Goal: Task Accomplishment & Management: Manage account settings

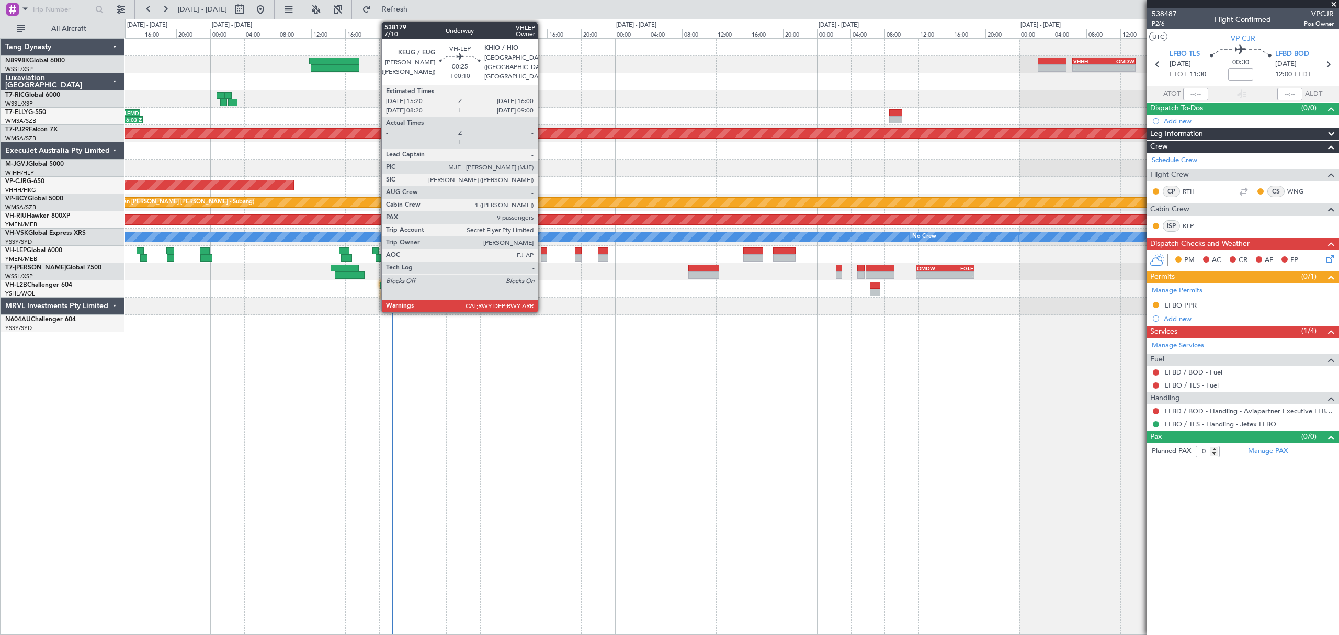
click at [543, 258] on div at bounding box center [544, 257] width 6 height 7
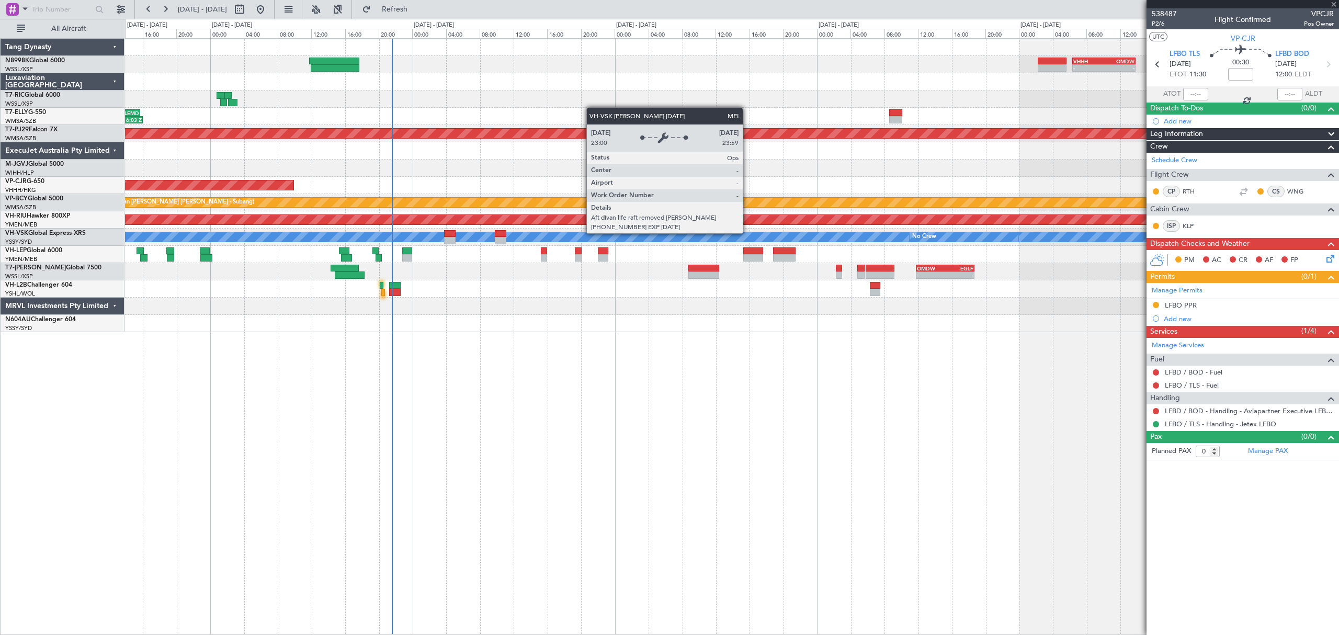
type input "+00:10"
type input "9"
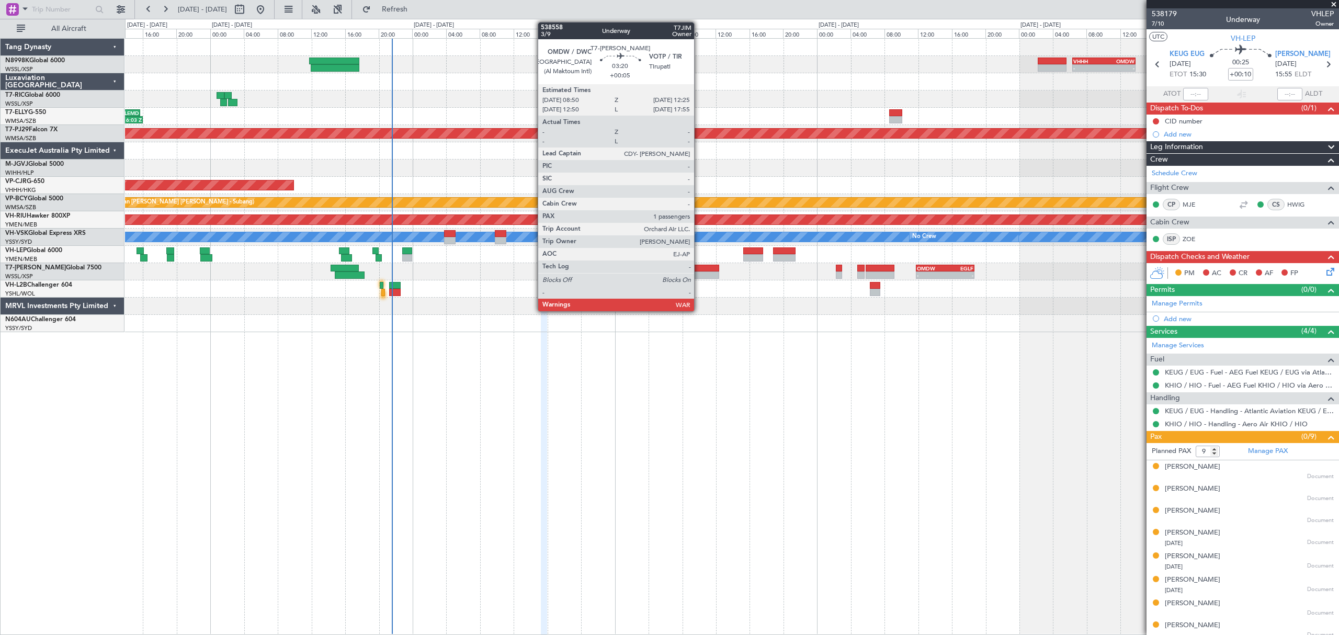
click at [699, 275] on div at bounding box center [703, 275] width 30 height 7
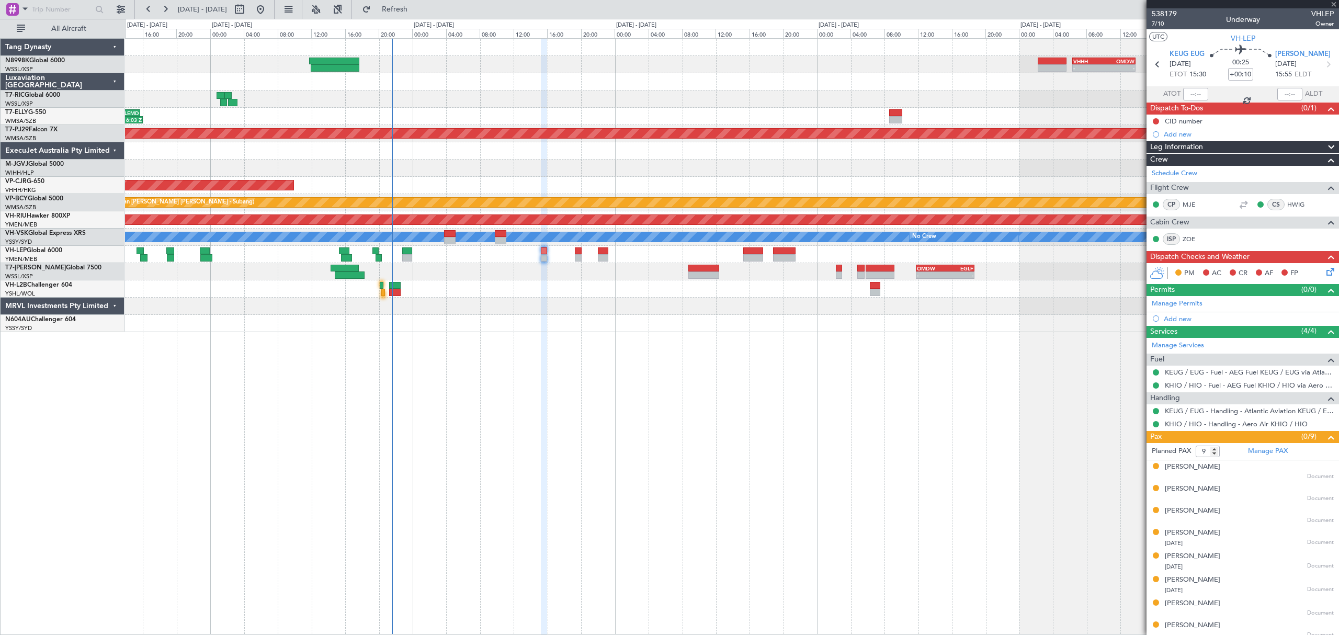
type input "+00:05"
type input "1"
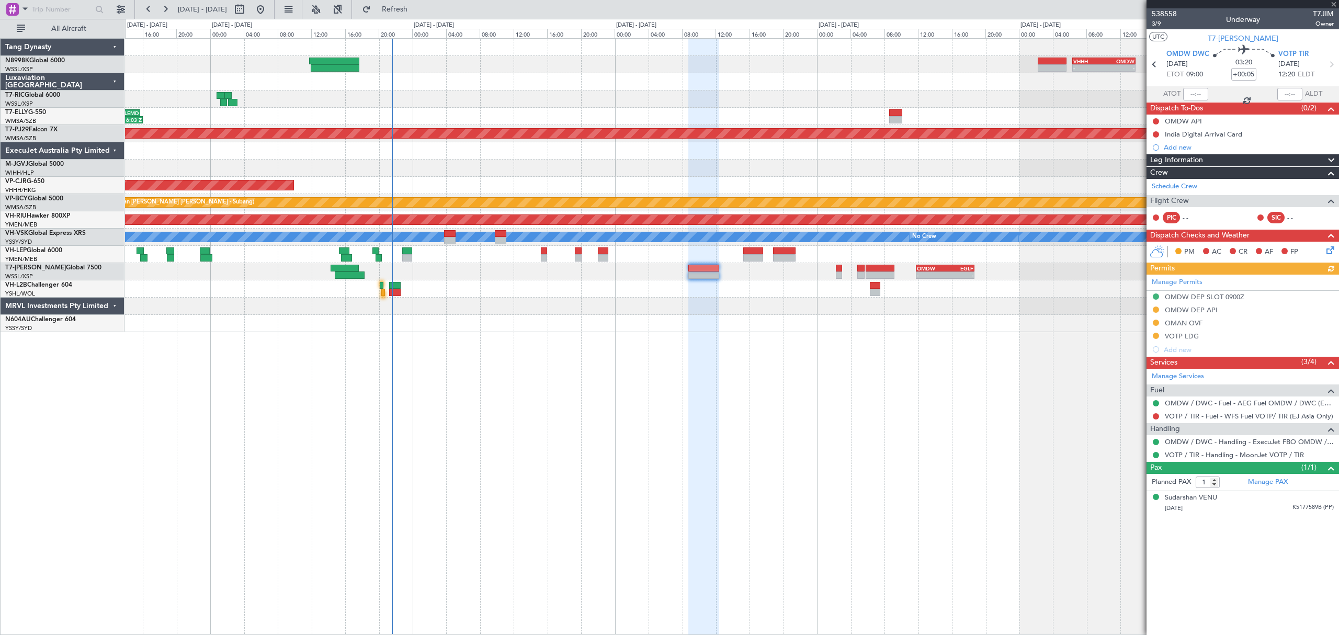
click at [1157, 323] on div "Manage Permits OMDW DEP SLOT 0900Z OMDW DEP API OMAN OVF VOTP LDG Add new" at bounding box center [1243, 316] width 193 height 82
click at [1156, 323] on button at bounding box center [1156, 323] width 6 height 6
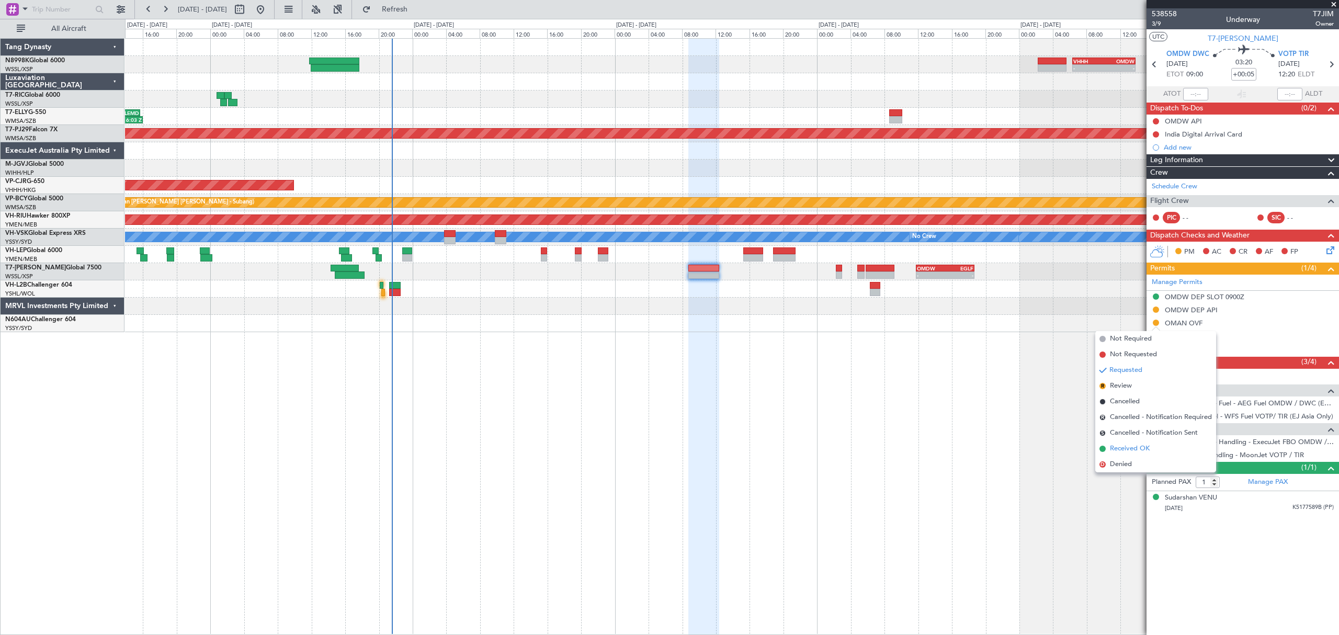
click at [1122, 447] on span "Received OK" at bounding box center [1130, 449] width 40 height 10
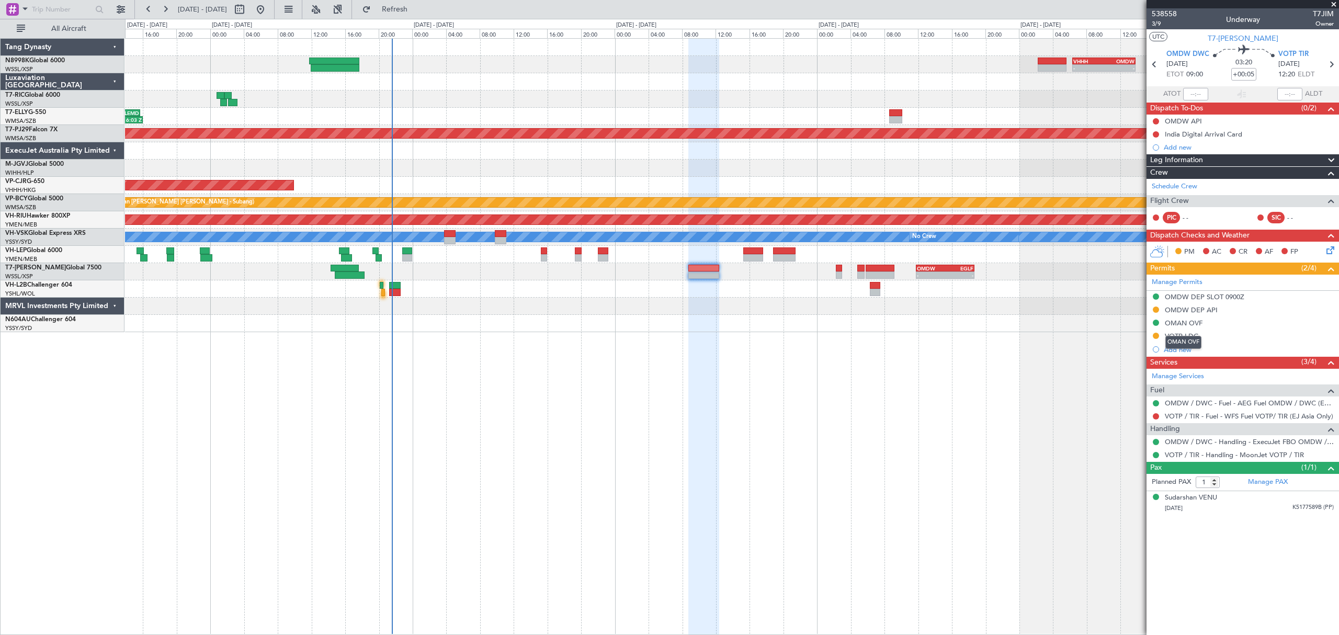
click at [1189, 327] on div "OMAN OVF" at bounding box center [1184, 323] width 38 height 9
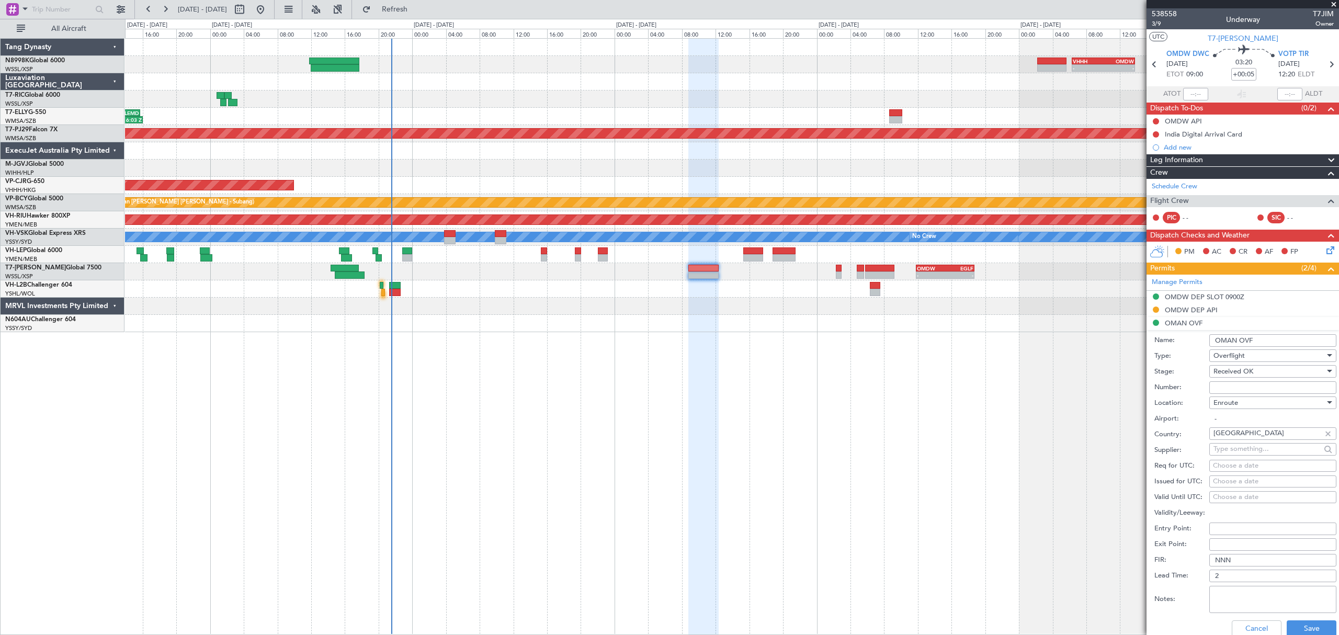
click at [1231, 387] on input "Number:" at bounding box center [1273, 387] width 127 height 13
paste input "DAT/OF/EU JT/0016/2025"
type input "DAT/OF/EU JT/0016/2025"
click at [1220, 480] on div "Choose a date" at bounding box center [1273, 482] width 120 height 10
select select "10"
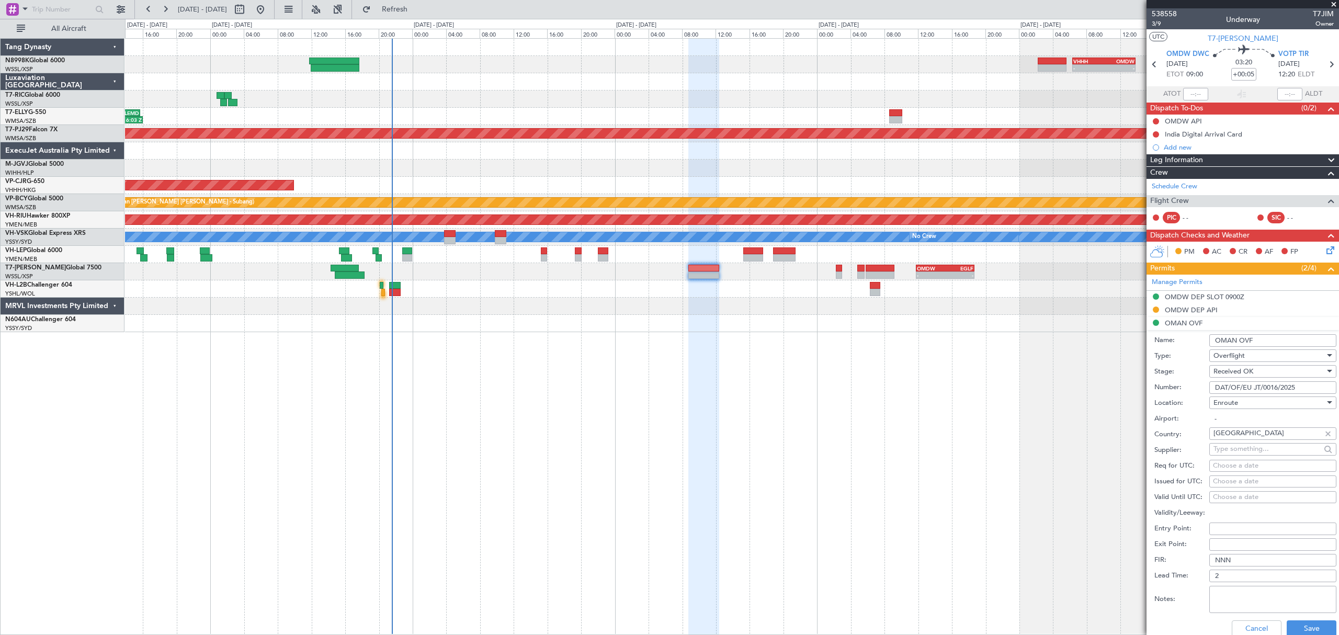
select select "2025"
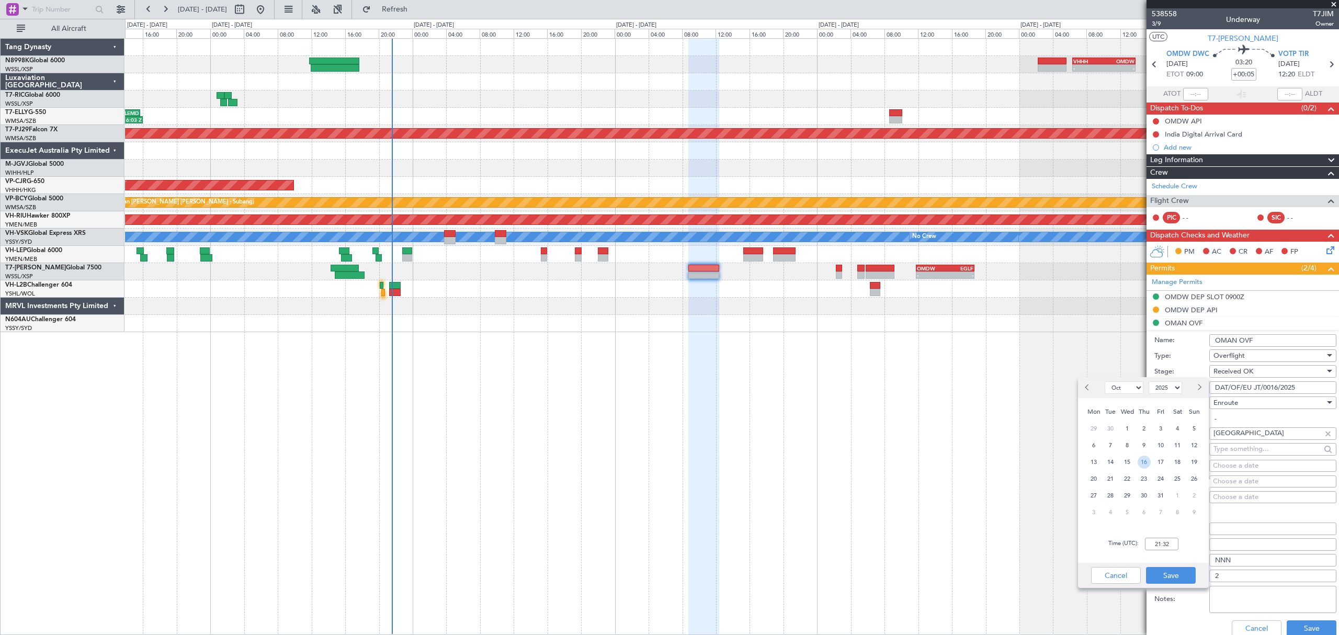
click at [1143, 457] on span "16" at bounding box center [1144, 462] width 13 height 13
click at [1167, 544] on input "00:00" at bounding box center [1161, 544] width 33 height 13
type input "09:00"
click at [1181, 581] on button "Save" at bounding box center [1171, 575] width 50 height 17
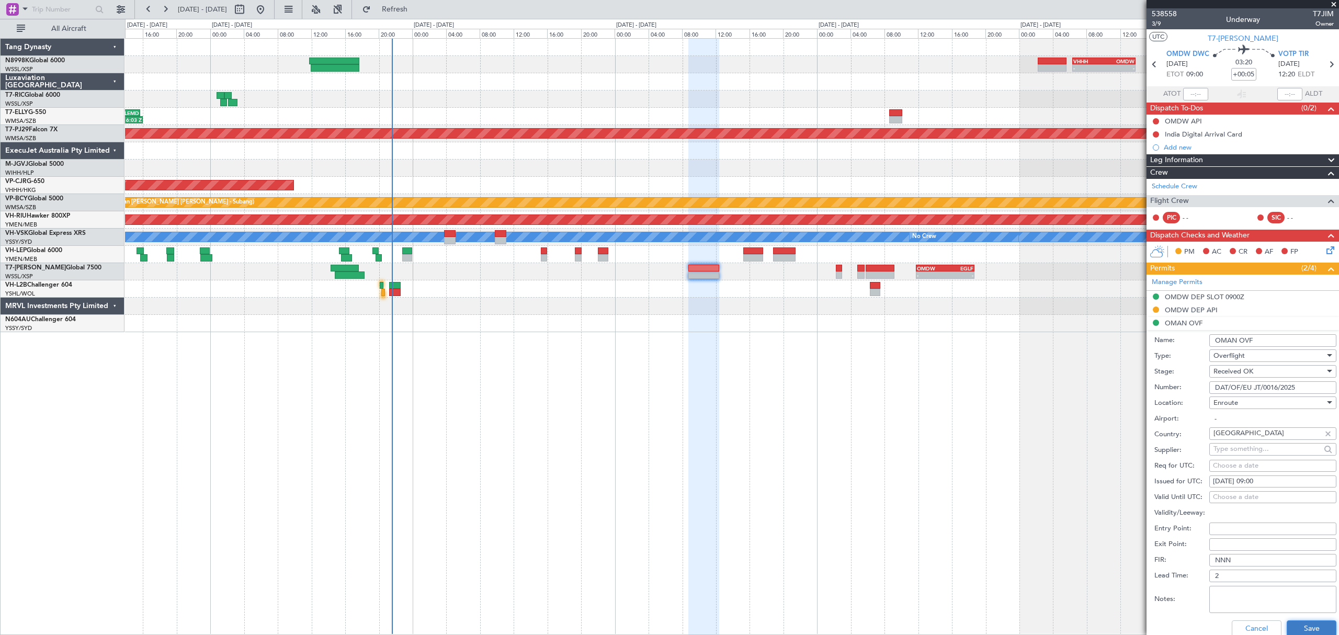
click at [1308, 631] on button "Save" at bounding box center [1312, 628] width 50 height 17
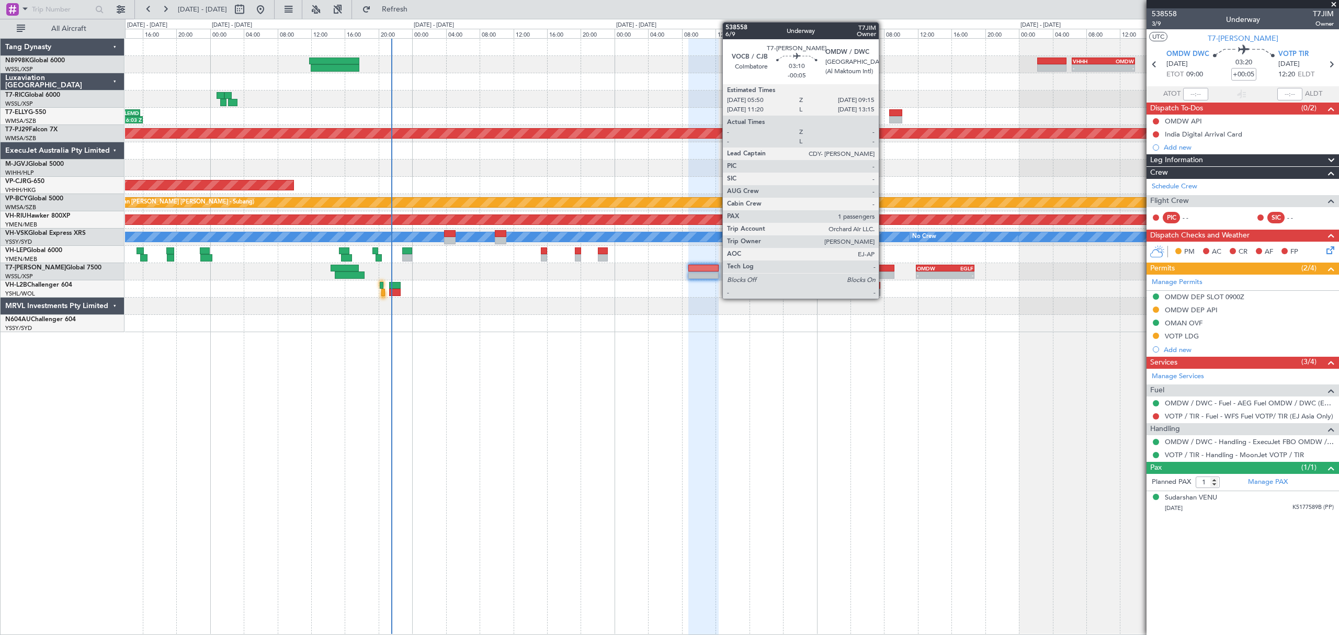
click at [884, 268] on div at bounding box center [879, 268] width 29 height 7
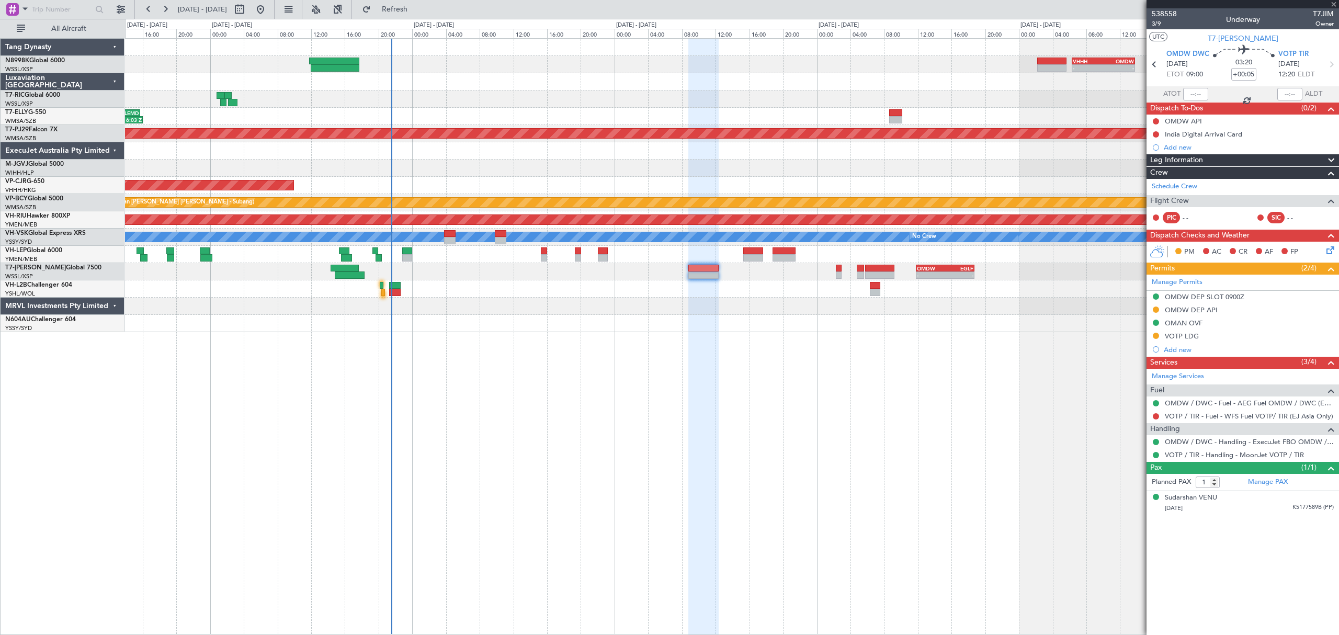
type input "-00:05"
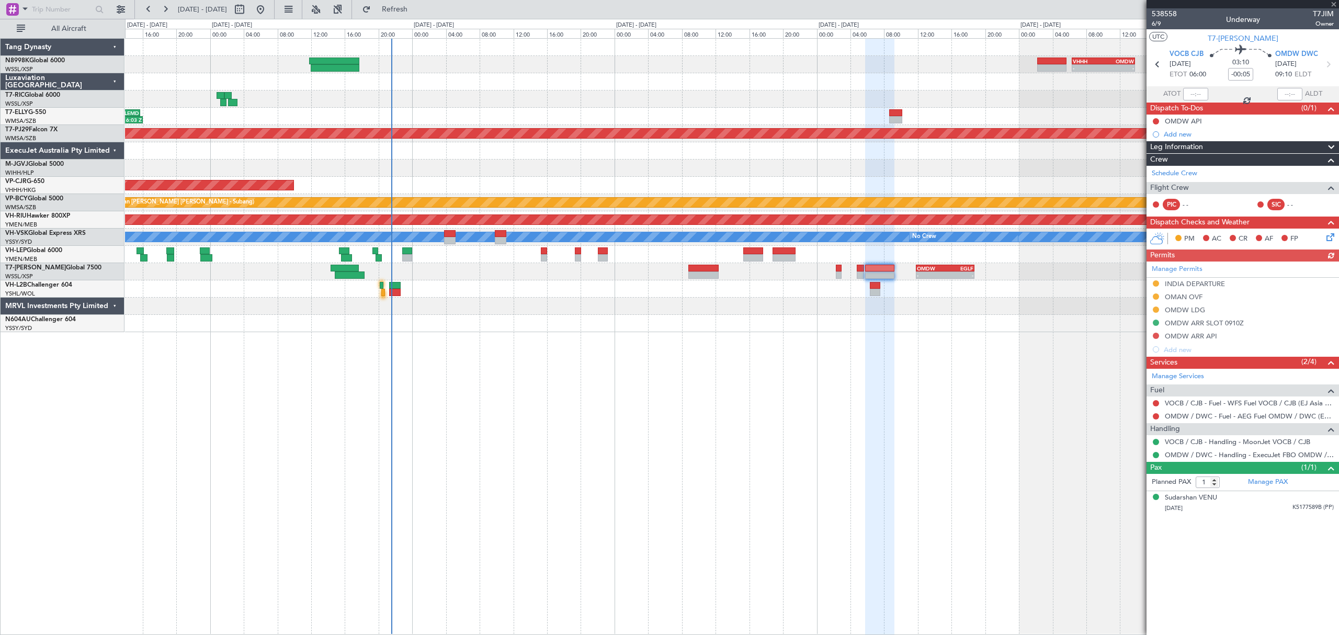
click at [1155, 300] on div "Manage Permits [GEOGRAPHIC_DATA] DEPARTURE [GEOGRAPHIC_DATA] OVF OMDW LDG OMDW …" at bounding box center [1243, 309] width 193 height 95
click at [1156, 300] on div at bounding box center [1156, 296] width 8 height 8
click at [1155, 298] on button at bounding box center [1156, 296] width 6 height 6
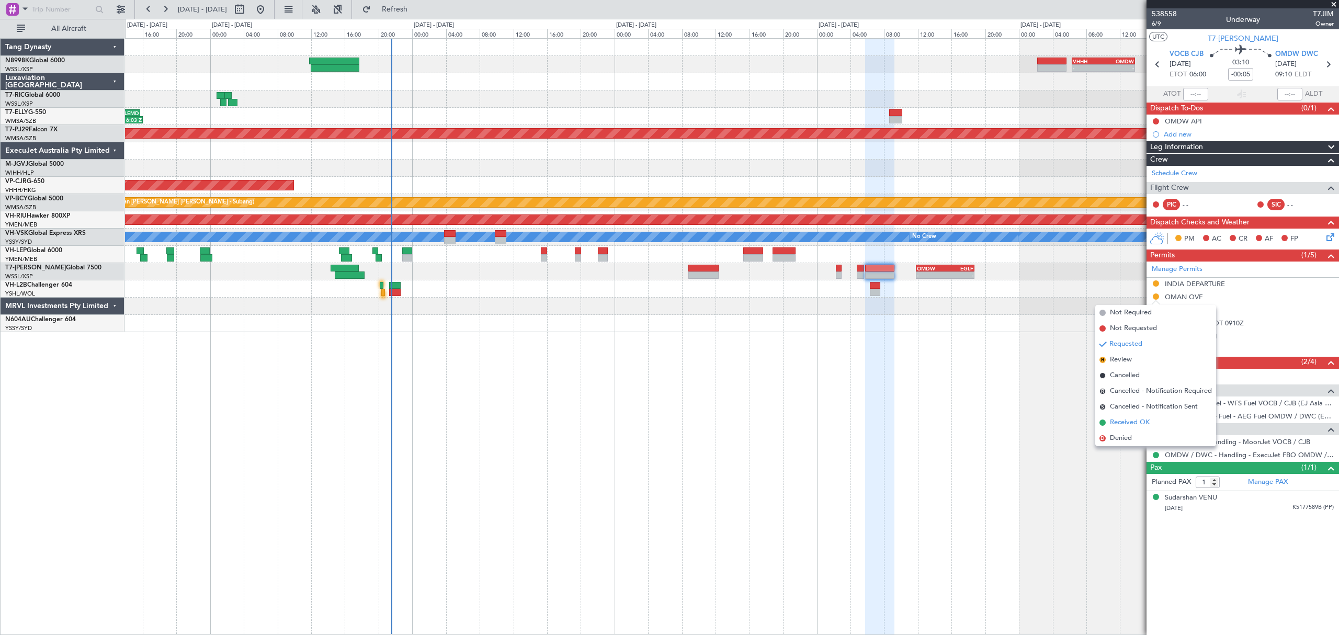
click at [1115, 419] on span "Received OK" at bounding box center [1130, 422] width 40 height 10
click at [1184, 300] on div "OMAN OVF" at bounding box center [1184, 296] width 38 height 9
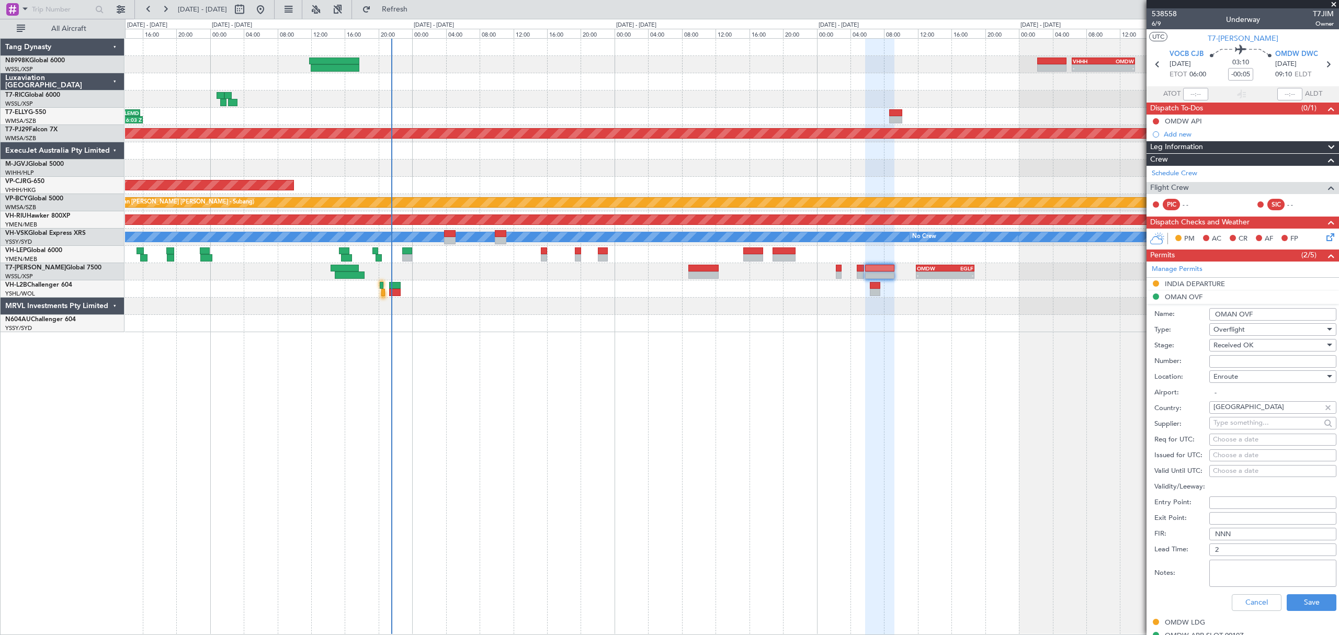
click at [1230, 363] on input "Number:" at bounding box center [1273, 361] width 127 height 13
paste input "DAT/OF/EU JT/0016/2025"
type input "DAT/OF/EU JT/0016/2025"
click at [1221, 457] on div "Choose a date" at bounding box center [1273, 455] width 120 height 10
select select "10"
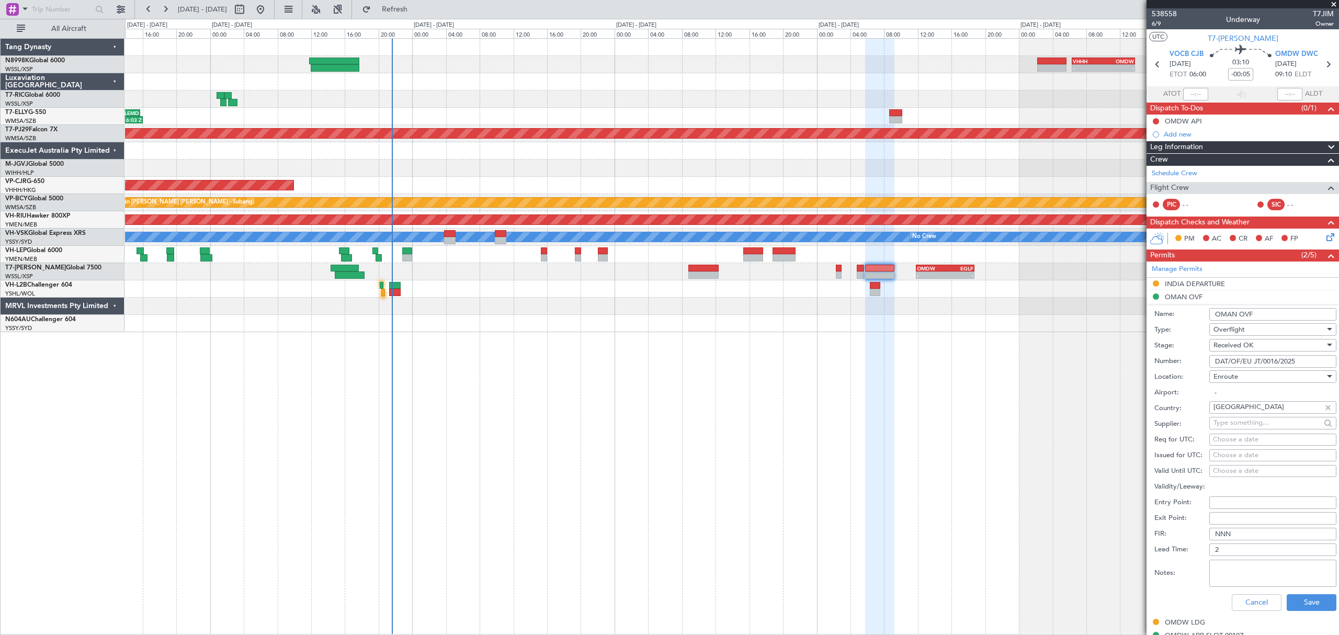
select select "2025"
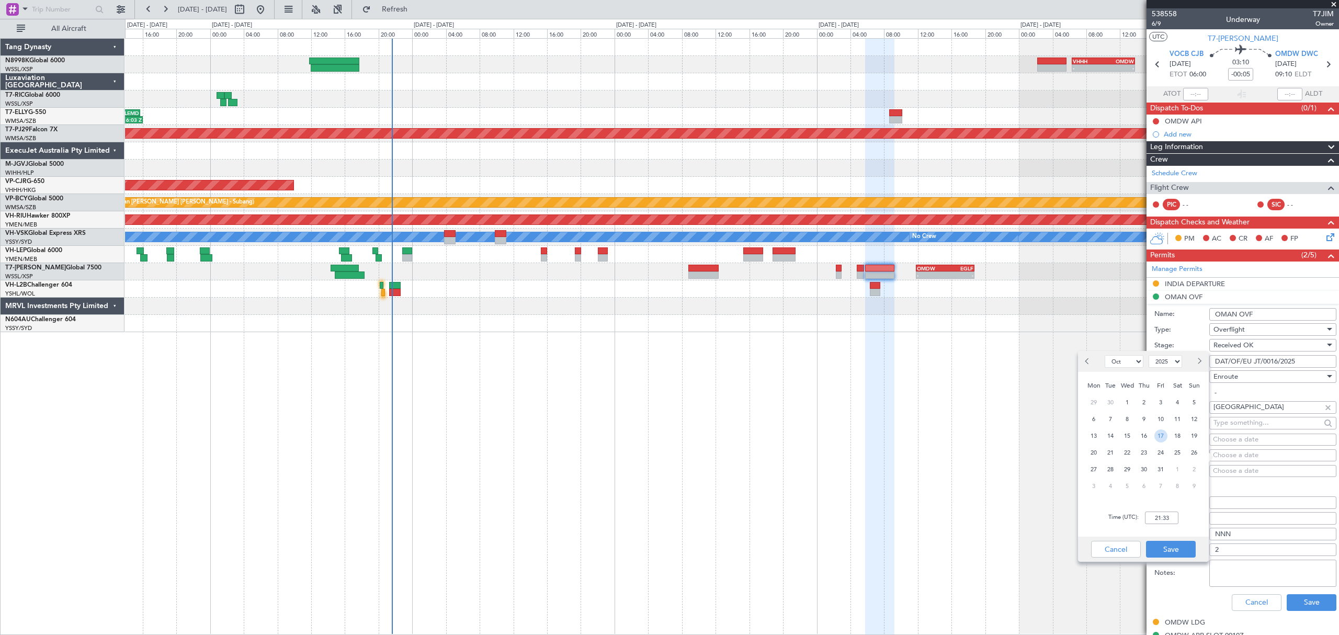
click at [1156, 437] on span "17" at bounding box center [1161, 436] width 13 height 13
click at [1162, 521] on input "00:00" at bounding box center [1161, 518] width 33 height 13
type input "06:00"
click at [1170, 547] on button "Save" at bounding box center [1171, 549] width 50 height 17
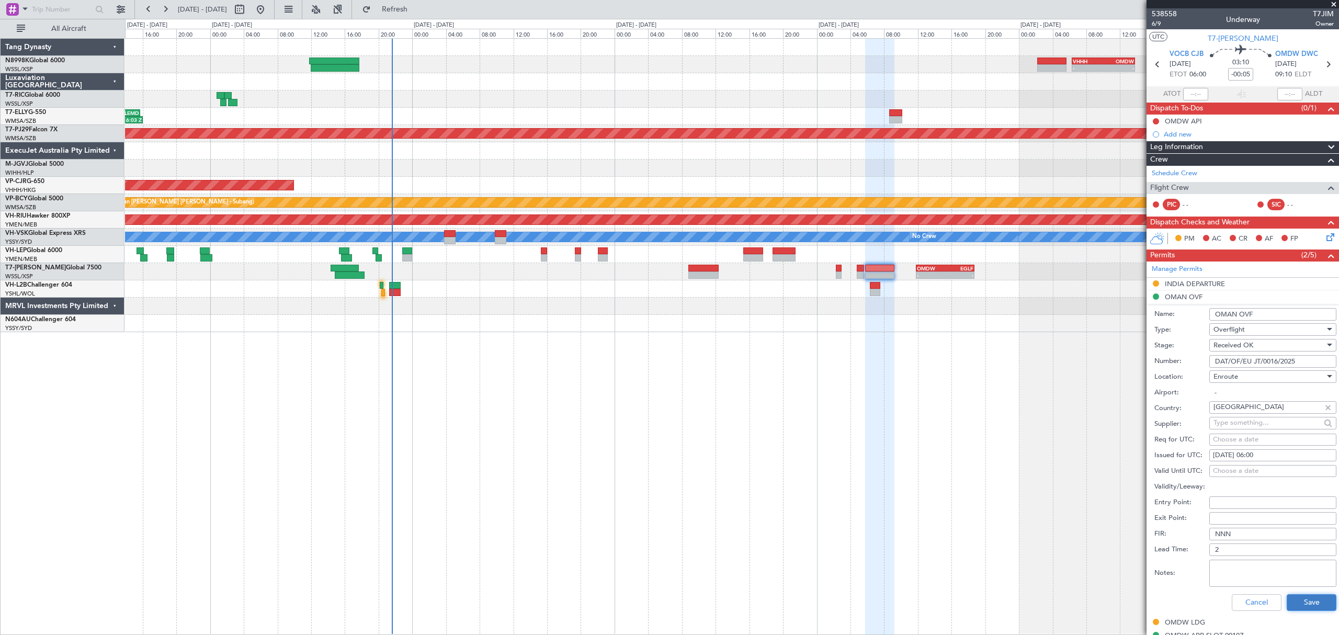
click at [1315, 610] on button "Save" at bounding box center [1312, 602] width 50 height 17
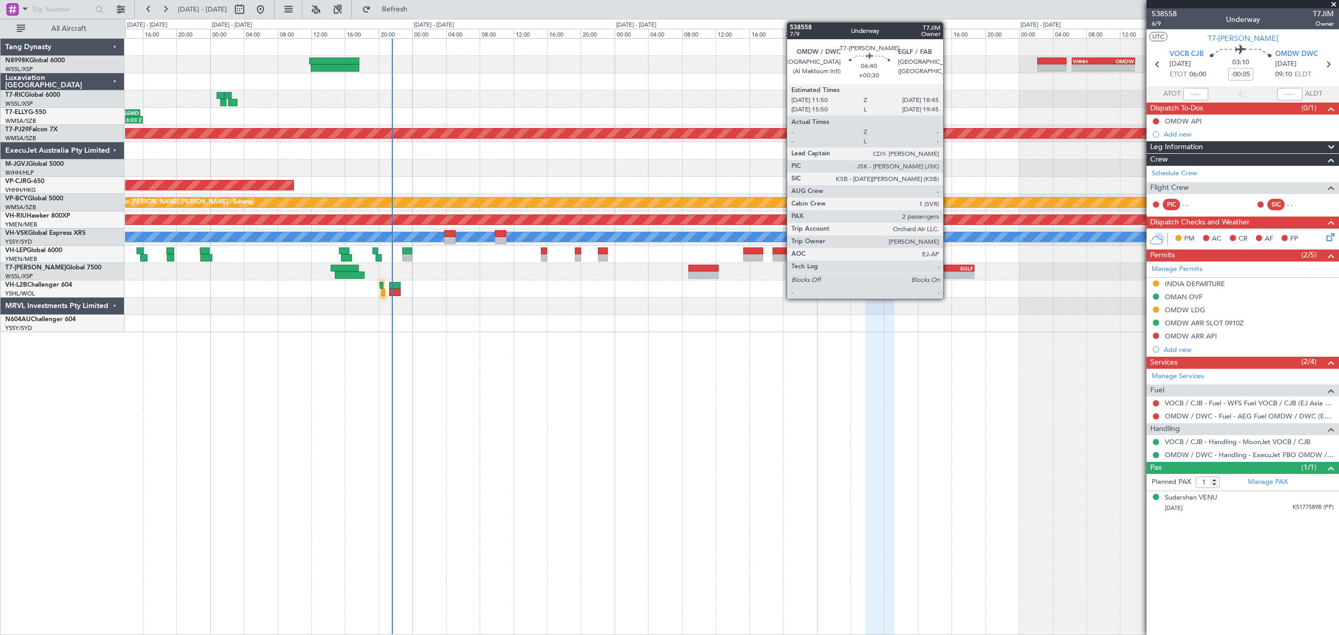
click at [948, 272] on div "- -" at bounding box center [945, 275] width 59 height 7
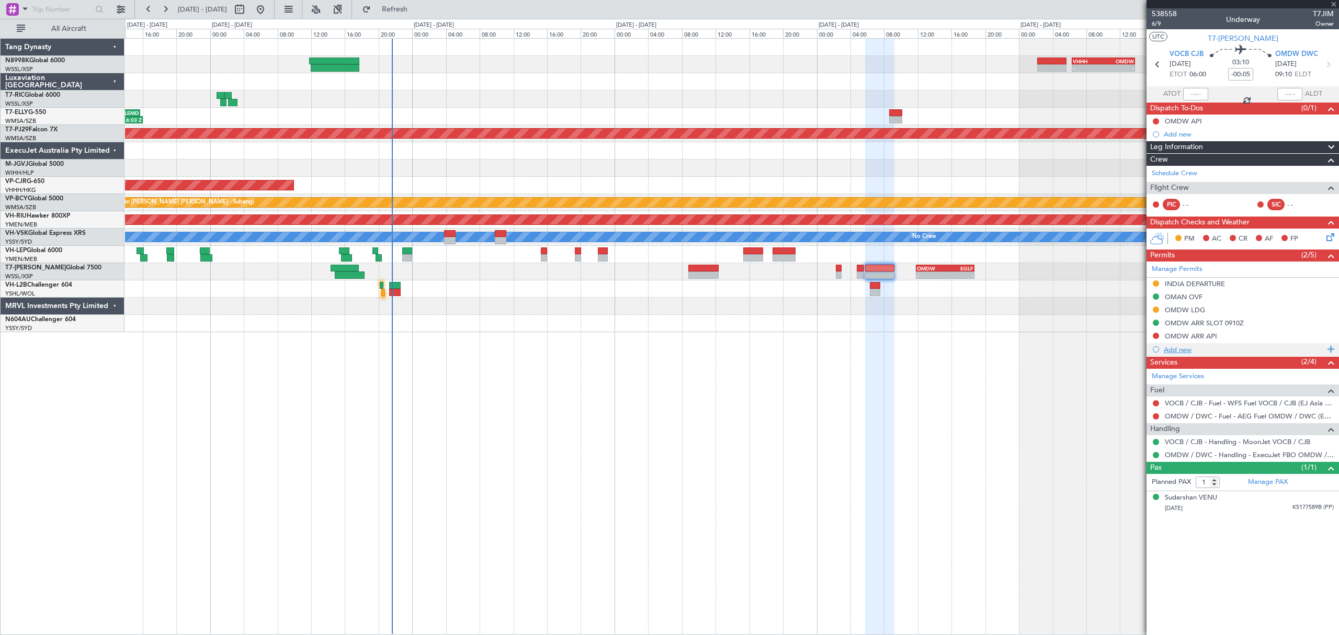
type input "+00:30"
type input "2"
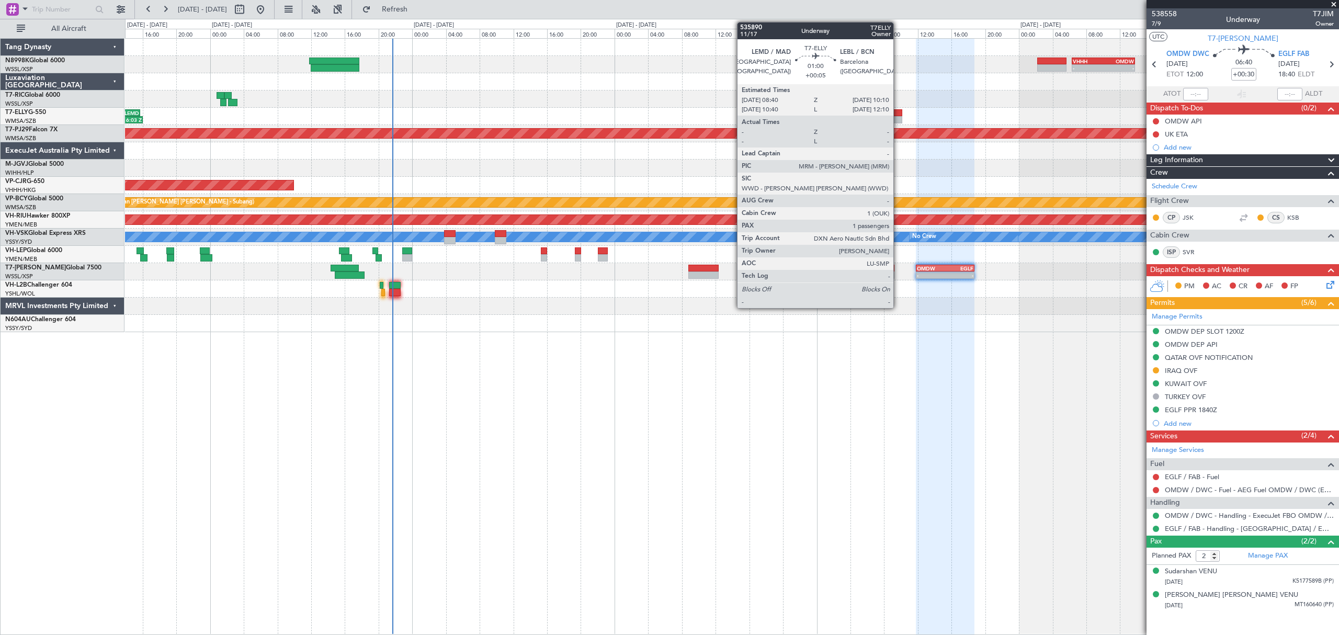
click at [898, 116] on div at bounding box center [895, 112] width 13 height 7
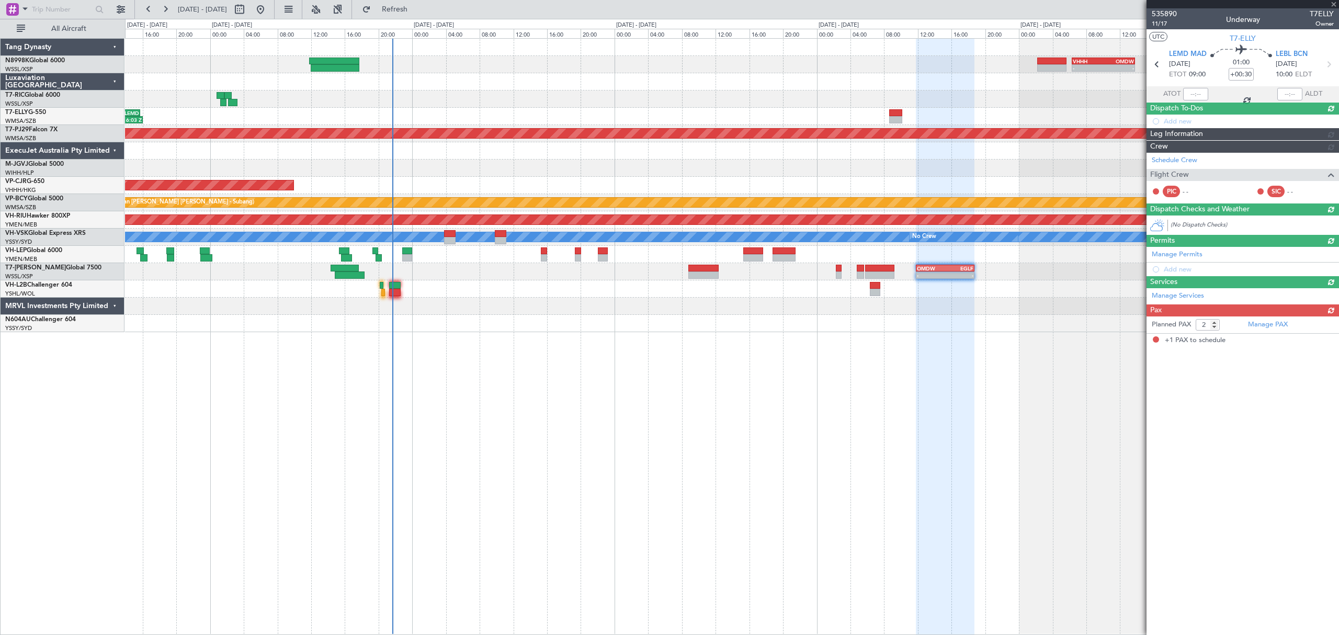
type input "+00:05"
type input "1"
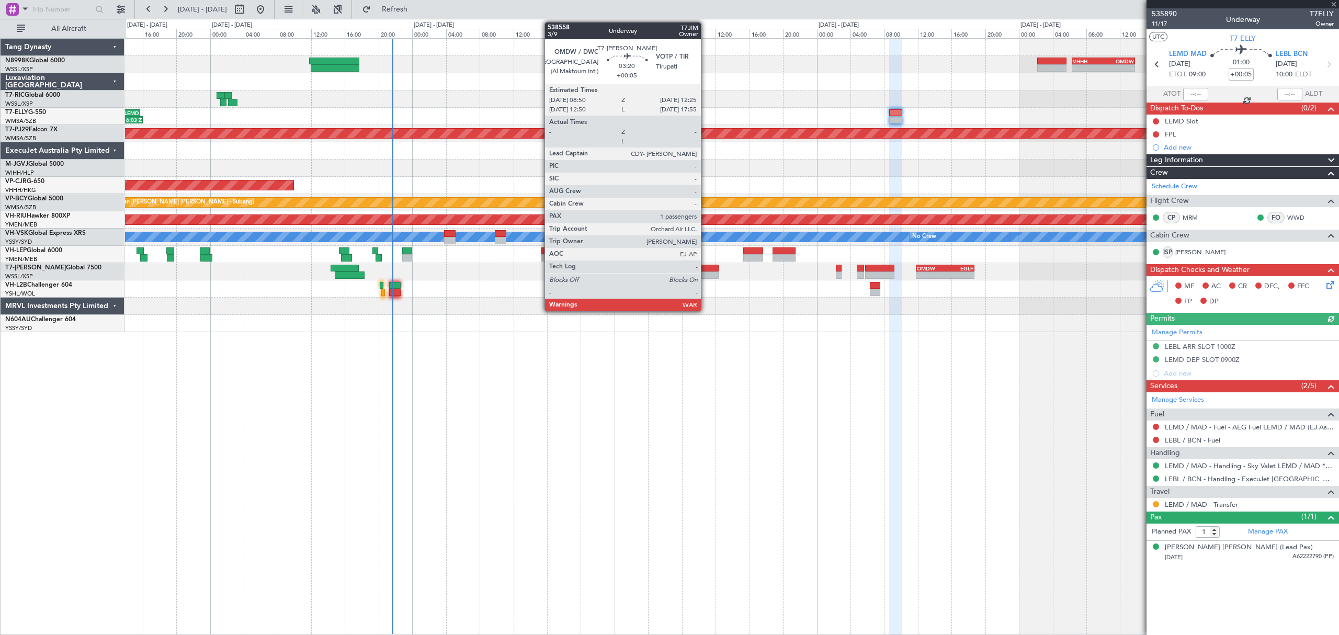
click at [706, 267] on div at bounding box center [703, 268] width 30 height 7
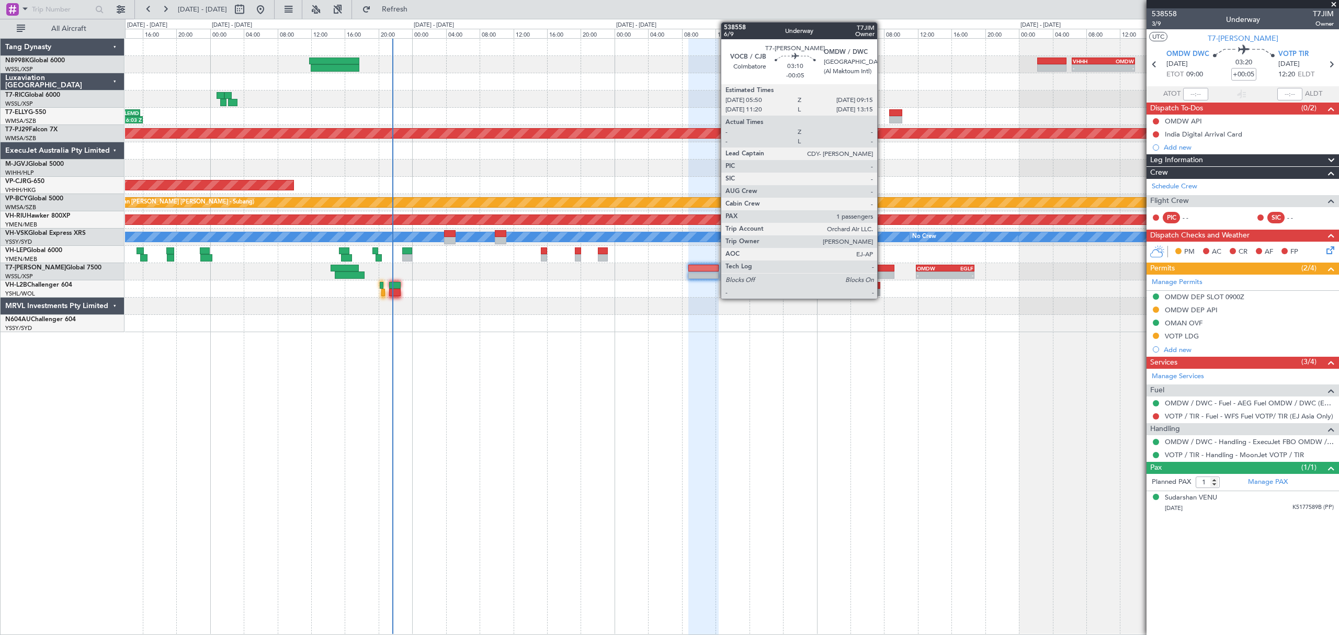
click at [882, 272] on div at bounding box center [879, 275] width 29 height 7
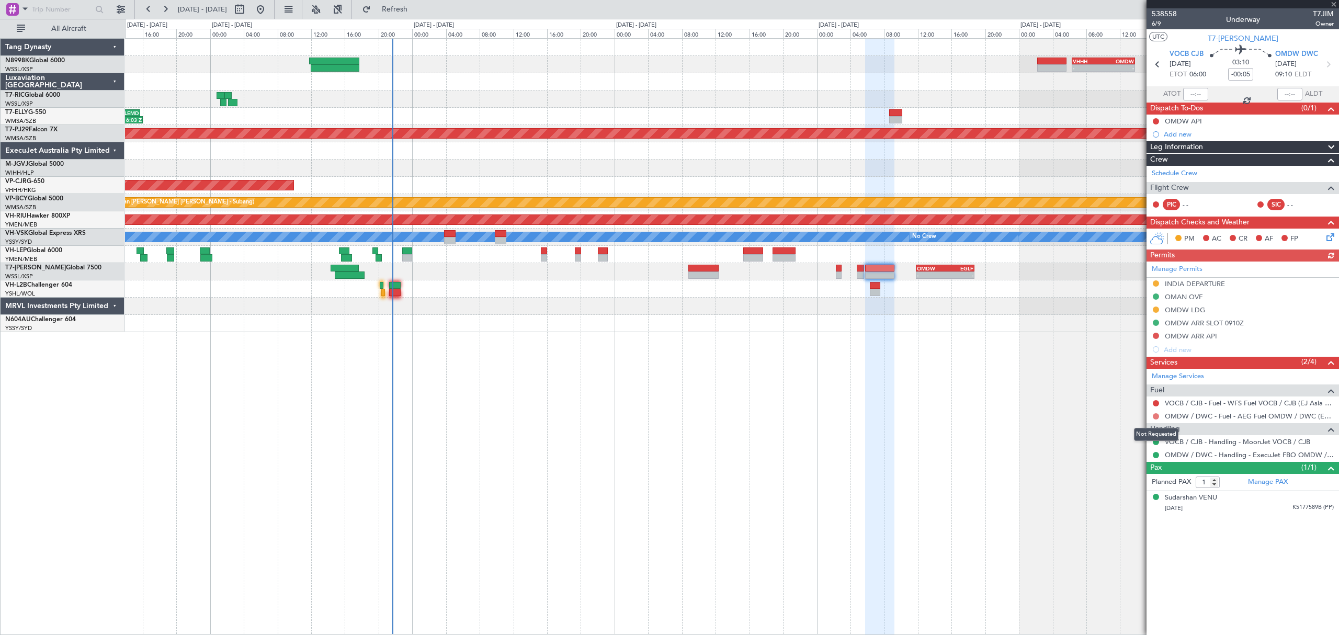
click at [1154, 420] on button at bounding box center [1156, 416] width 6 height 6
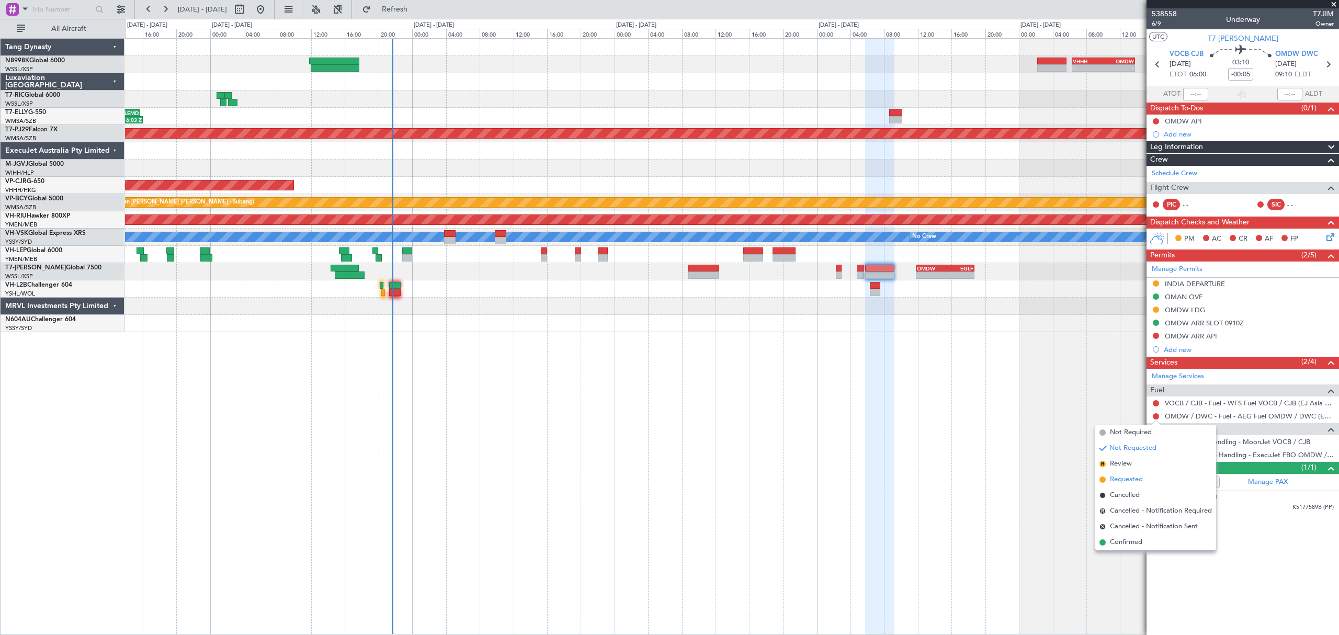
click at [1127, 480] on span "Requested" at bounding box center [1126, 479] width 33 height 10
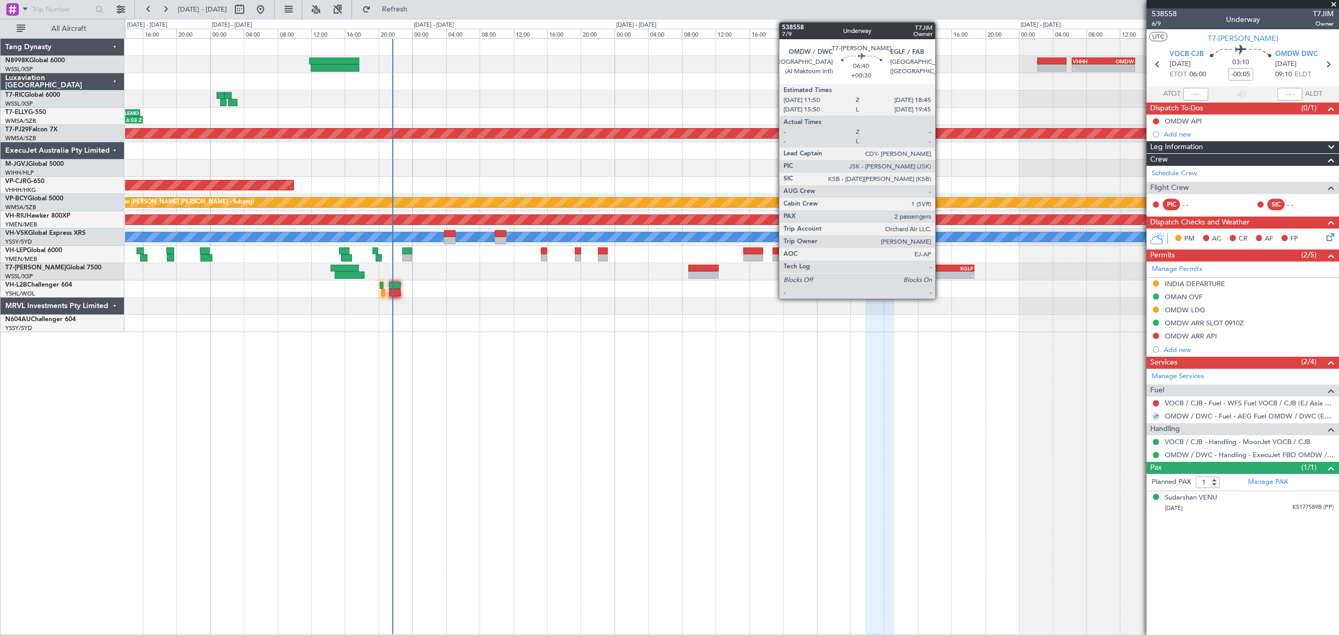
click at [941, 273] on div "-" at bounding box center [931, 275] width 28 height 6
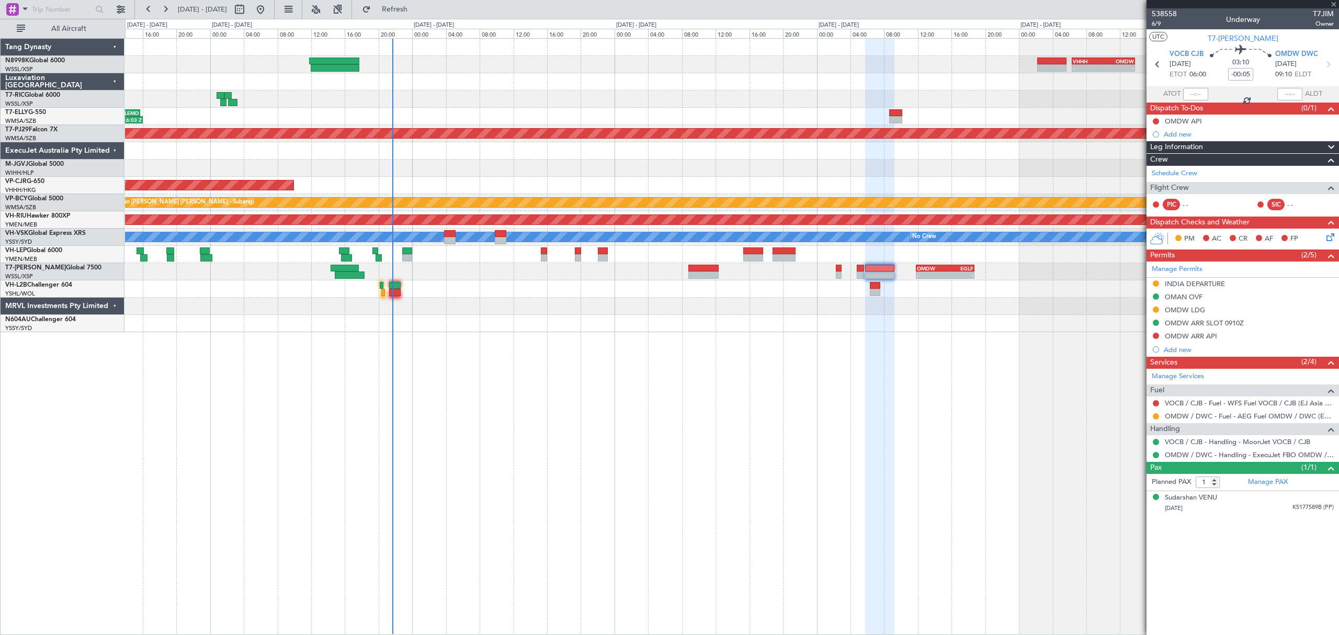
type input "+00:30"
type input "2"
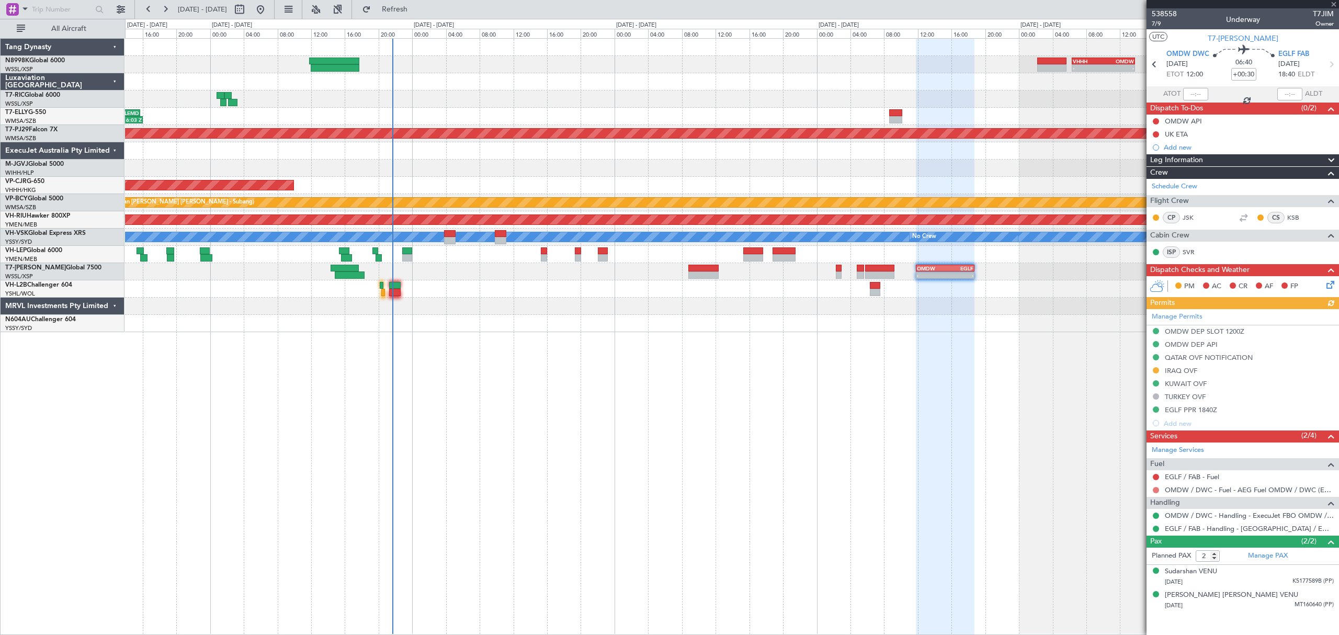
click at [1154, 492] on button at bounding box center [1156, 490] width 6 height 6
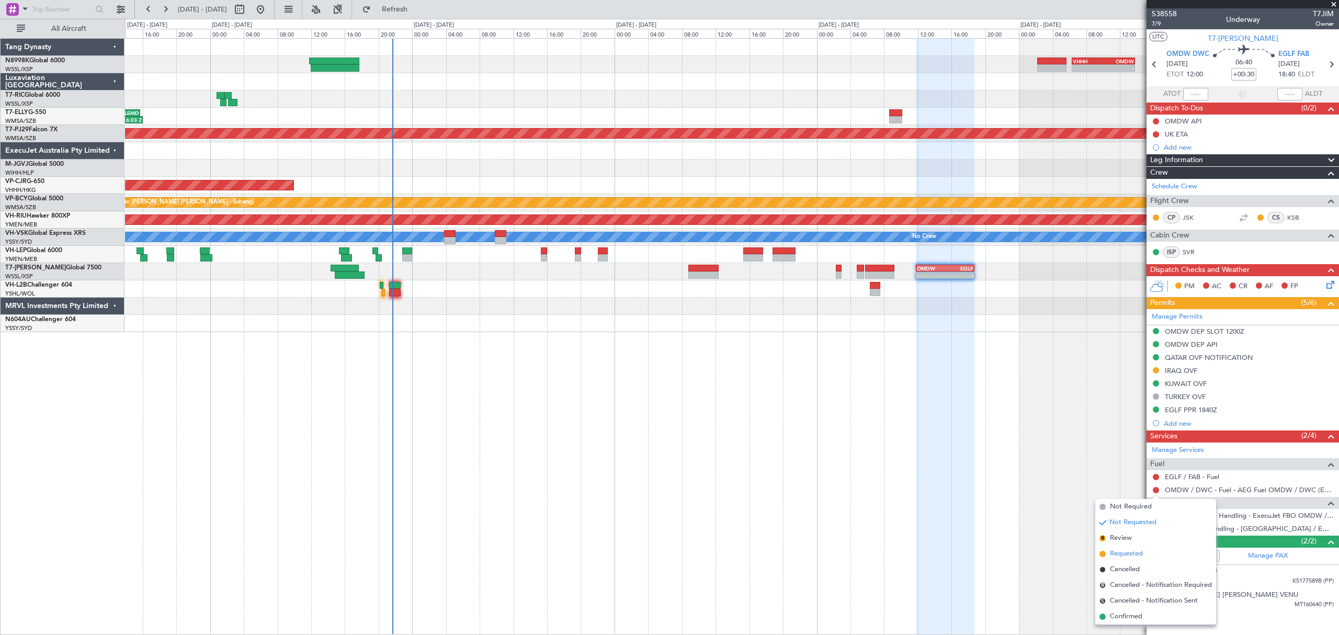
click at [1125, 551] on span "Requested" at bounding box center [1126, 554] width 33 height 10
click at [871, 96] on div at bounding box center [731, 99] width 1213 height 17
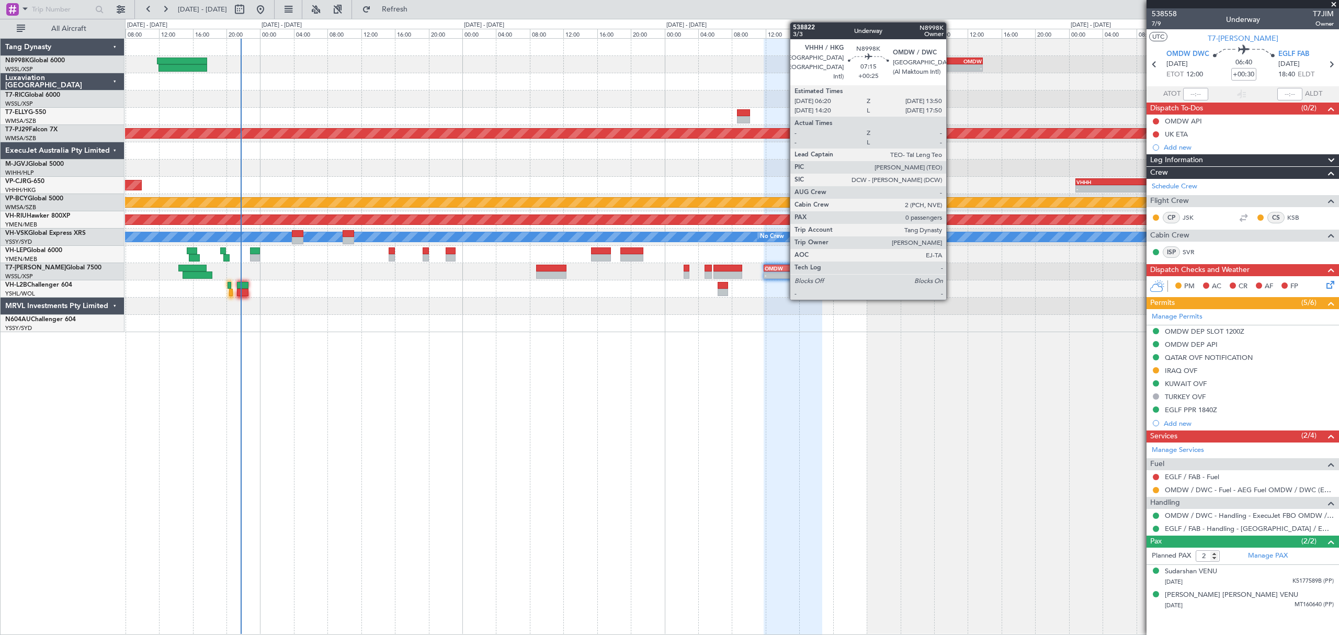
click at [951, 64] on div "- -" at bounding box center [951, 67] width 63 height 7
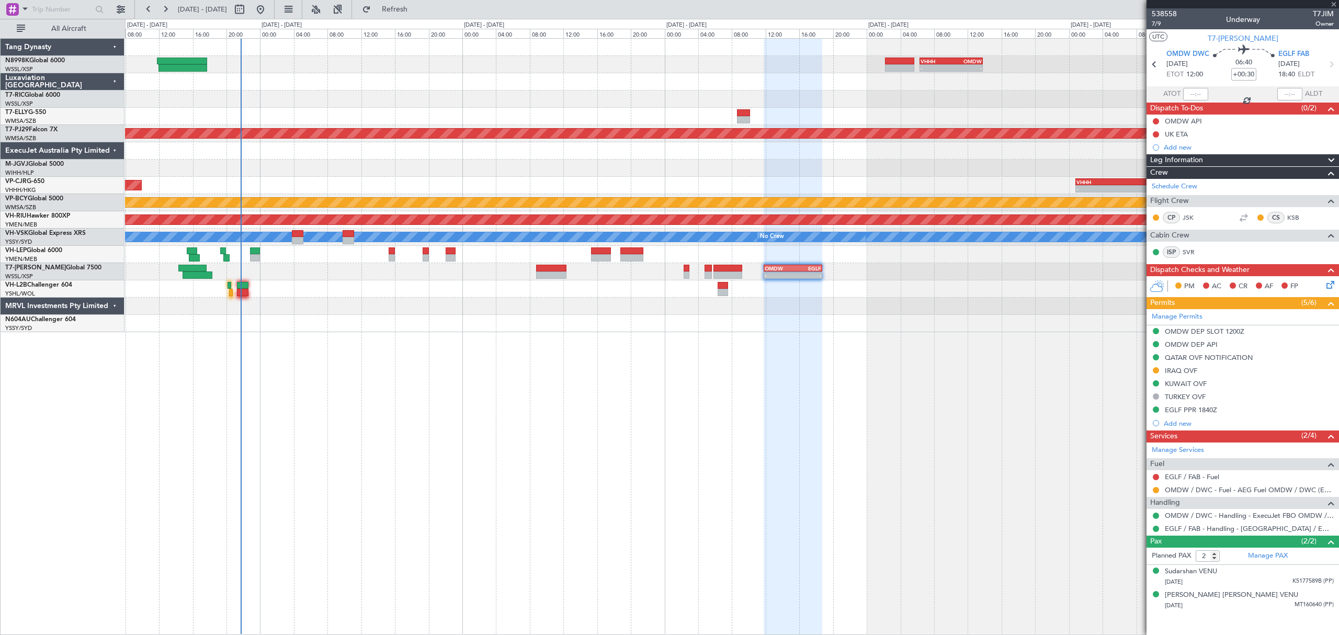
type input "+00:25"
type input "0"
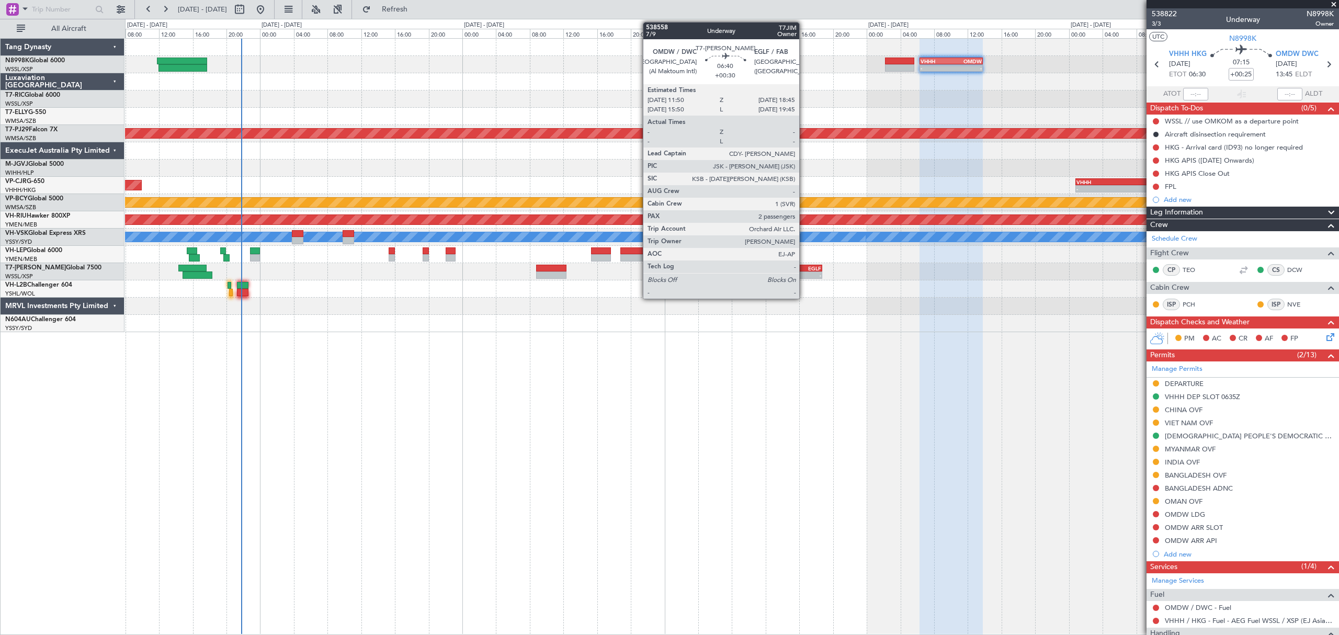
click at [804, 277] on div "-" at bounding box center [807, 275] width 28 height 6
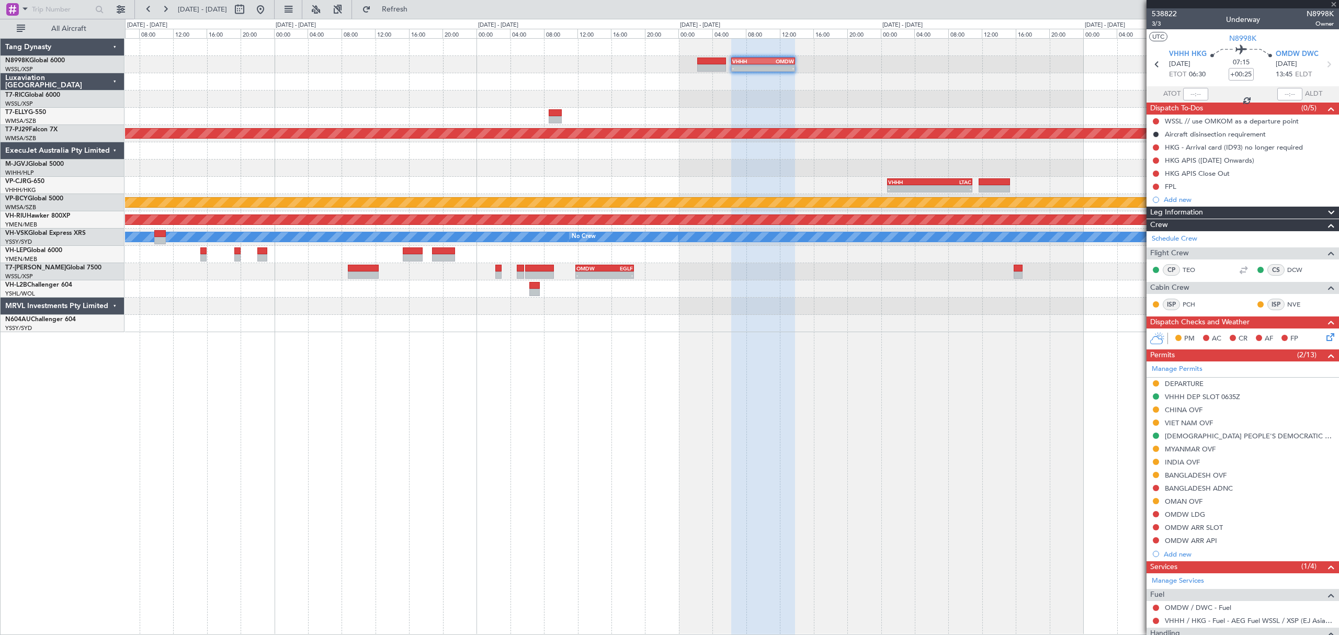
click at [727, 216] on div "- - VHHH 06:20 Z OMDW 13:50 Z - - HECA 12:50 Z WMSA 22:30 Z Planned Maint [GEOG…" at bounding box center [731, 185] width 1213 height 293
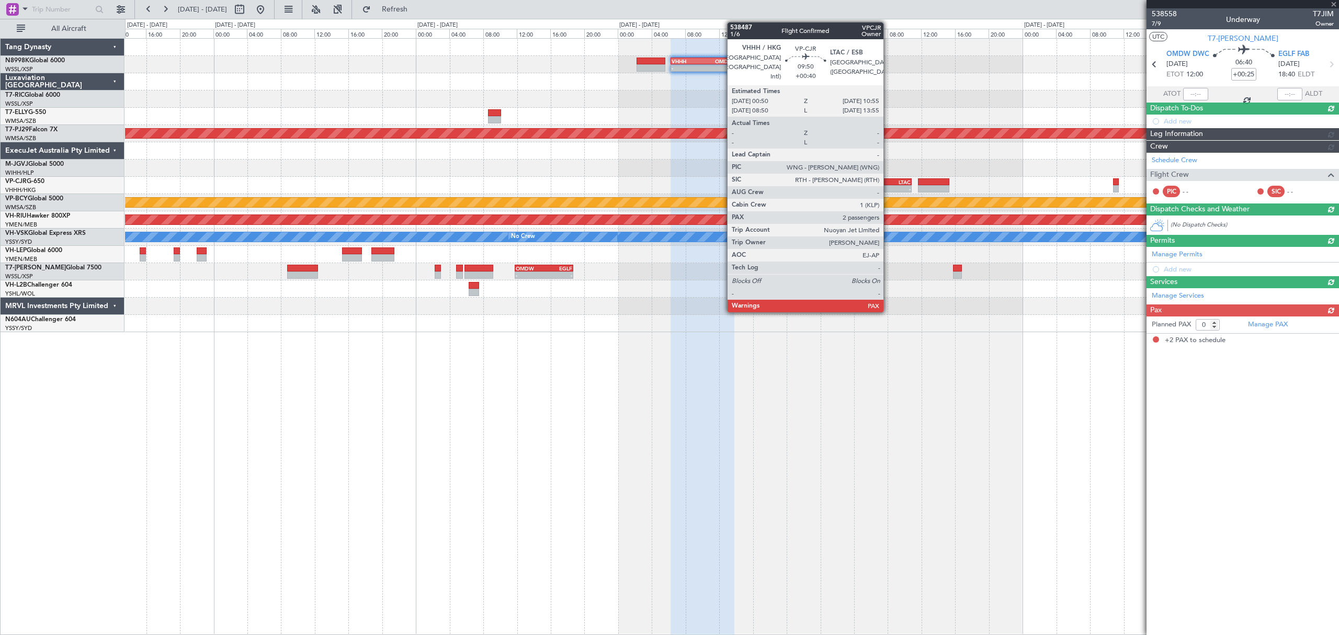
type input "+00:30"
type input "2"
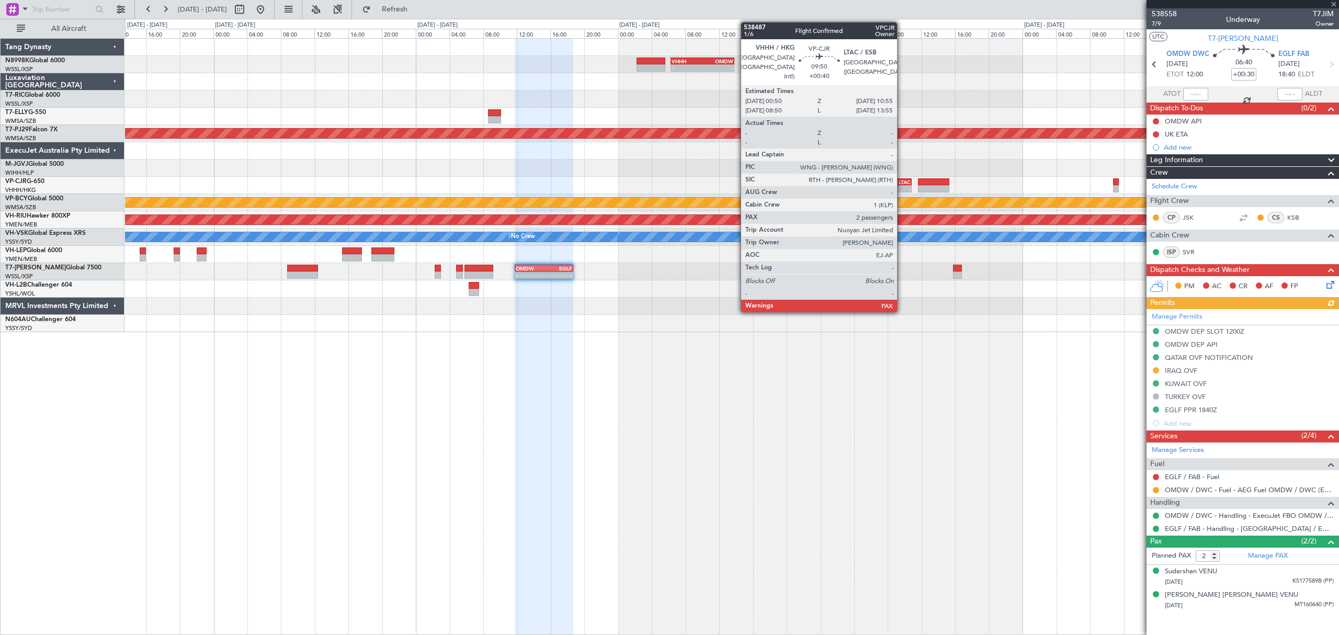
click at [902, 179] on div "LTAC" at bounding box center [889, 182] width 41 height 6
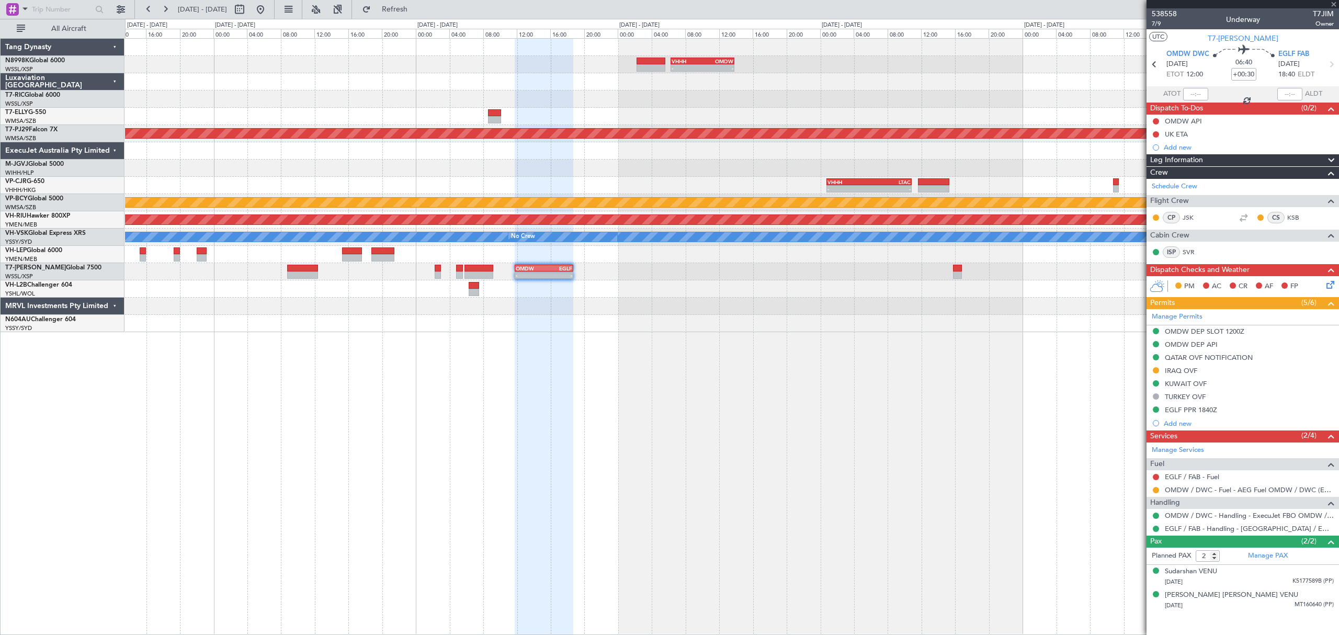
type input "+00:40"
type input "4"
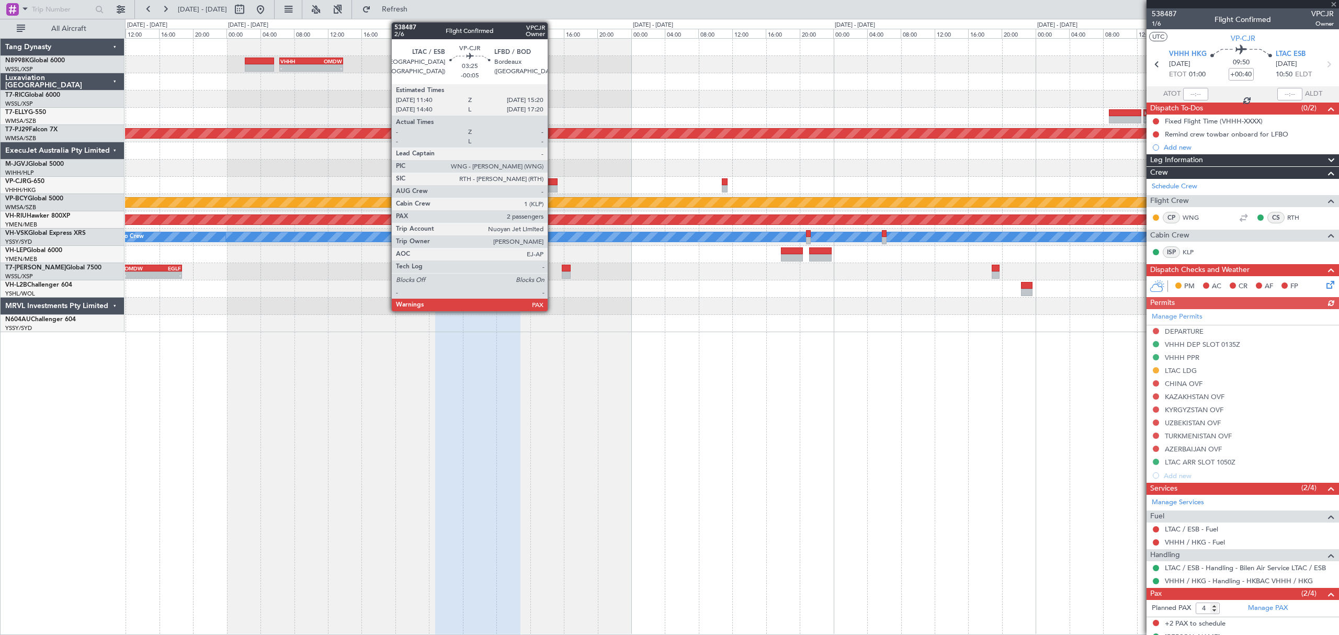
click at [552, 187] on div at bounding box center [542, 188] width 31 height 7
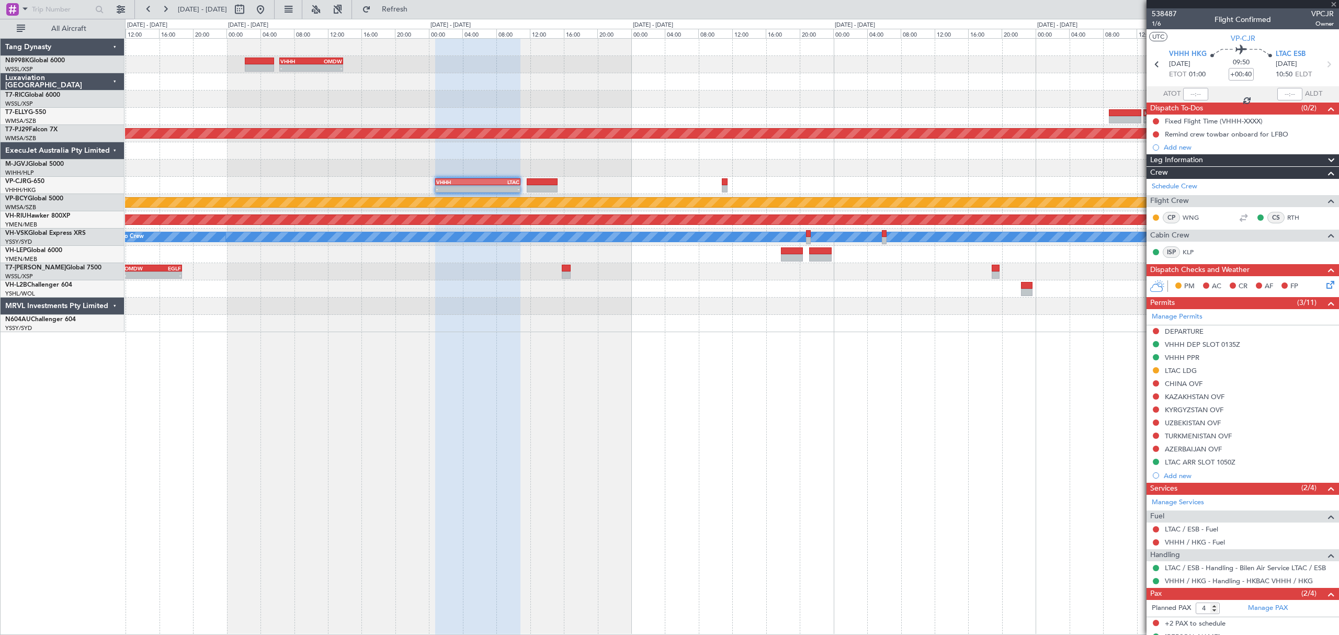
type input "-00:05"
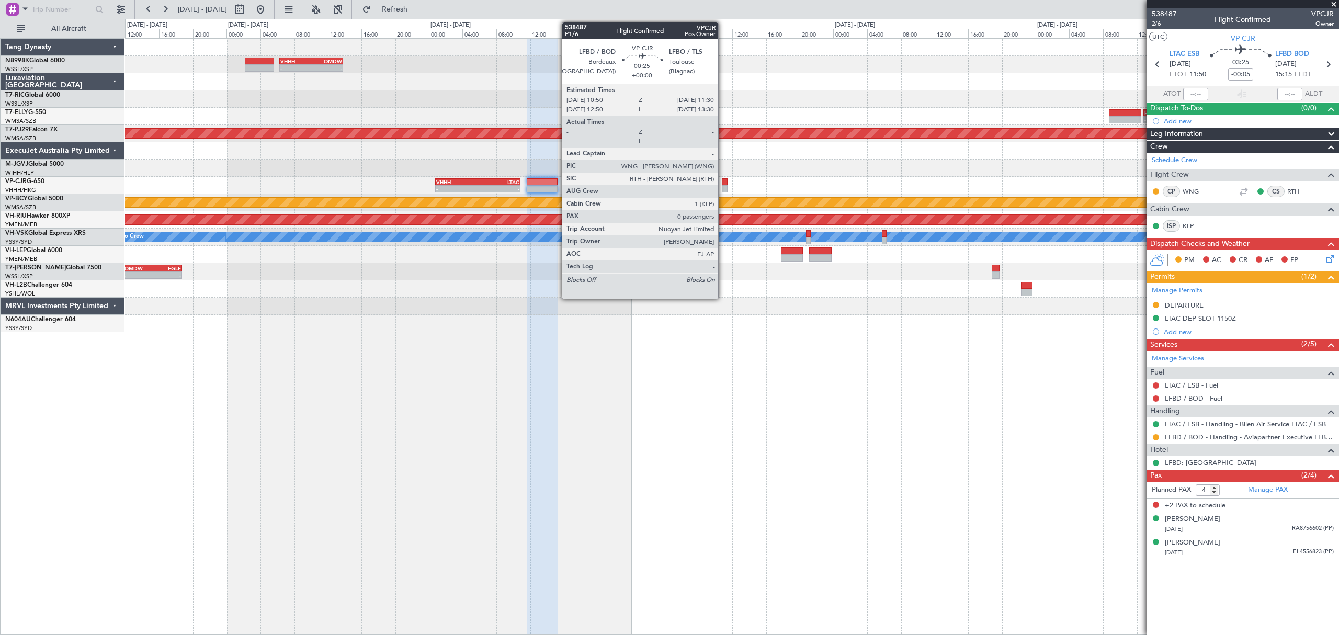
click at [723, 186] on div at bounding box center [725, 188] width 6 height 7
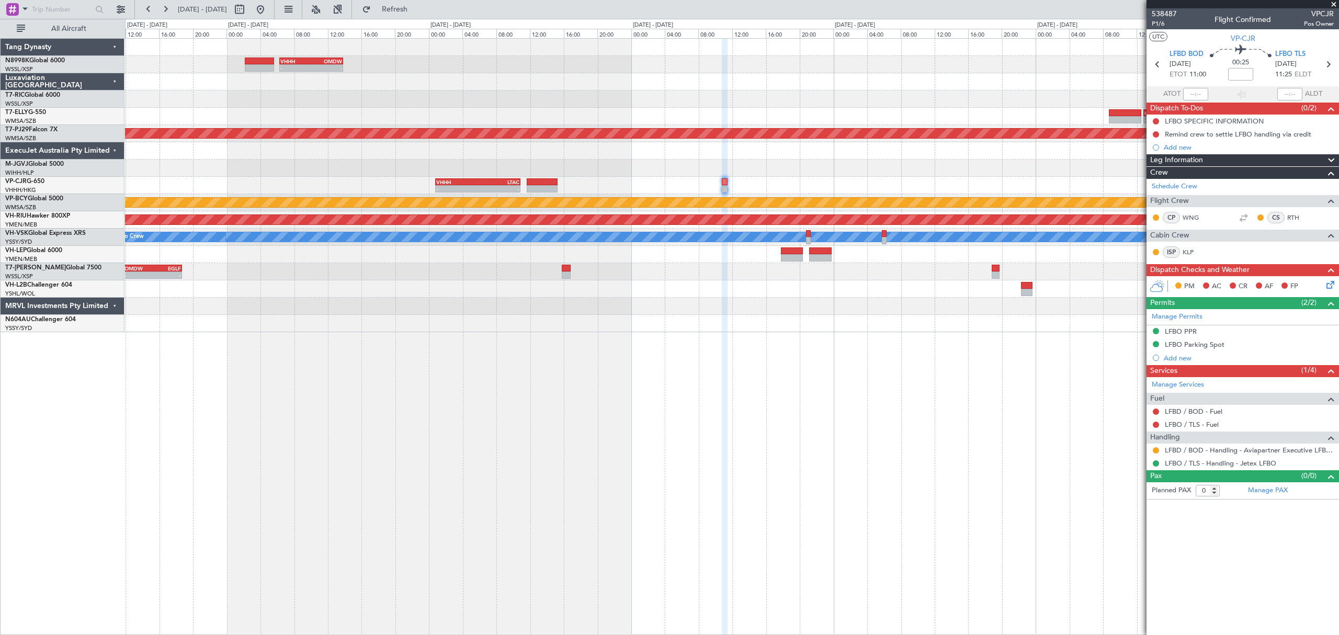
click at [637, 166] on div at bounding box center [731, 168] width 1213 height 17
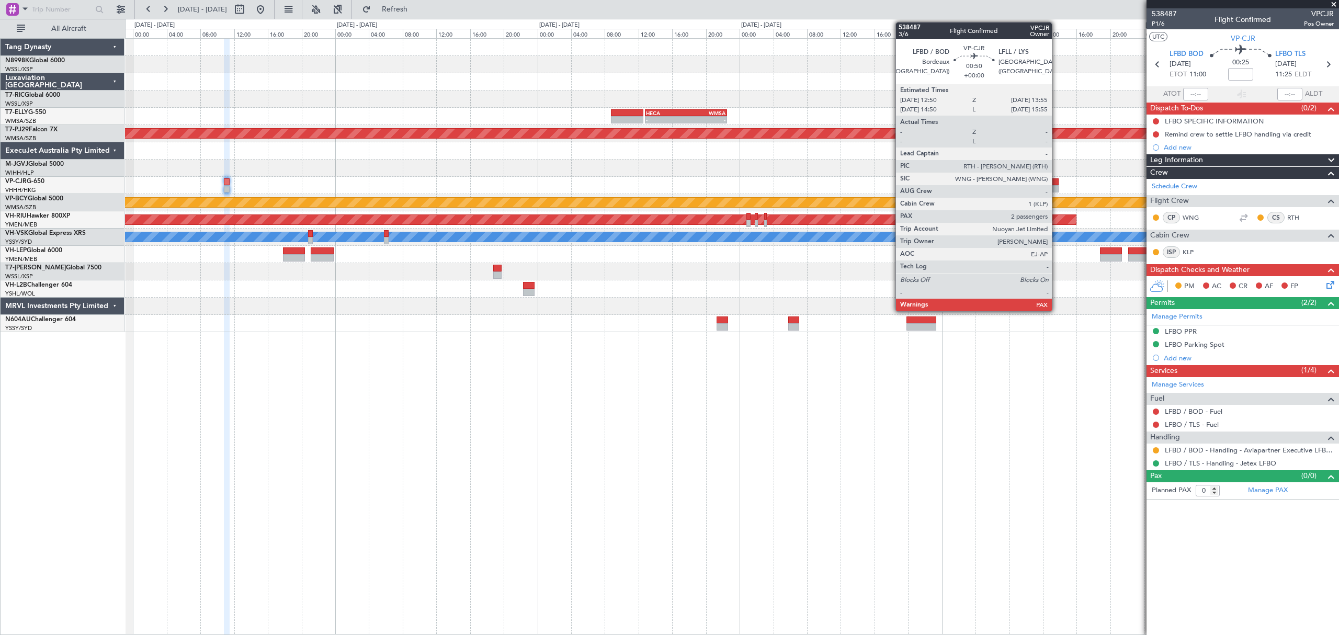
click at [1057, 183] on div at bounding box center [1053, 181] width 9 height 7
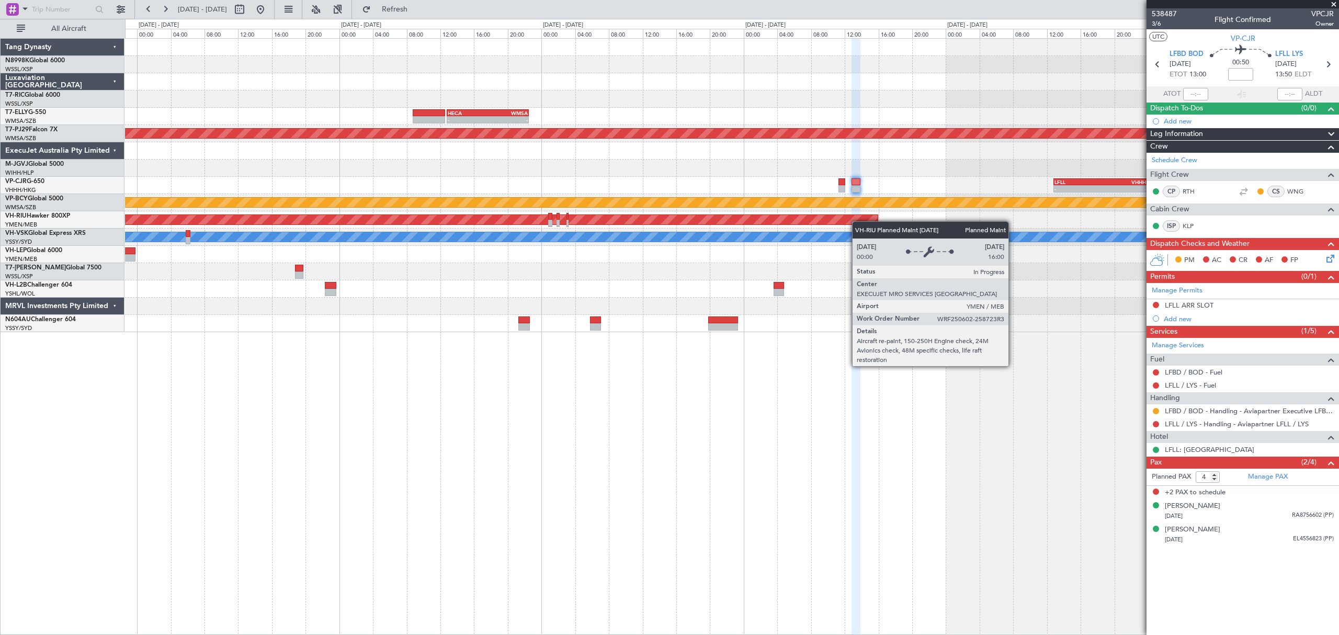
click at [853, 221] on div "- - HECA 12:50 Z WMSA 22:30 Z Planned Maint [GEOGRAPHIC_DATA] (Sultan [PERSON_N…" at bounding box center [731, 185] width 1213 height 293
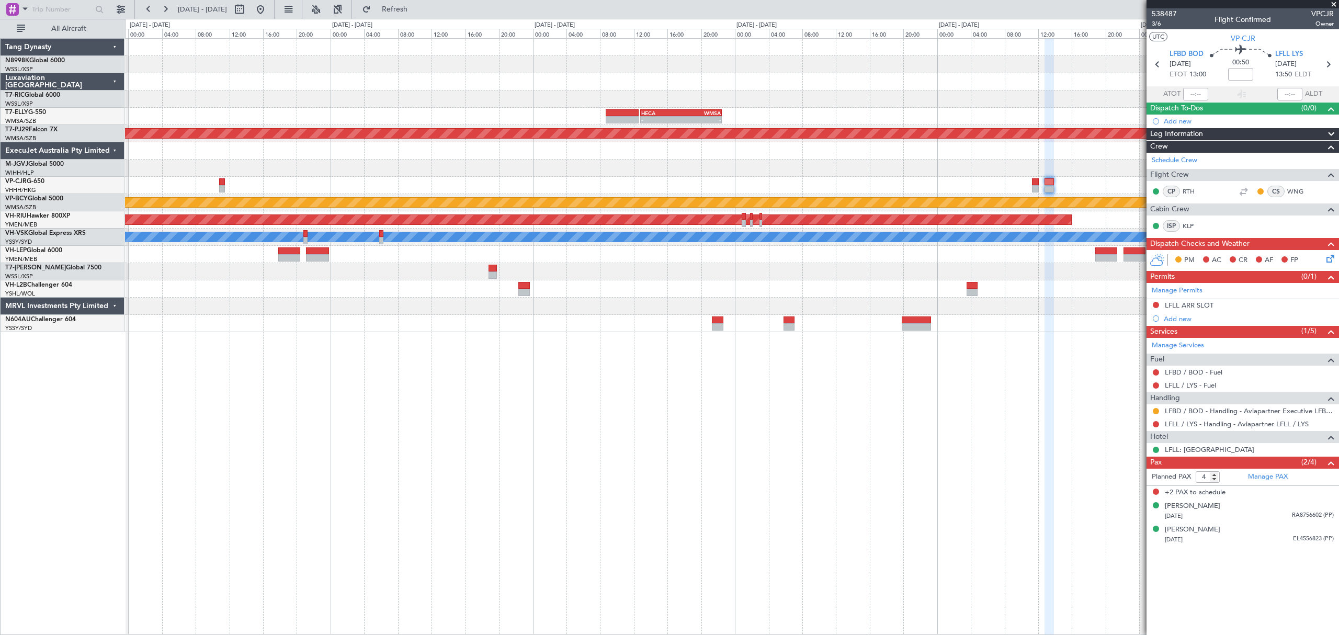
click at [948, 252] on div "- - MMSD 00:50 Z SBGR 11:15 Z" at bounding box center [731, 254] width 1213 height 17
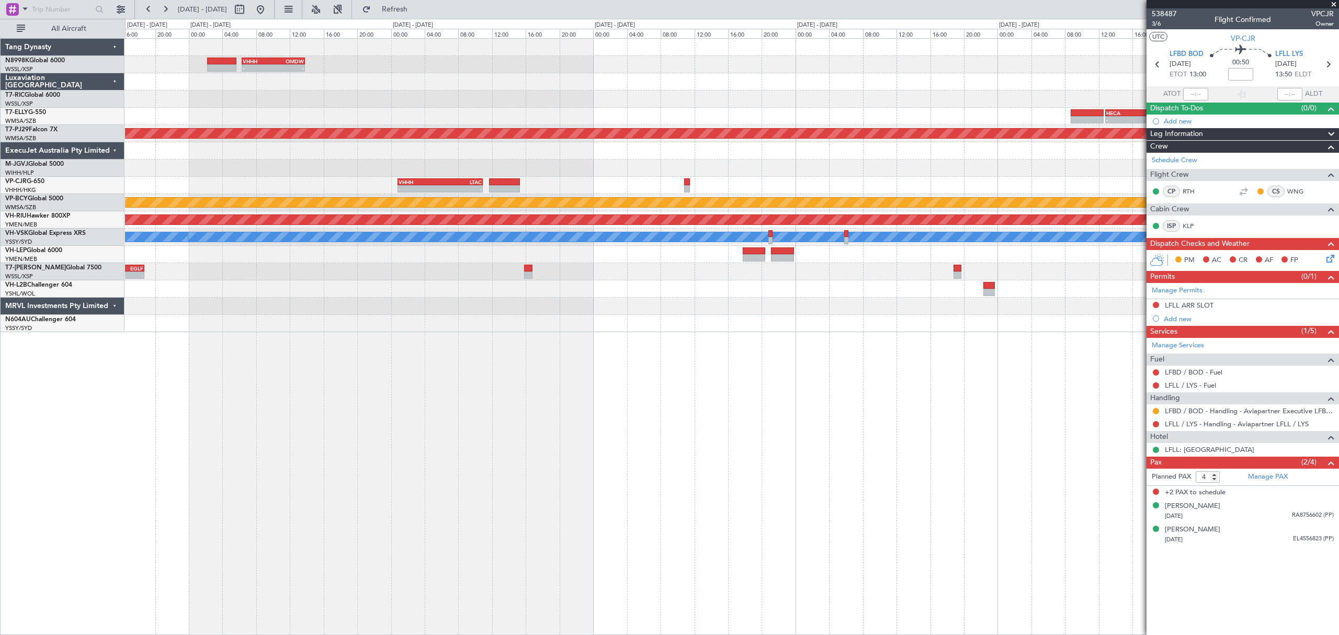
click at [835, 266] on div "- - OMDW 11:50 Z EGLF 18:45 Z" at bounding box center [731, 271] width 1213 height 17
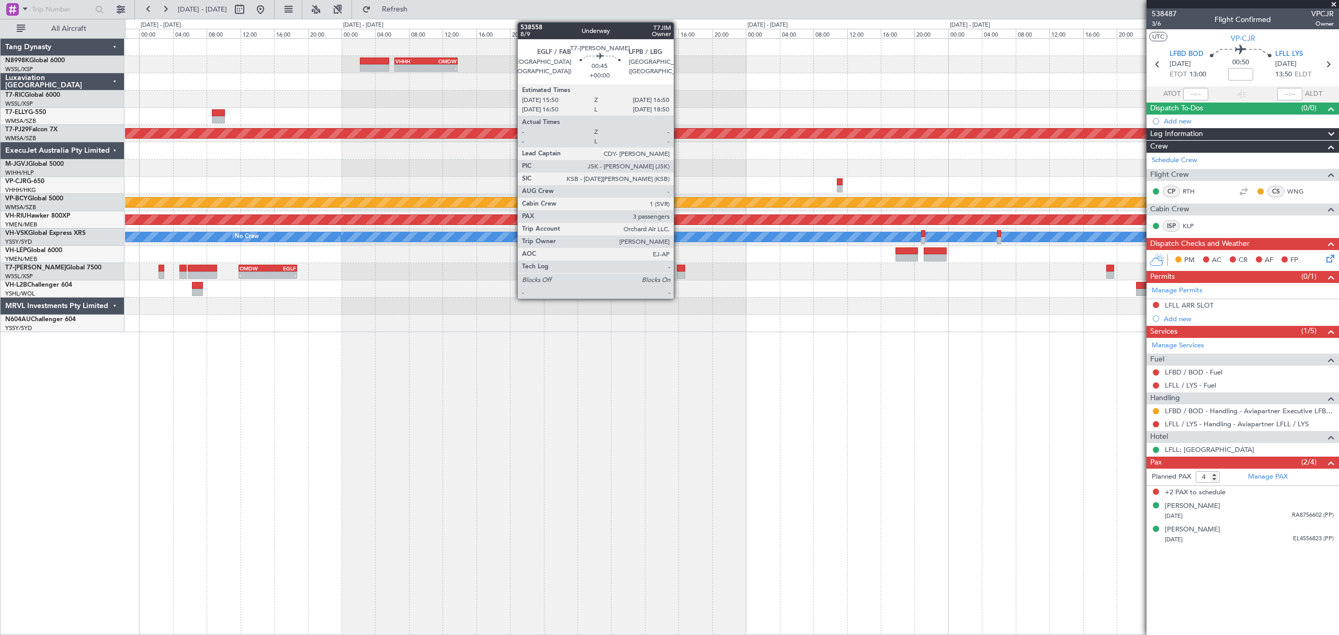
click at [676, 275] on div "- - OMDW 11:50 Z EGLF 18:45 Z" at bounding box center [731, 271] width 1213 height 17
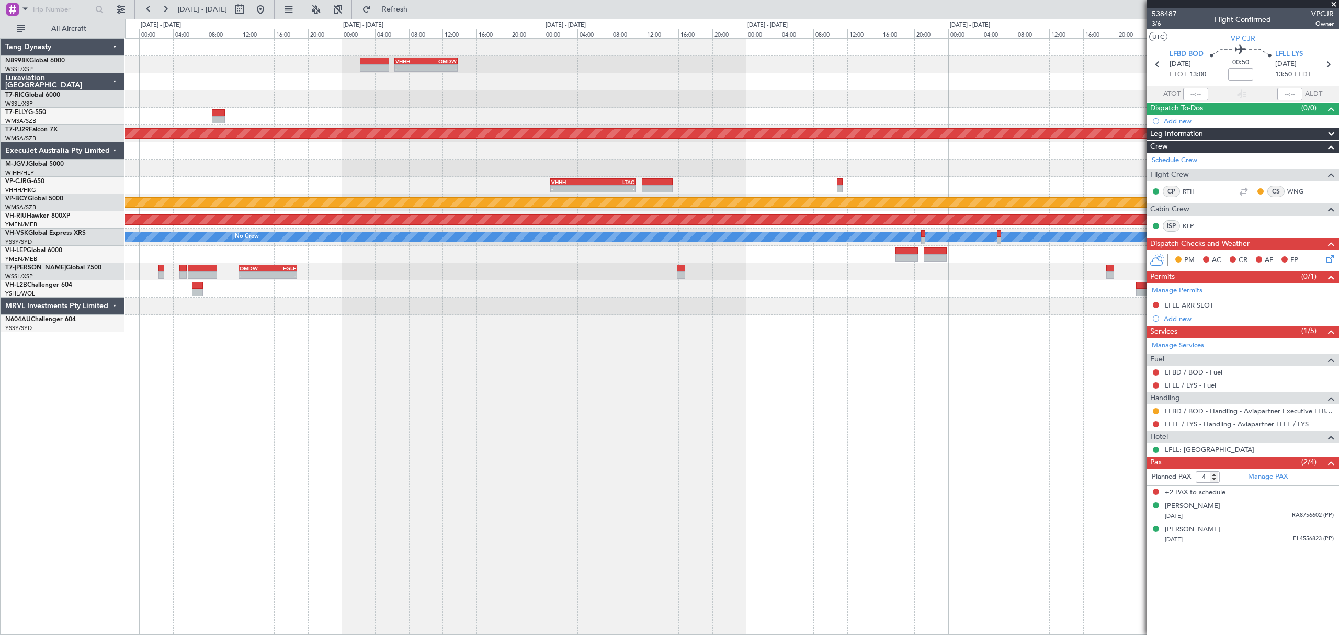
click at [684, 279] on div "- - OMDW 11:50 Z EGLF 18:45 Z" at bounding box center [731, 271] width 1213 height 17
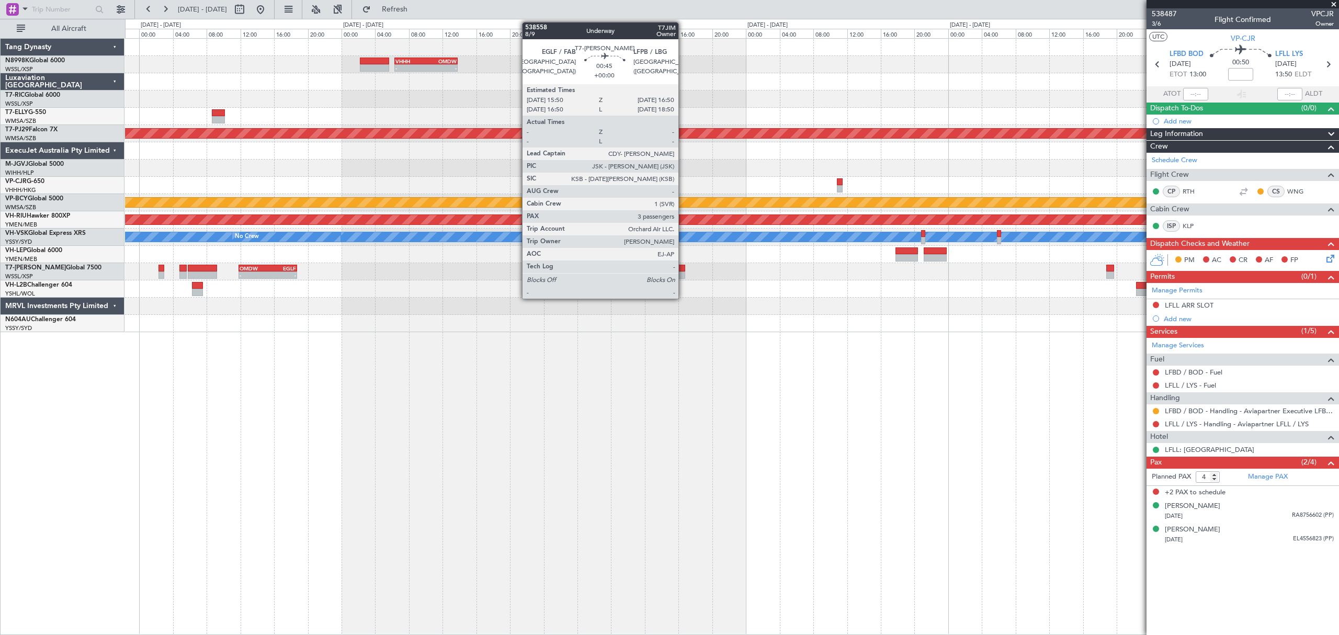
click at [683, 275] on div at bounding box center [681, 275] width 9 height 7
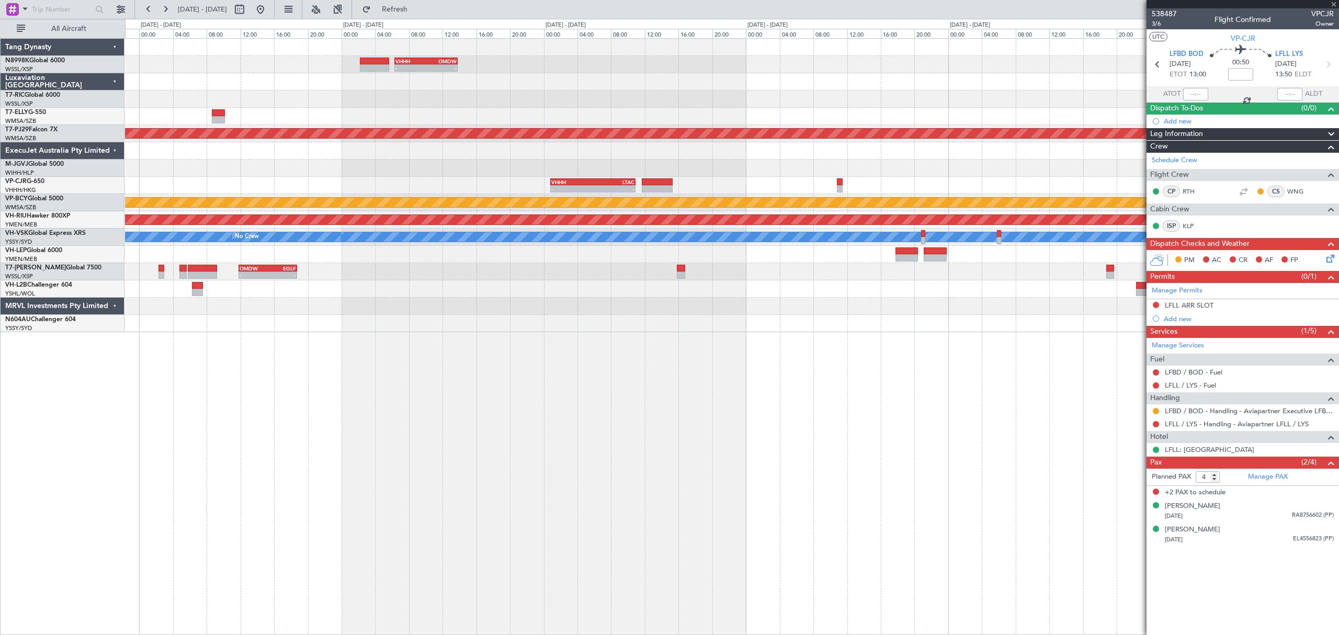
type input "3"
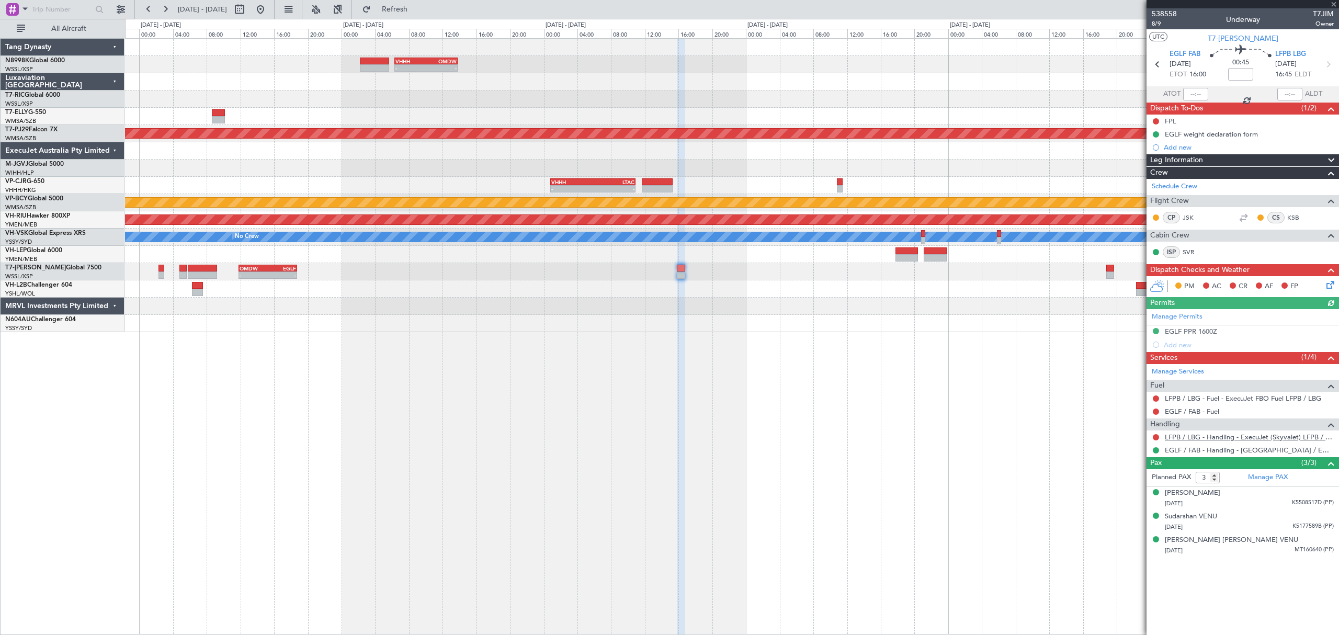
click at [1191, 439] on link "LFPB / LBG - Handling - ExecuJet (Skyvalet) LFPB / LBG" at bounding box center [1249, 437] width 169 height 9
click at [1155, 440] on button at bounding box center [1156, 437] width 6 height 6
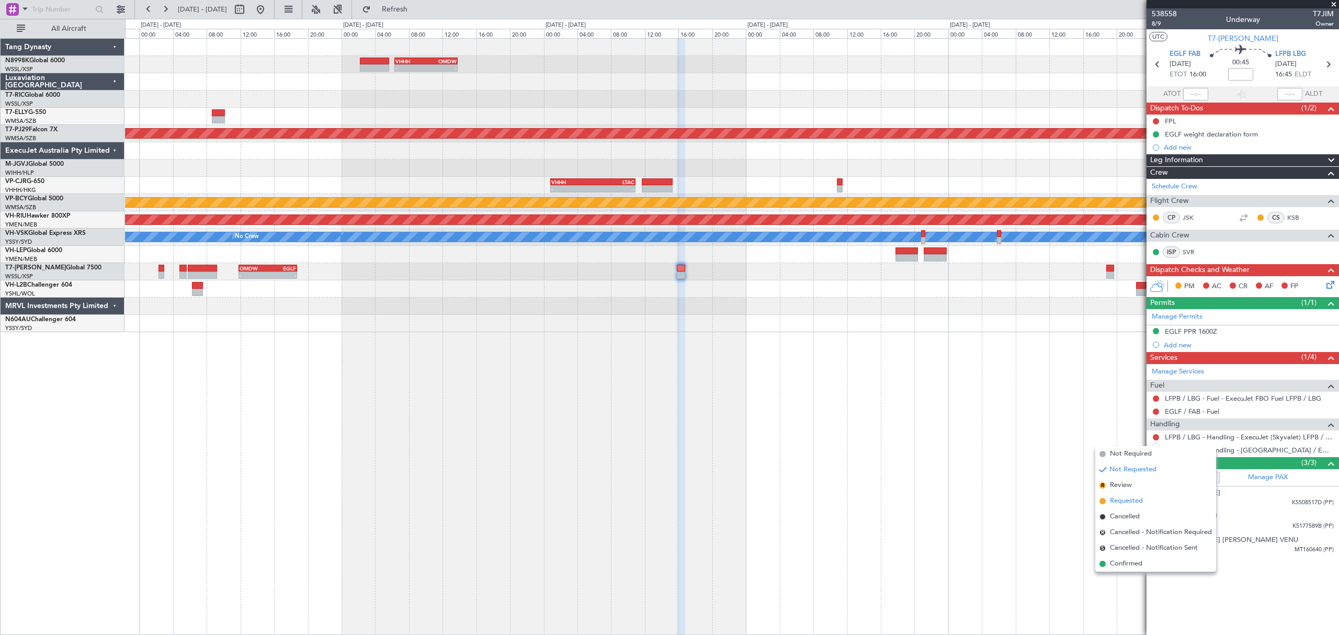
click at [1116, 496] on span "Requested" at bounding box center [1126, 501] width 33 height 10
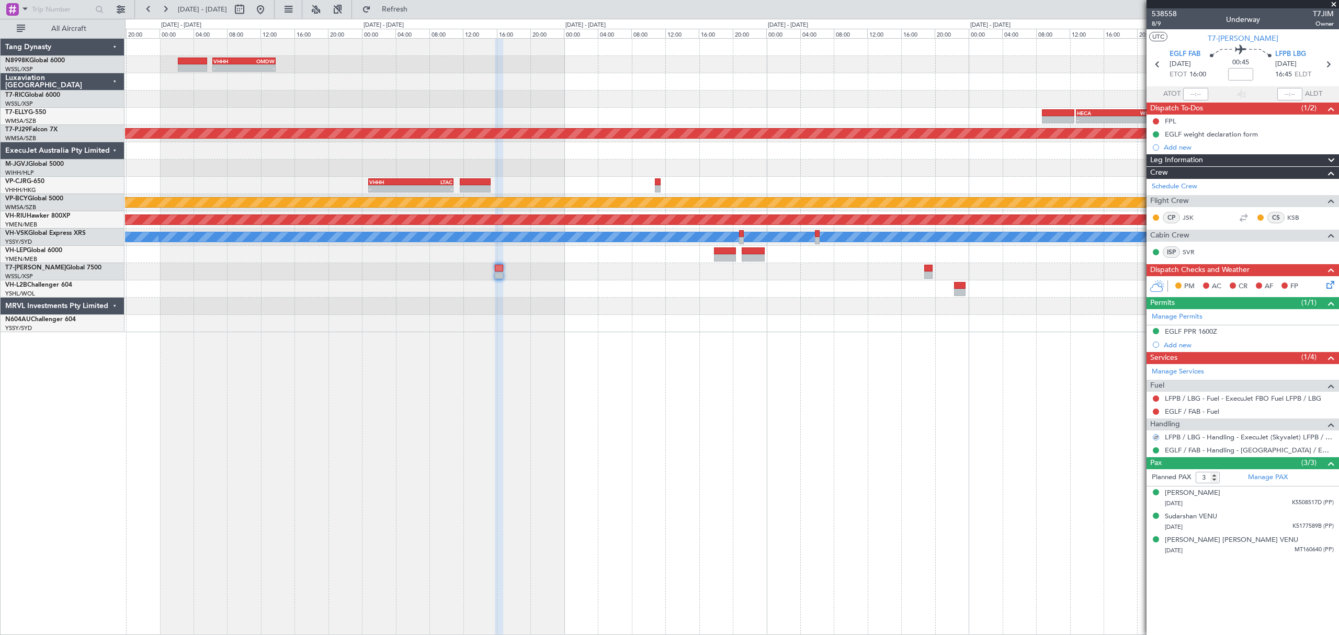
click at [616, 291] on div at bounding box center [731, 288] width 1213 height 17
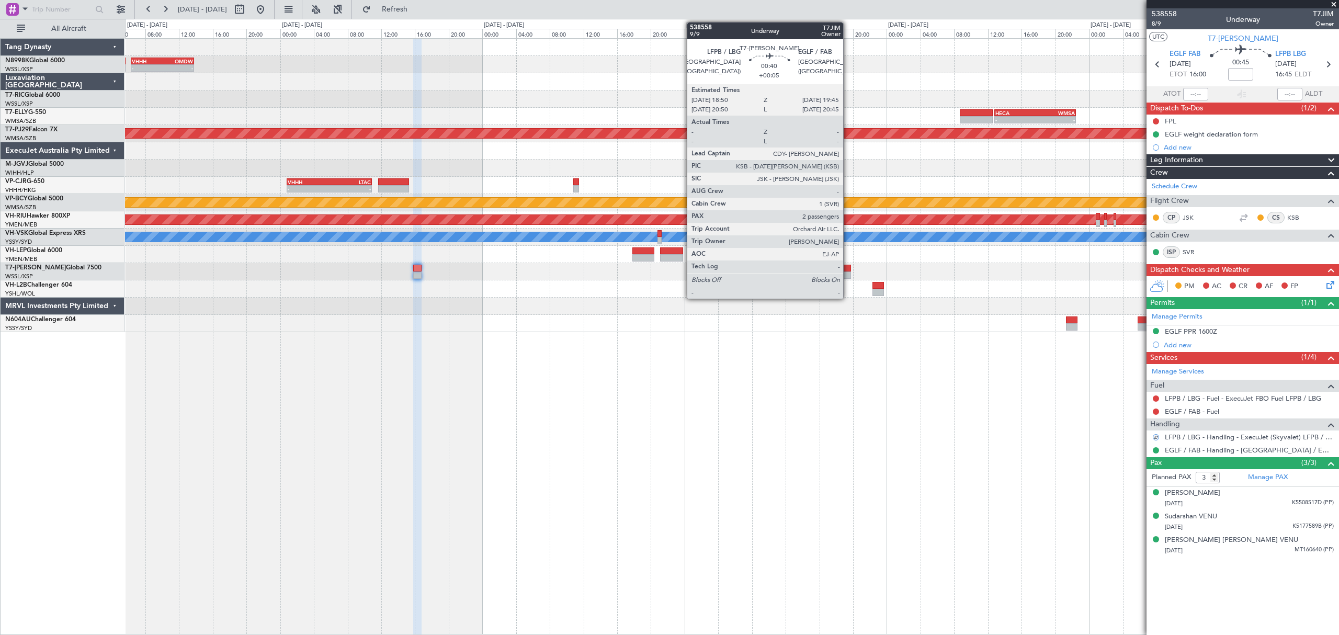
click at [848, 269] on div at bounding box center [847, 268] width 8 height 7
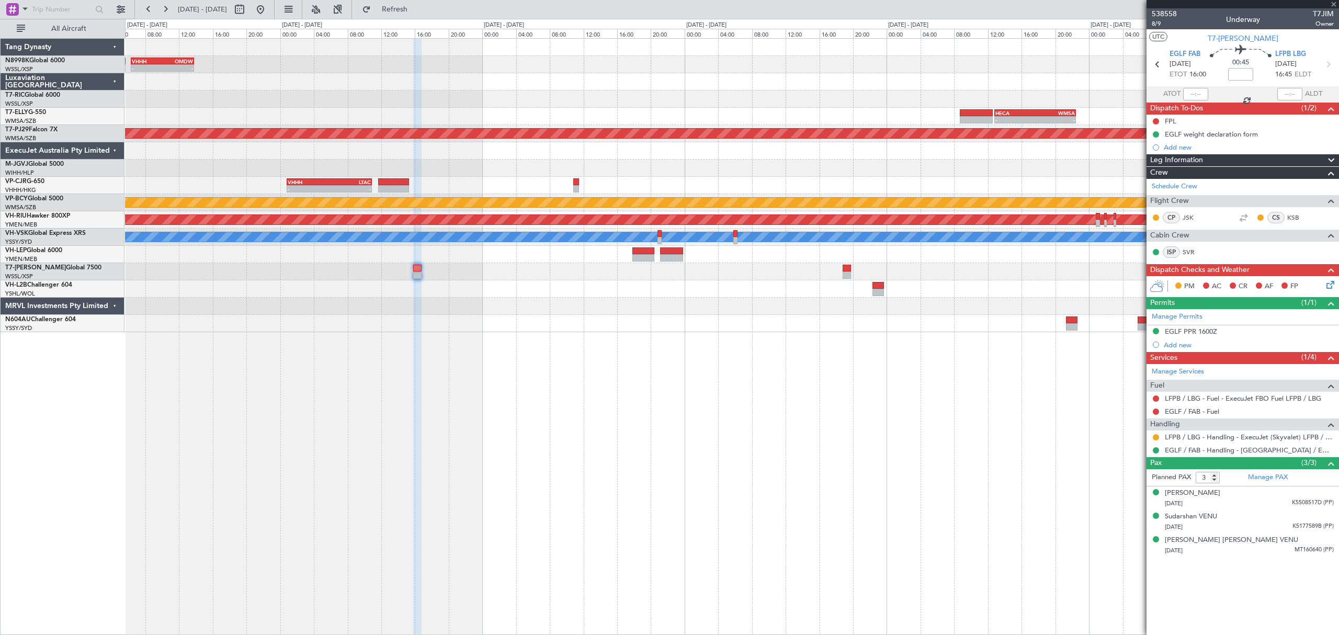
type input "+00:05"
type input "2"
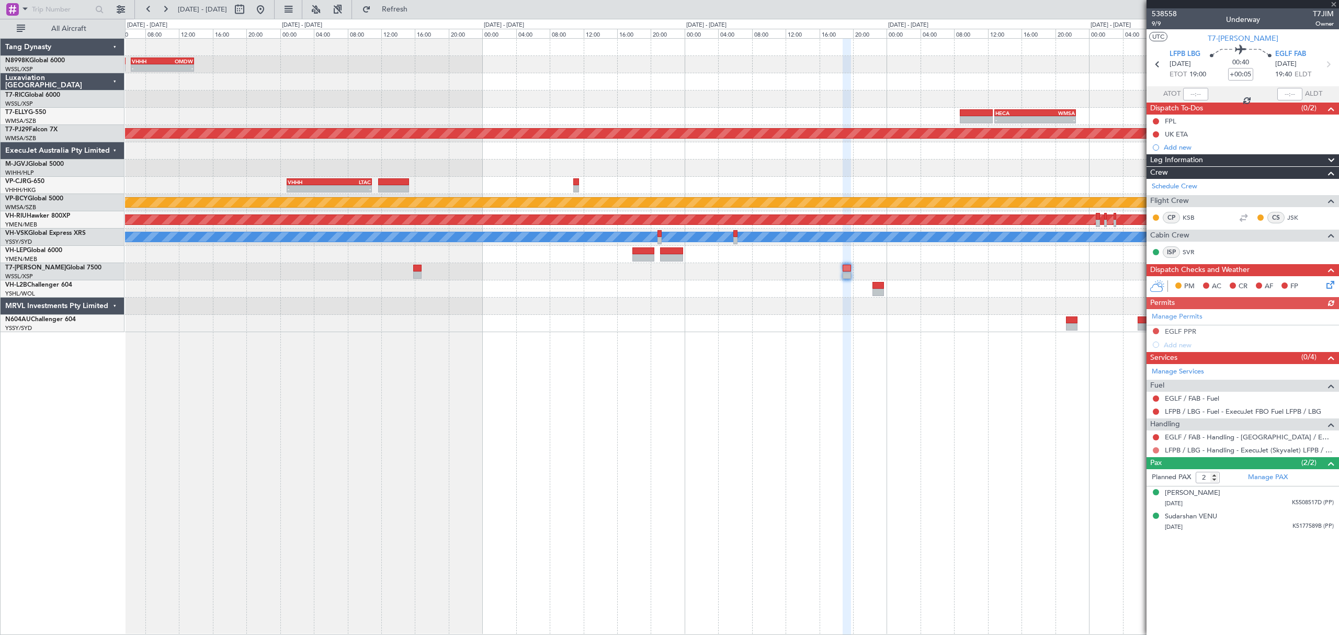
click at [1153, 453] on button at bounding box center [1156, 450] width 6 height 6
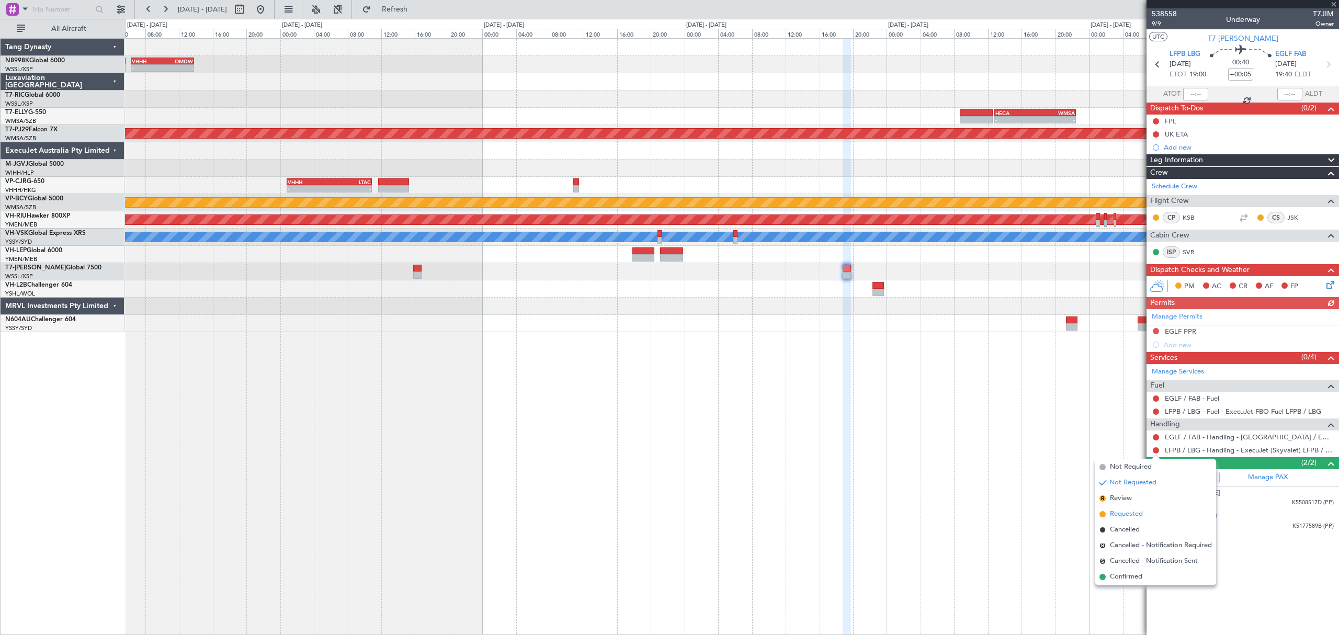
click at [1128, 513] on span "Requested" at bounding box center [1126, 514] width 33 height 10
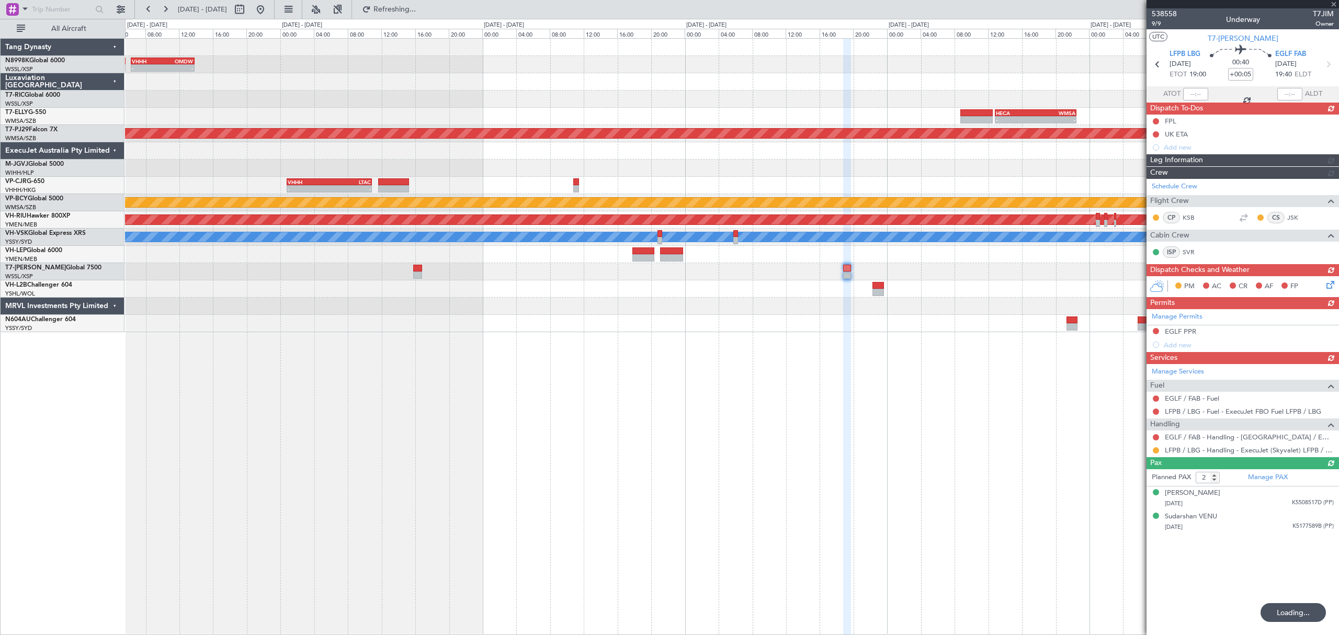
click at [754, 278] on div "- - VHHH 06:20 Z OMDW 13:50 Z - - HECA 12:50 Z WMSA 22:30 Z Planned Maint [GEOG…" at bounding box center [731, 185] width 1213 height 293
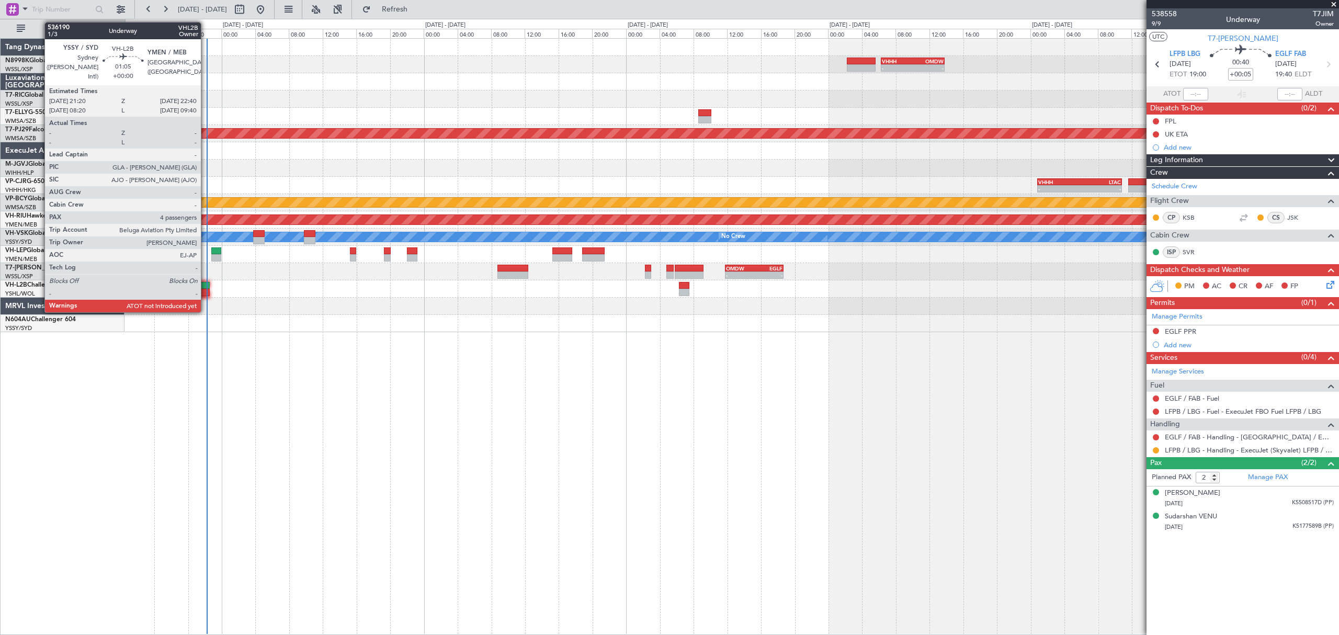
click at [206, 286] on div at bounding box center [204, 285] width 12 height 7
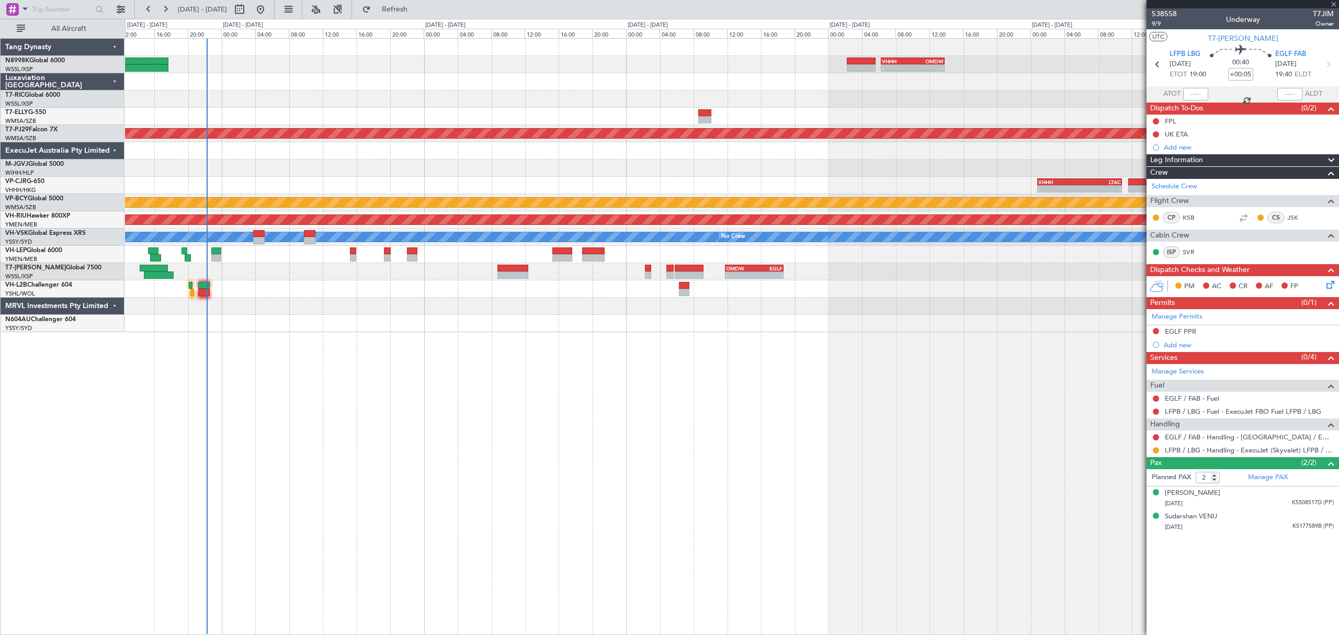
type input "4"
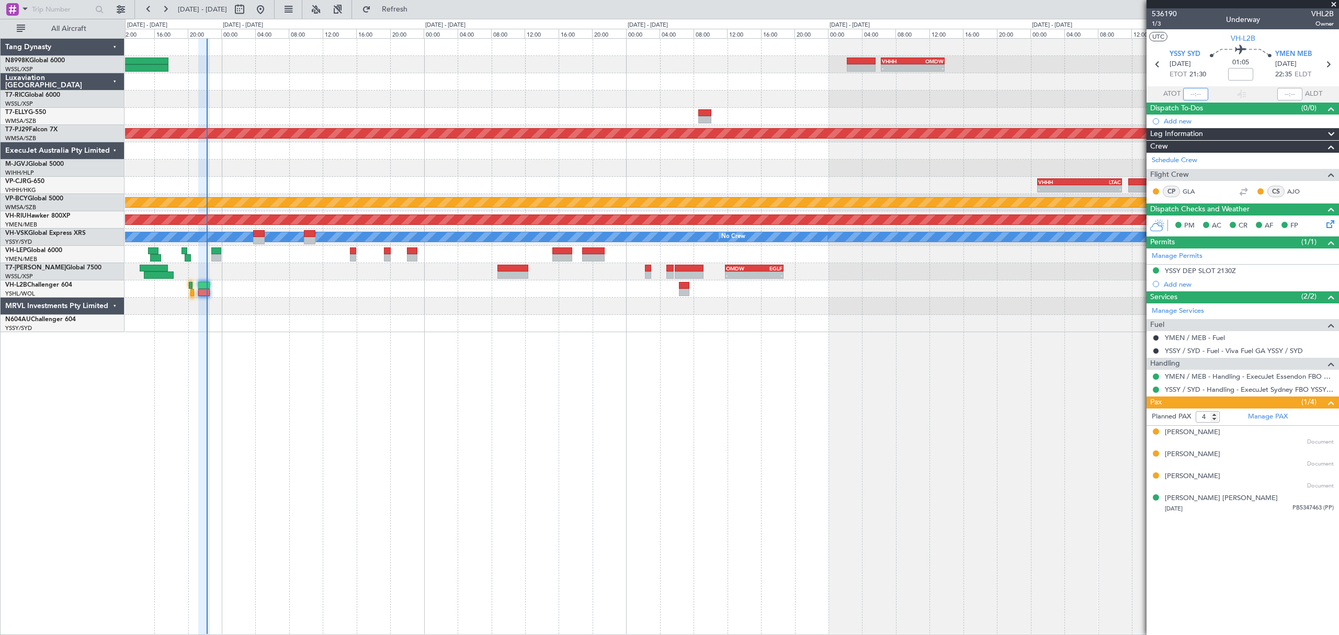
click at [1198, 95] on input "text" at bounding box center [1195, 94] width 25 height 13
type input "22:11"
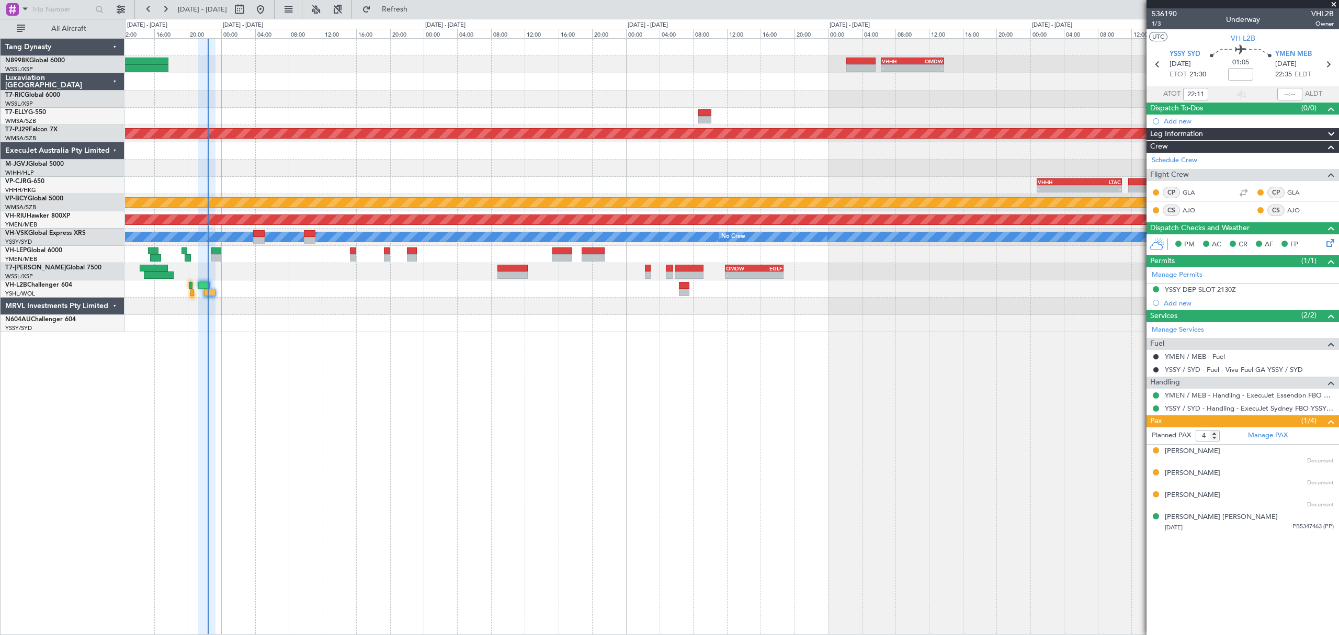
click at [713, 323] on div at bounding box center [731, 323] width 1213 height 17
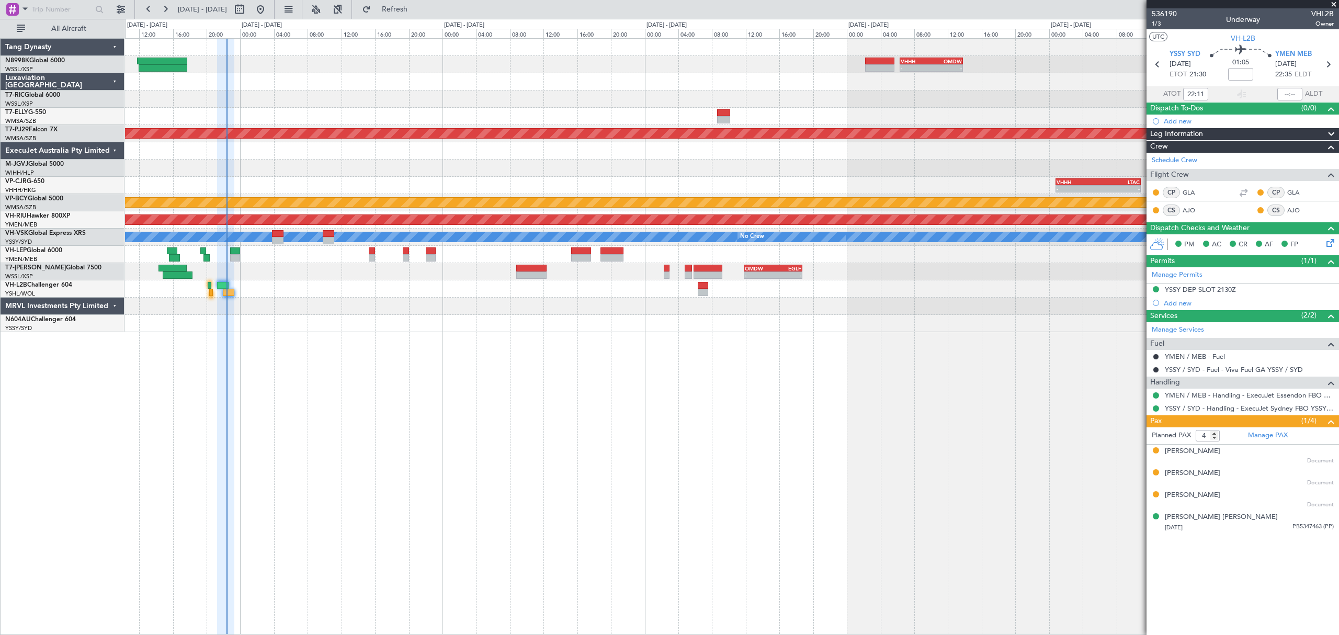
click at [957, 317] on div "- - VHHH 06:20 Z OMDW 13:50 Z 08:00 Z 16:03 Z OMDB 07:45 Z LEMD 15:45 Z Planned…" at bounding box center [731, 185] width 1213 height 293
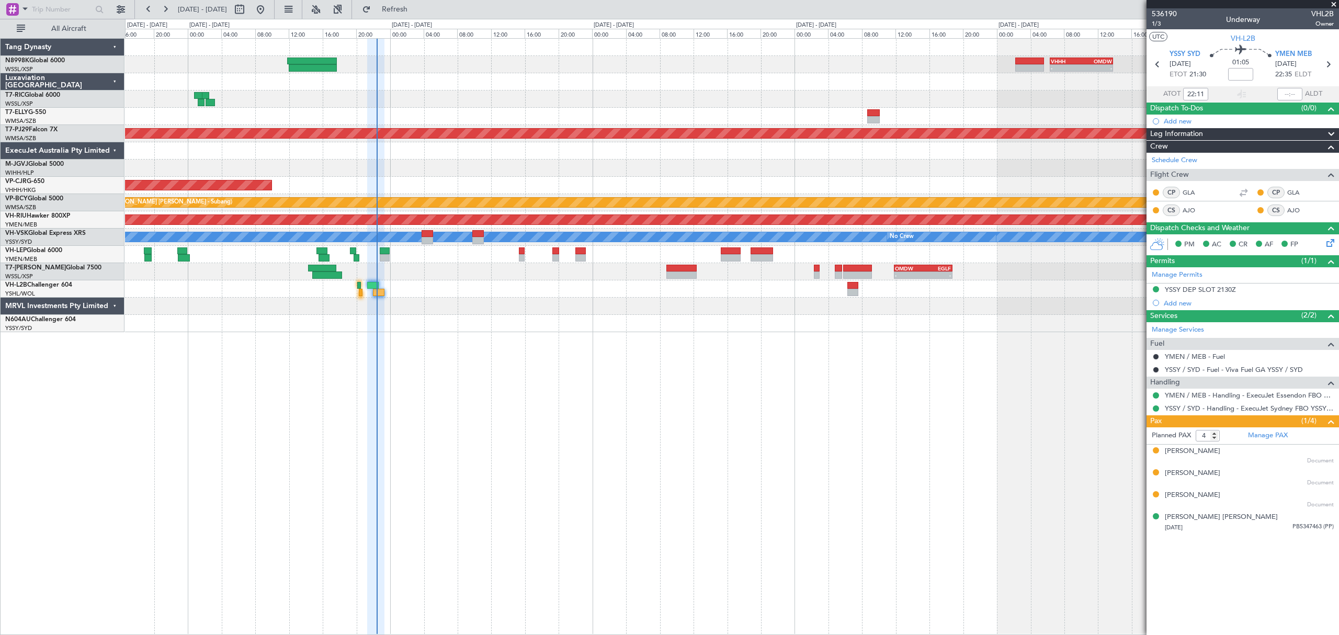
click at [815, 325] on div at bounding box center [731, 323] width 1213 height 17
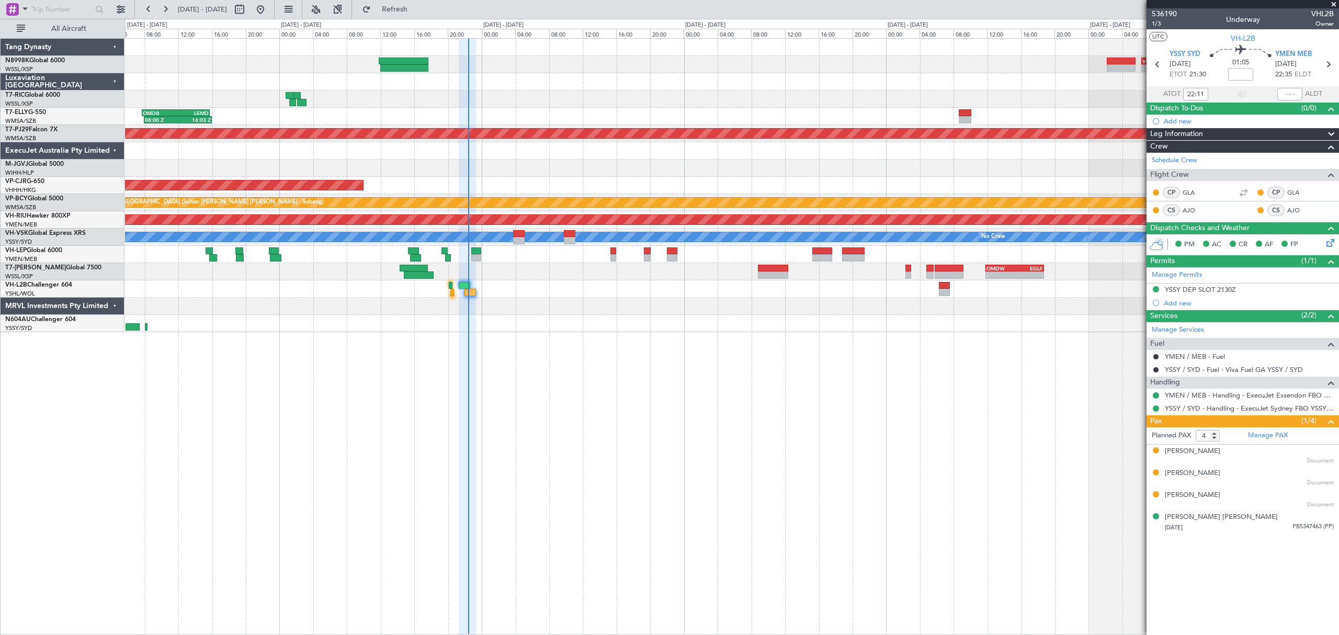
click at [632, 297] on div at bounding box center [731, 288] width 1213 height 17
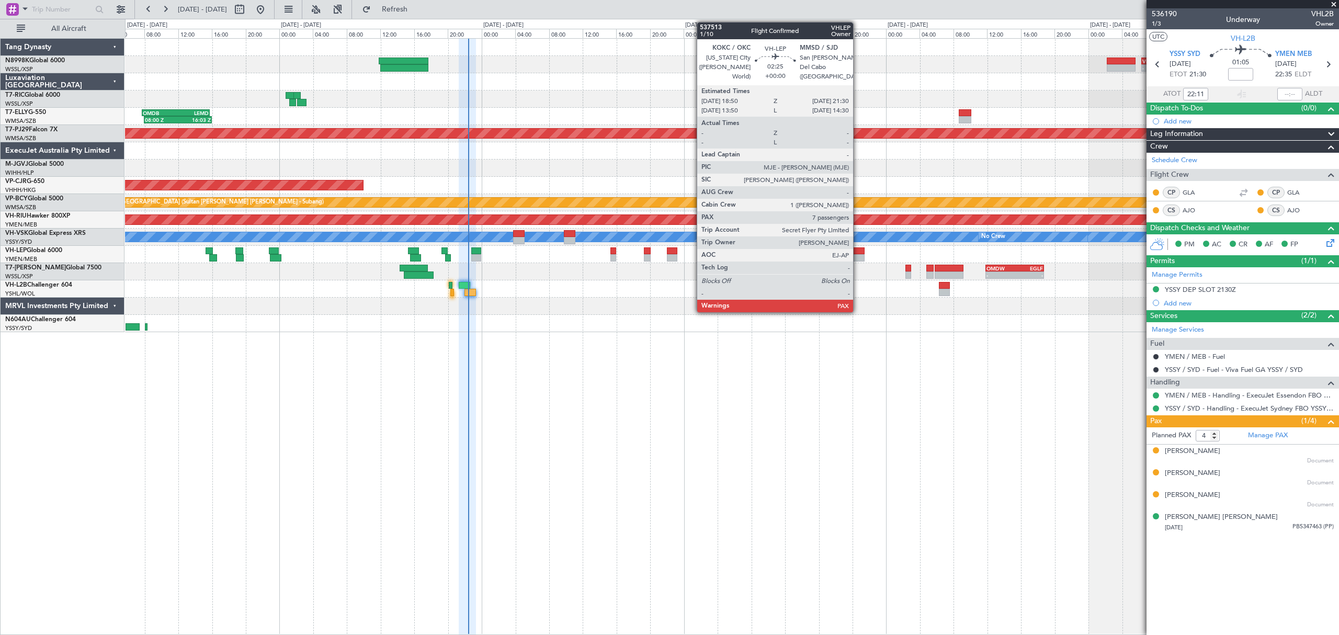
click at [858, 253] on div at bounding box center [853, 250] width 22 height 7
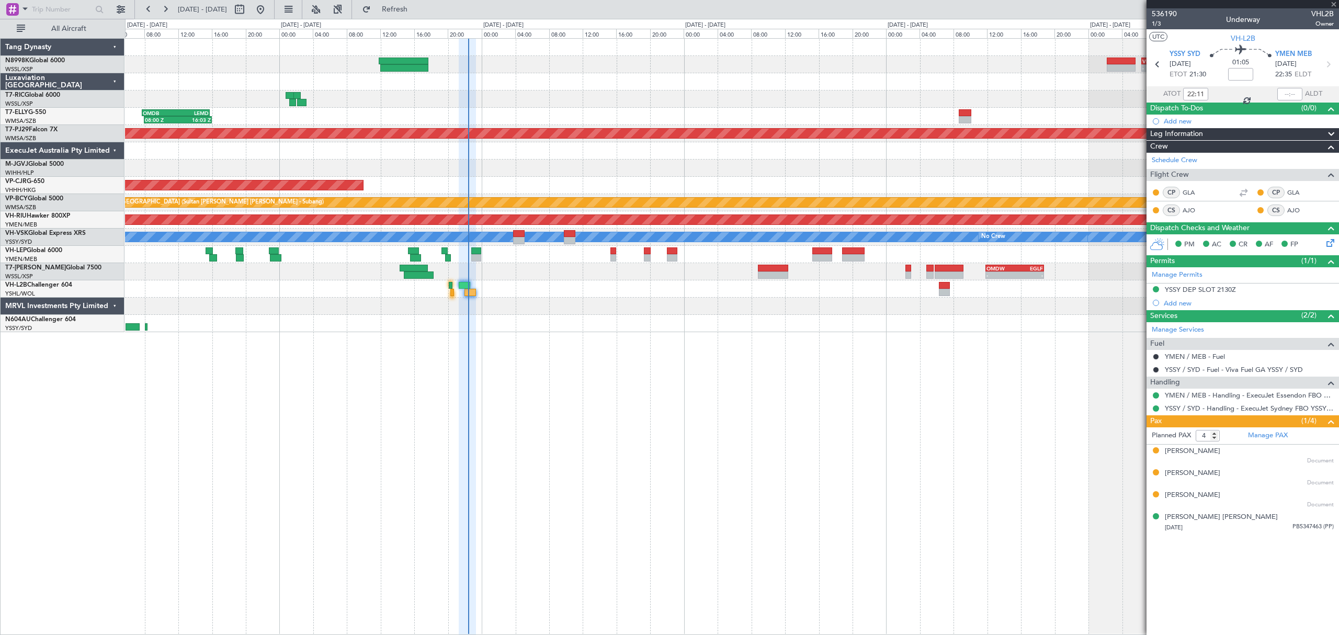
type input "7"
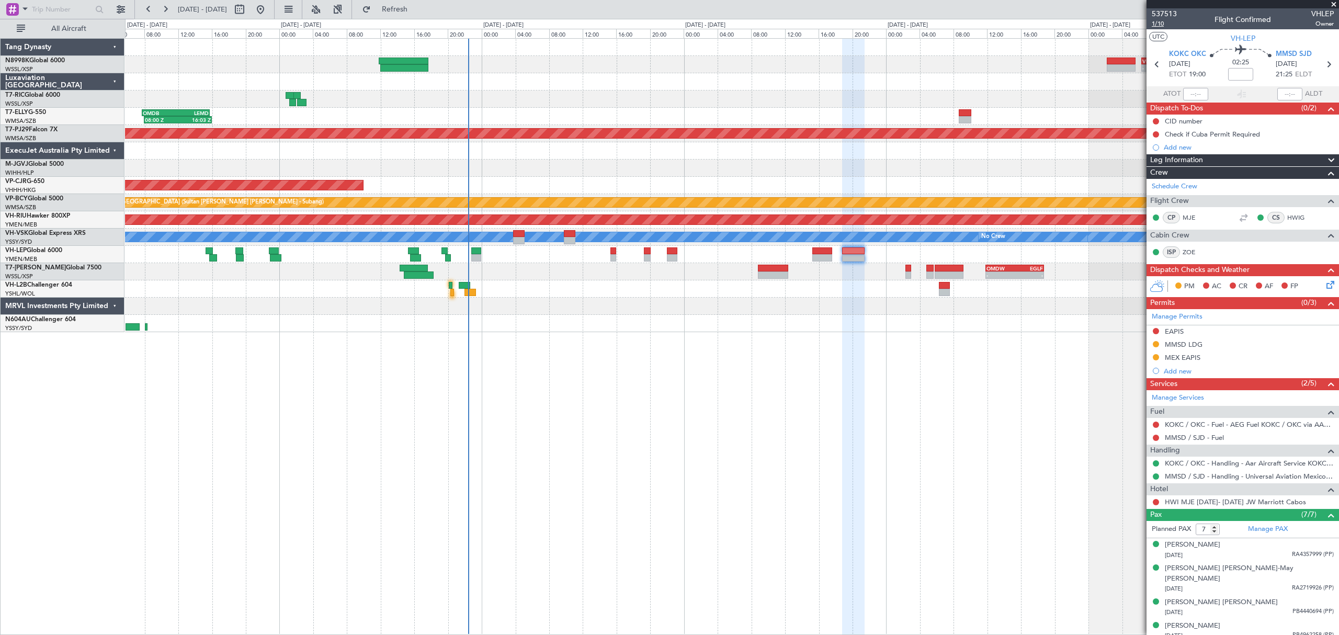
click at [1162, 25] on span "1/10" at bounding box center [1164, 23] width 25 height 9
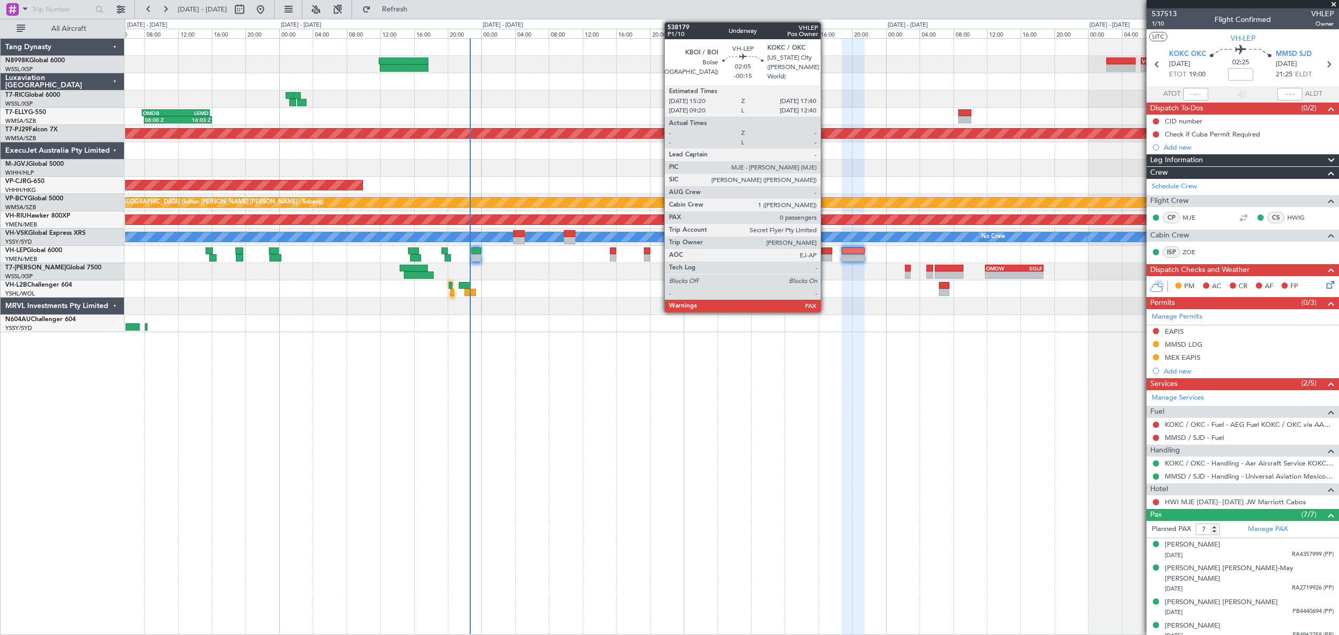
click at [826, 254] on div at bounding box center [822, 257] width 20 height 7
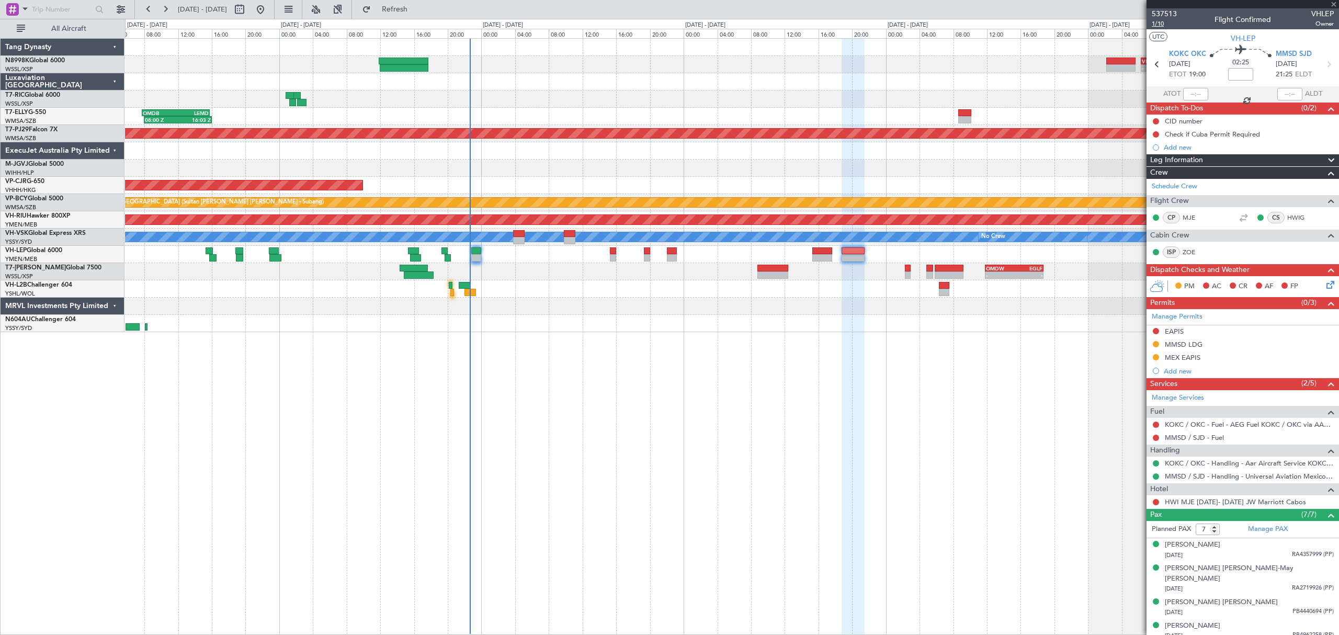
type input "-00:15"
type input "0"
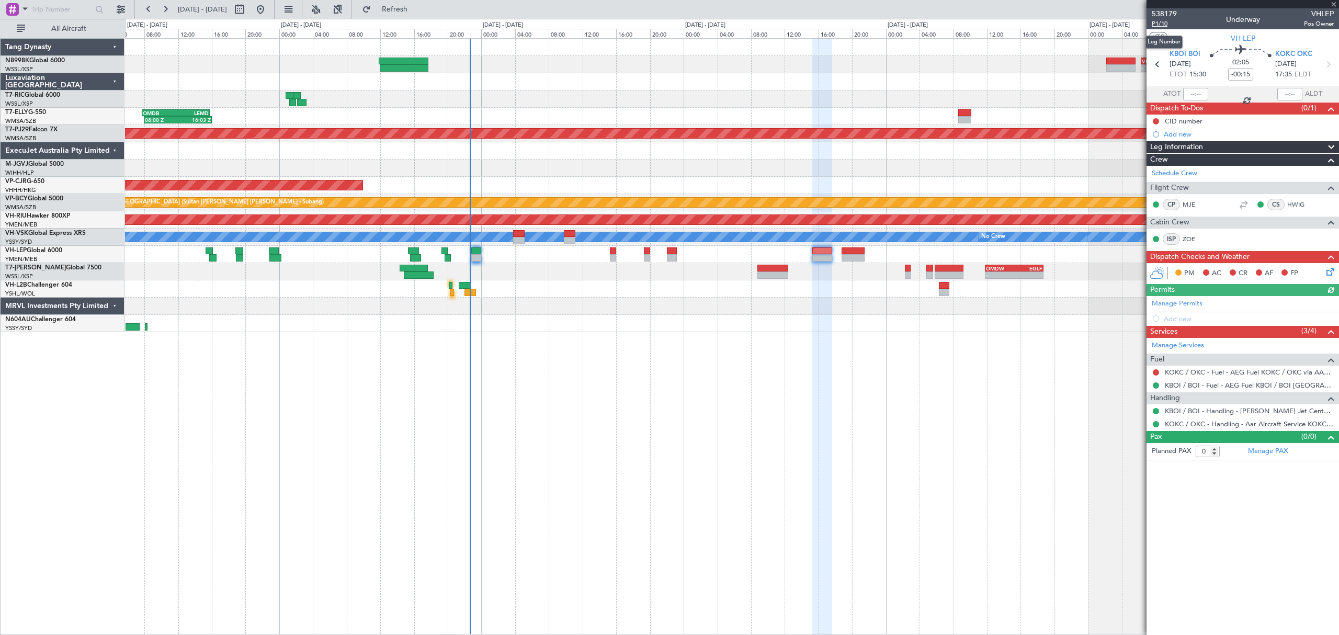
click at [1160, 26] on span "P1/10" at bounding box center [1164, 23] width 25 height 9
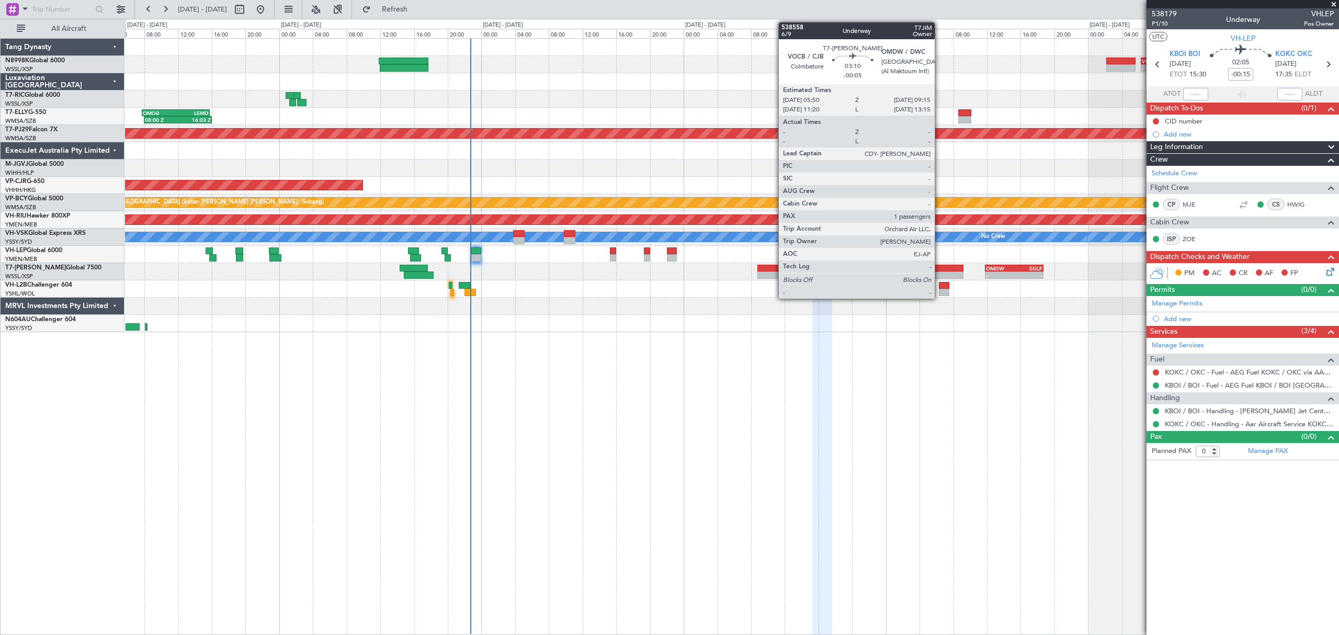
click at [945, 267] on div at bounding box center [949, 268] width 29 height 7
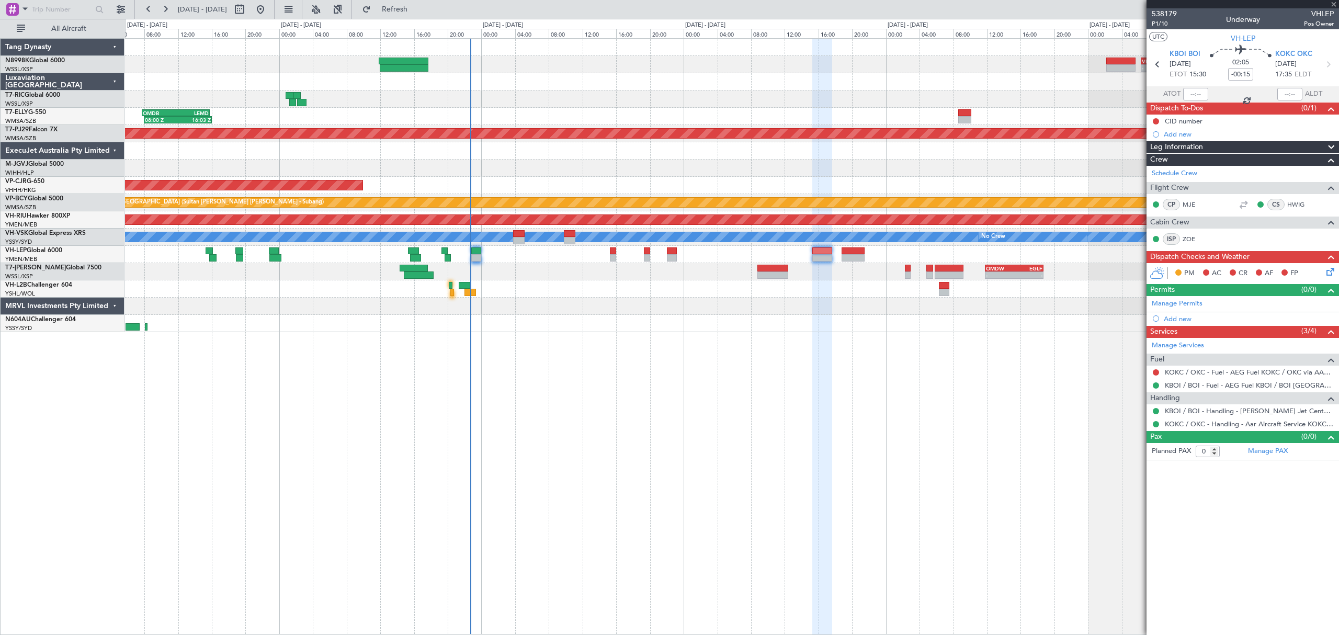
type input "-00:05"
type input "1"
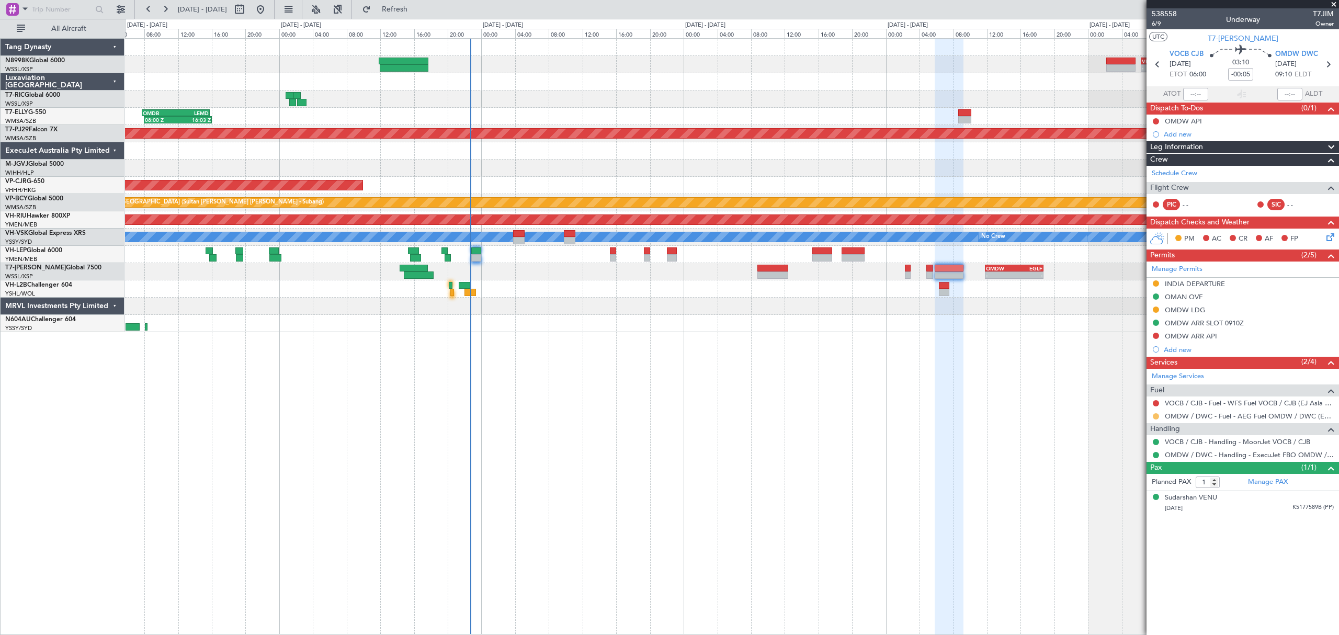
click at [1157, 417] on button at bounding box center [1156, 416] width 6 height 6
click at [1127, 543] on span "Confirmed" at bounding box center [1126, 542] width 32 height 10
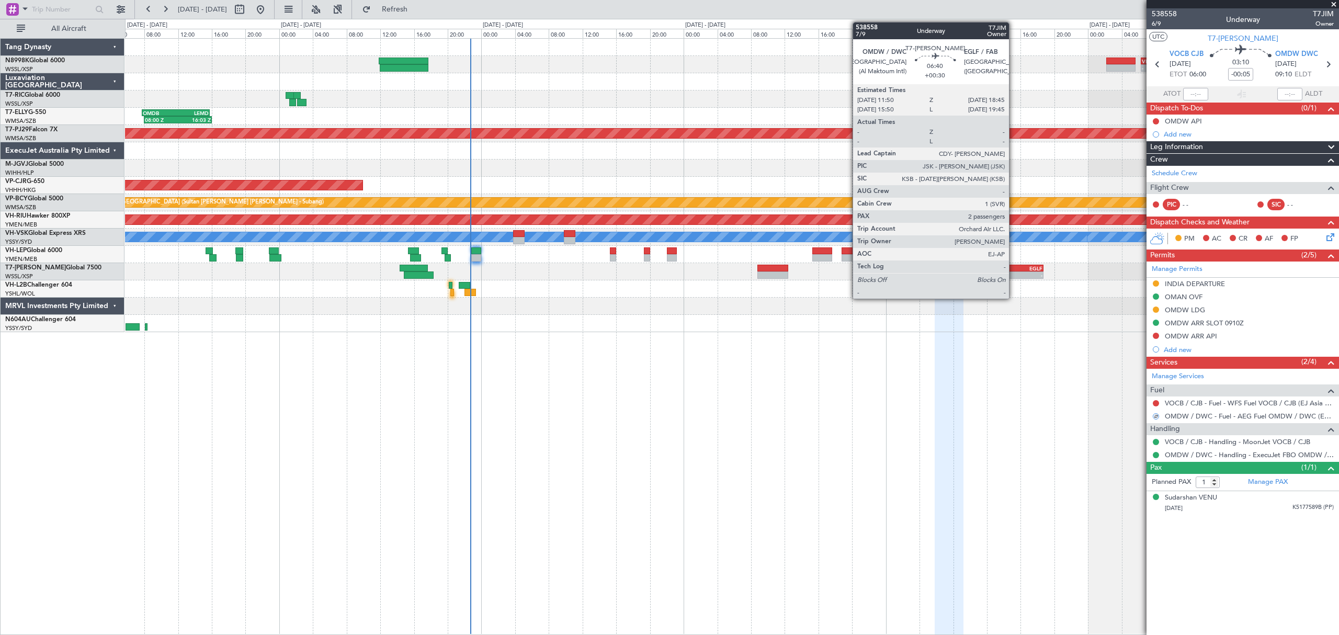
click at [1013, 277] on div "-" at bounding box center [1000, 275] width 28 height 6
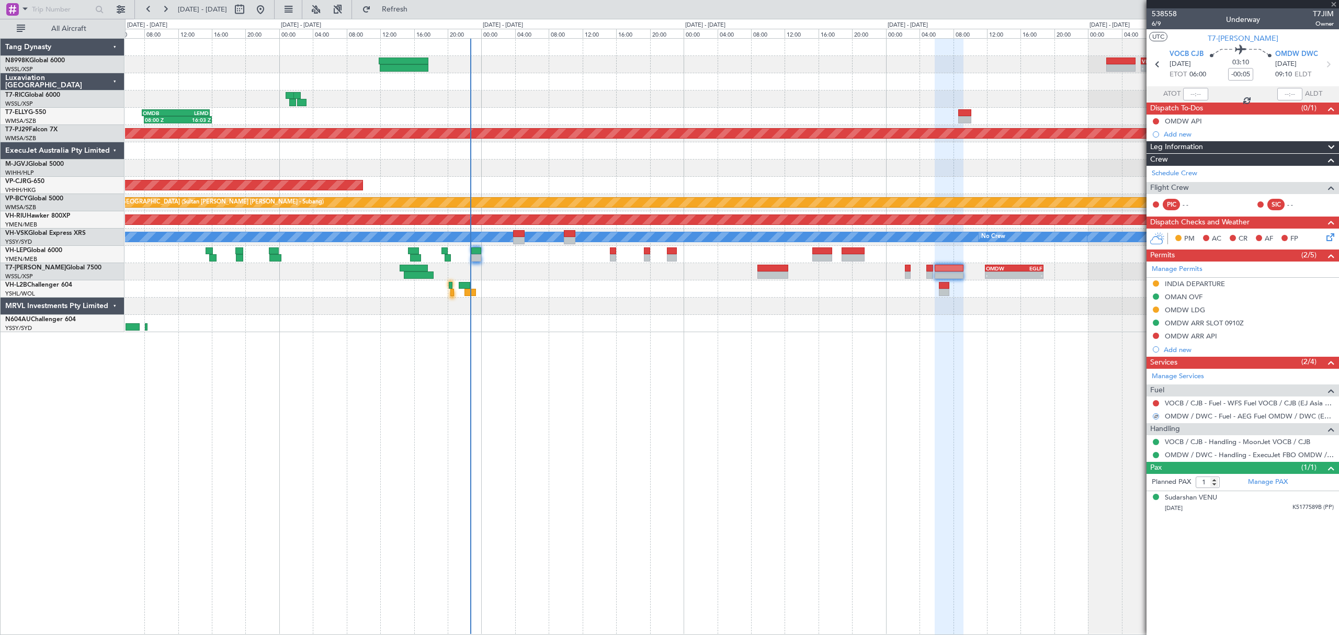
type input "+00:30"
type input "2"
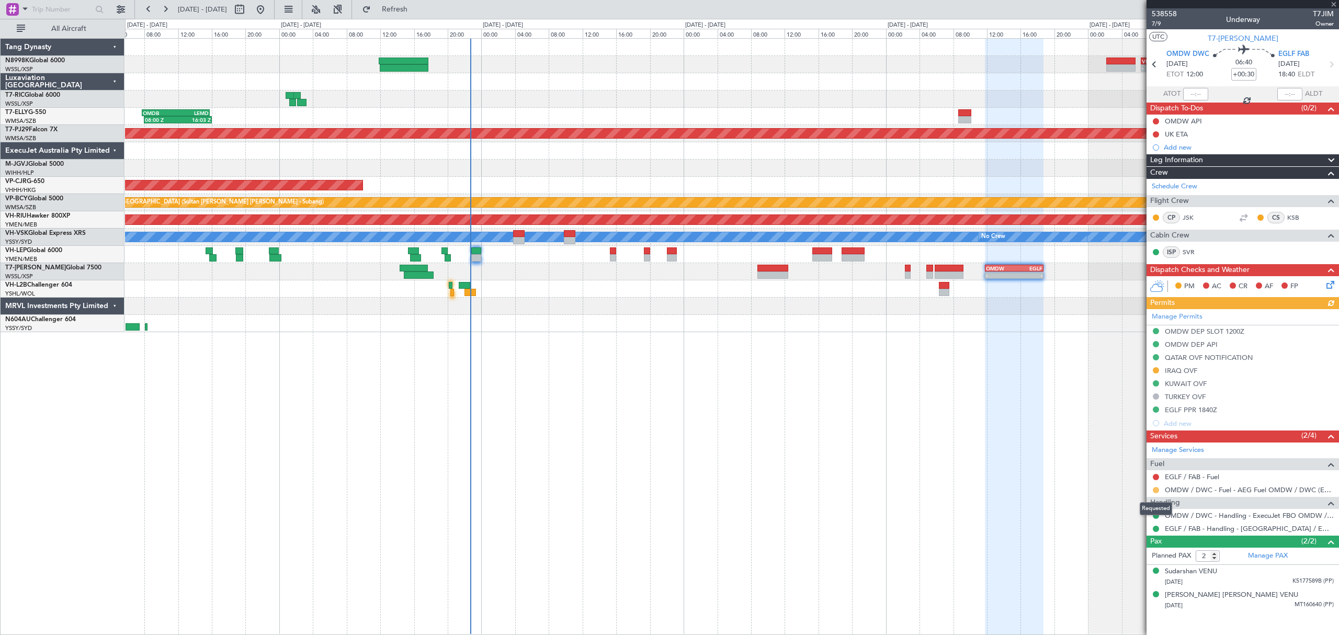
click at [1157, 490] on button at bounding box center [1156, 490] width 6 height 6
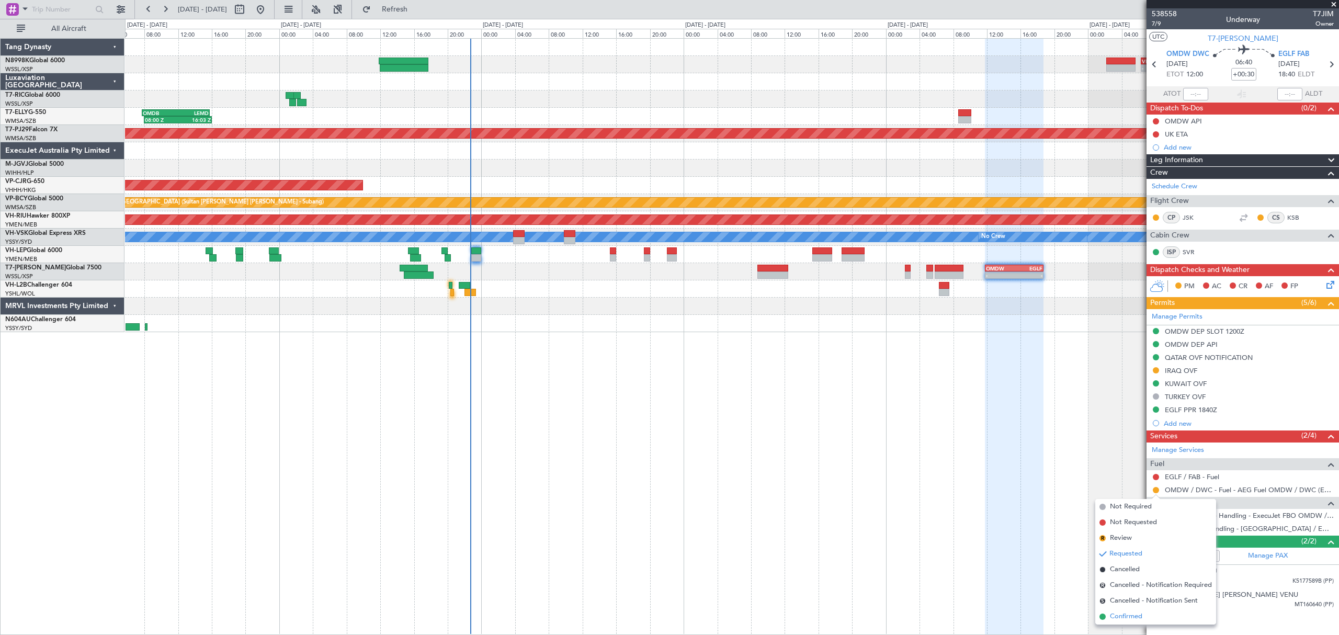
click at [1120, 612] on span "Confirmed" at bounding box center [1126, 617] width 32 height 10
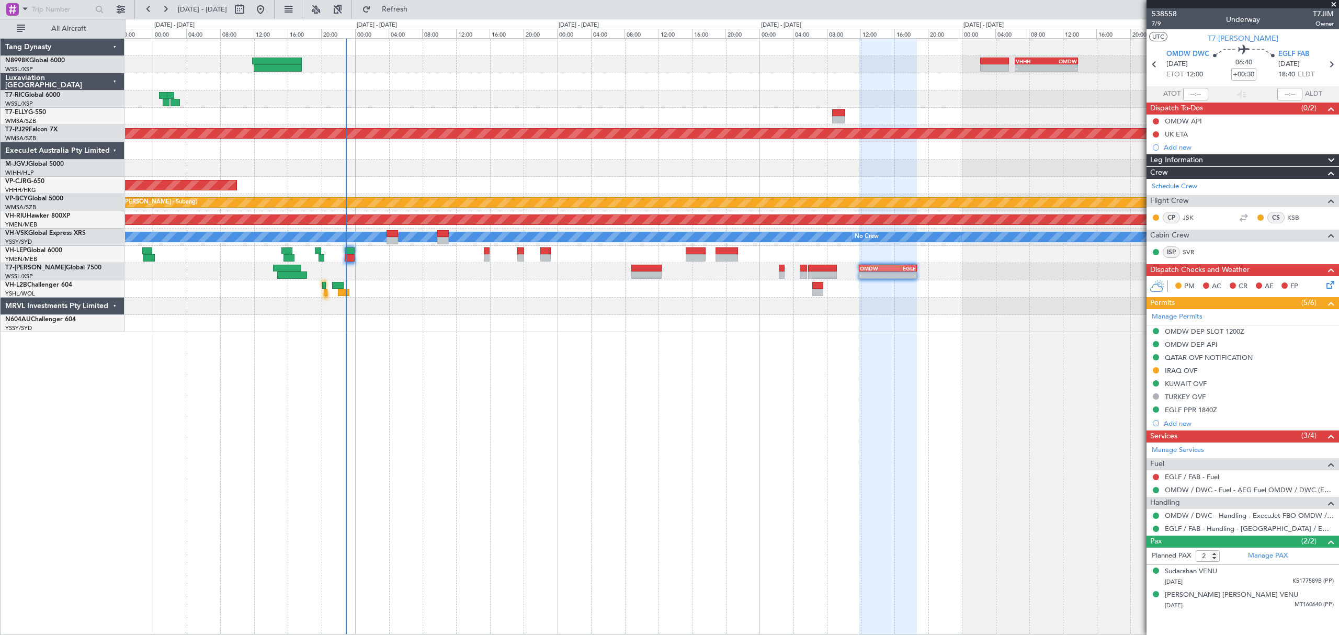
click at [693, 410] on div "- - VHHH 06:20 Z OMDW 13:50 Z 08:00 Z 16:03 Z OMDB 07:45 Z LEMD 15:45 Z Planned…" at bounding box center [732, 336] width 1214 height 597
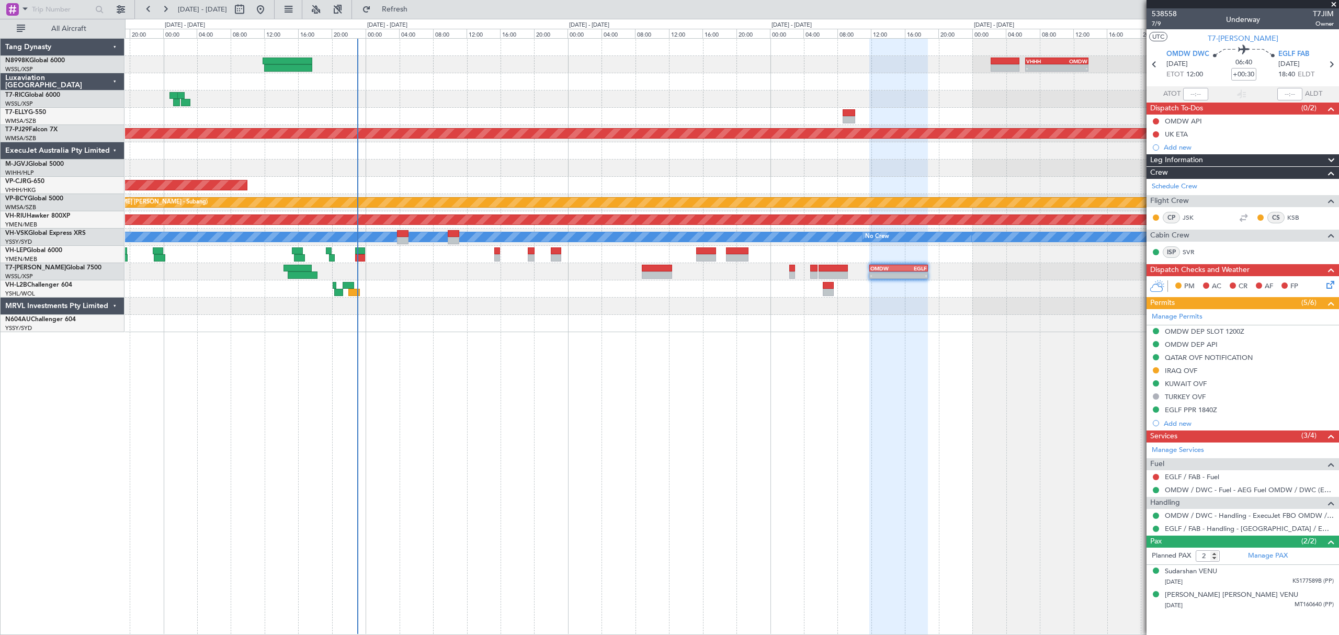
click at [480, 291] on div "- - VHHH 06:20 Z OMDW 13:50 Z 08:00 Z 16:03 Z OMDB 07:45 Z LEMD 15:45 Z Planned…" at bounding box center [731, 185] width 1213 height 293
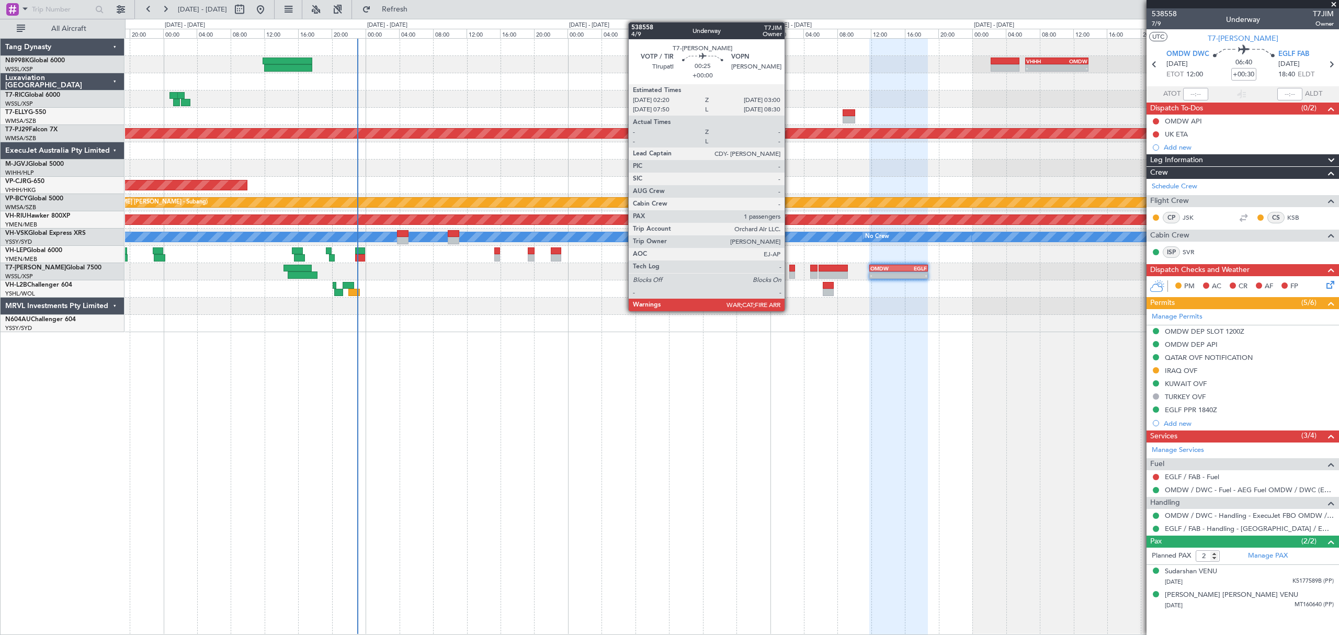
click at [789, 270] on div at bounding box center [792, 268] width 6 height 7
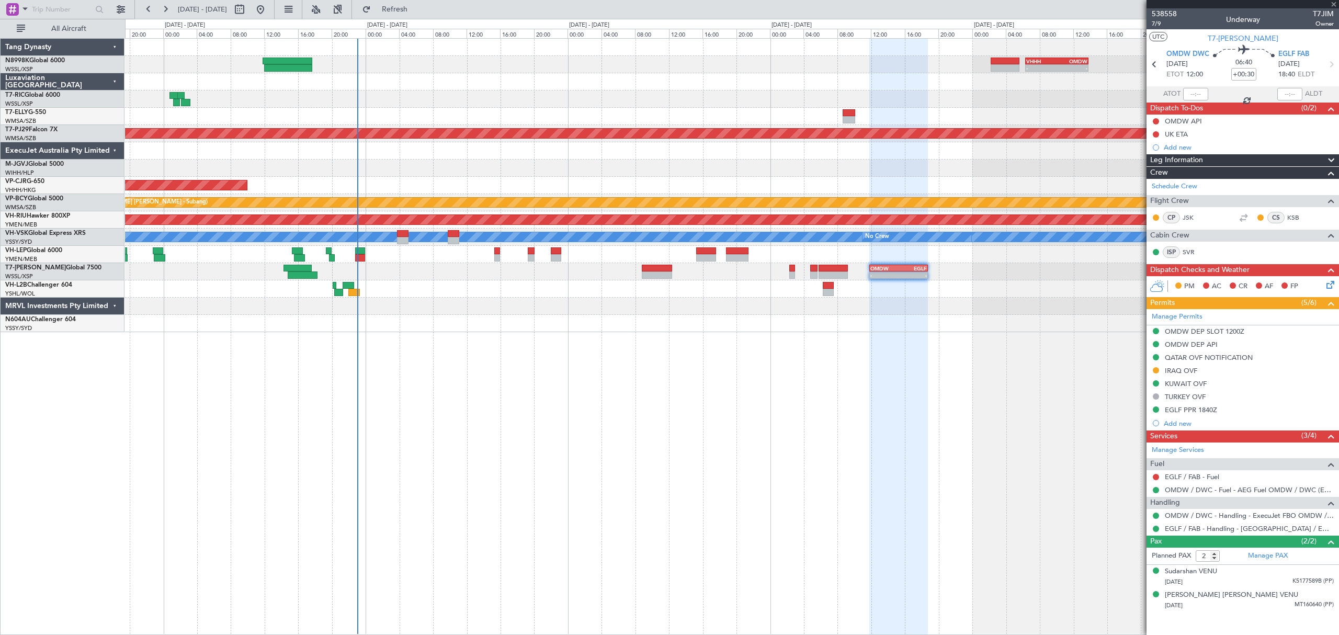
type input "1"
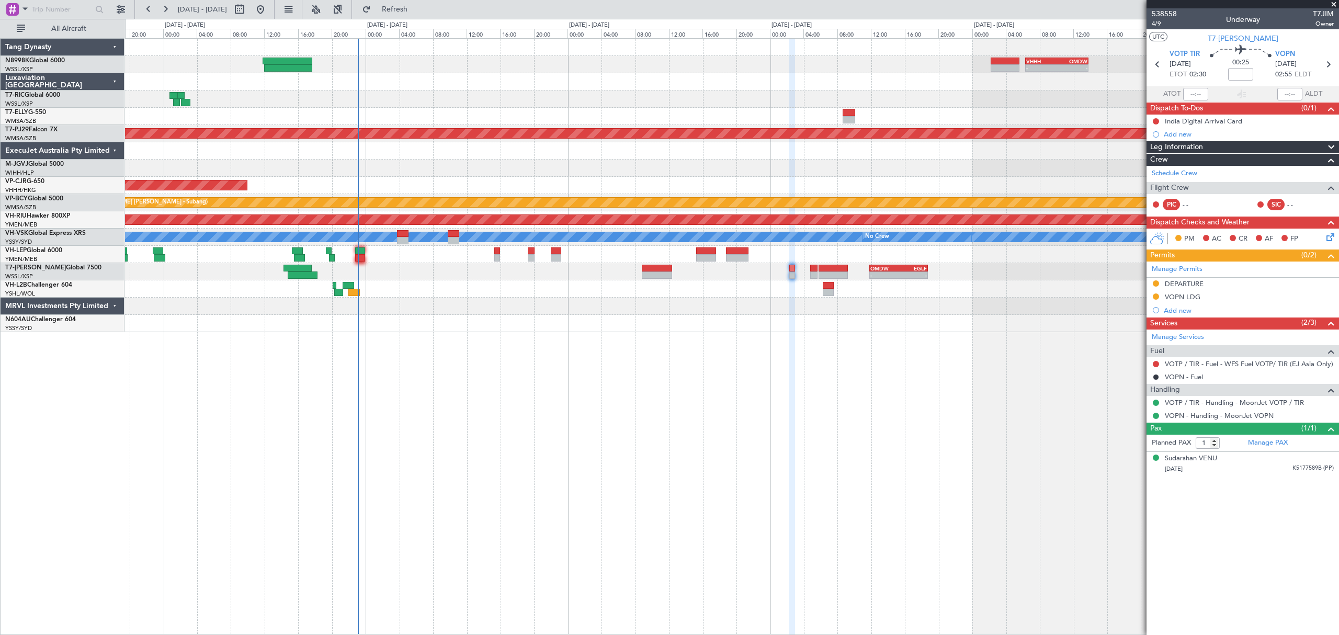
click at [516, 324] on div "- - VHHH 06:20 Z OMDW 13:50 Z 08:00 Z 16:03 Z OMDB 07:45 Z LEMD 15:45 Z Planned…" at bounding box center [731, 185] width 1213 height 293
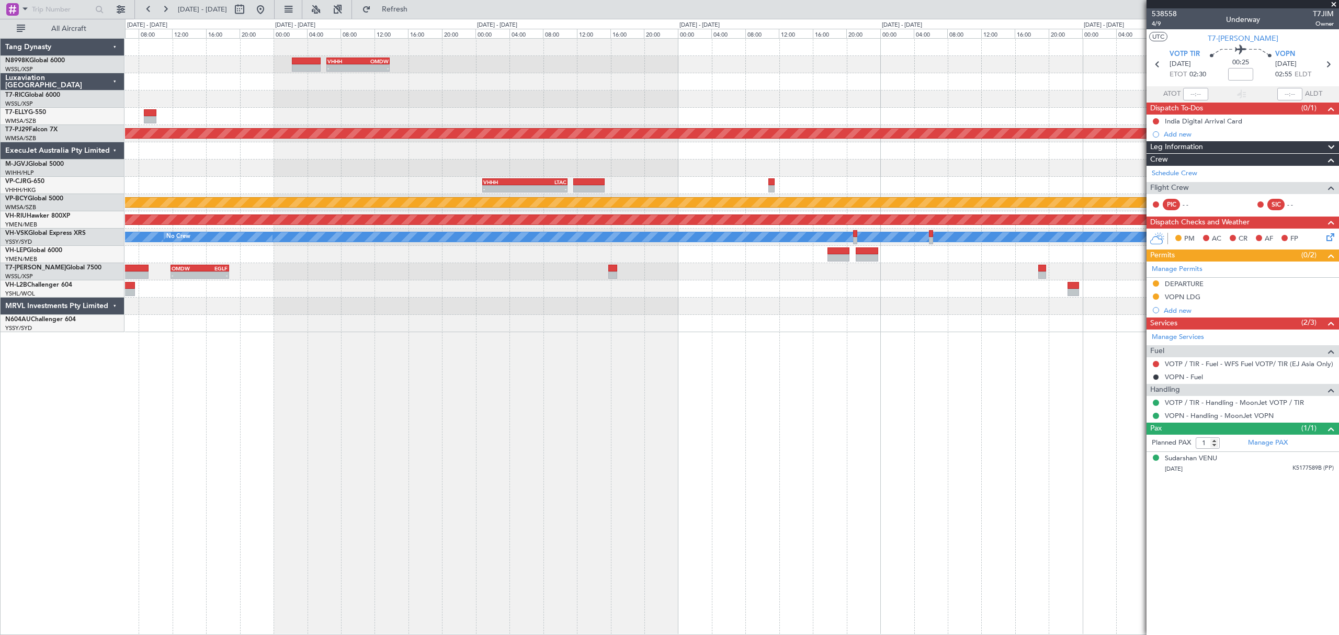
click at [795, 306] on div "- - VHHH 06:20 Z OMDW 13:50 Z - - HECA 12:50 Z WMSA 22:30 Z Planned Maint [GEOG…" at bounding box center [731, 185] width 1213 height 293
click at [834, 289] on div at bounding box center [731, 288] width 1213 height 17
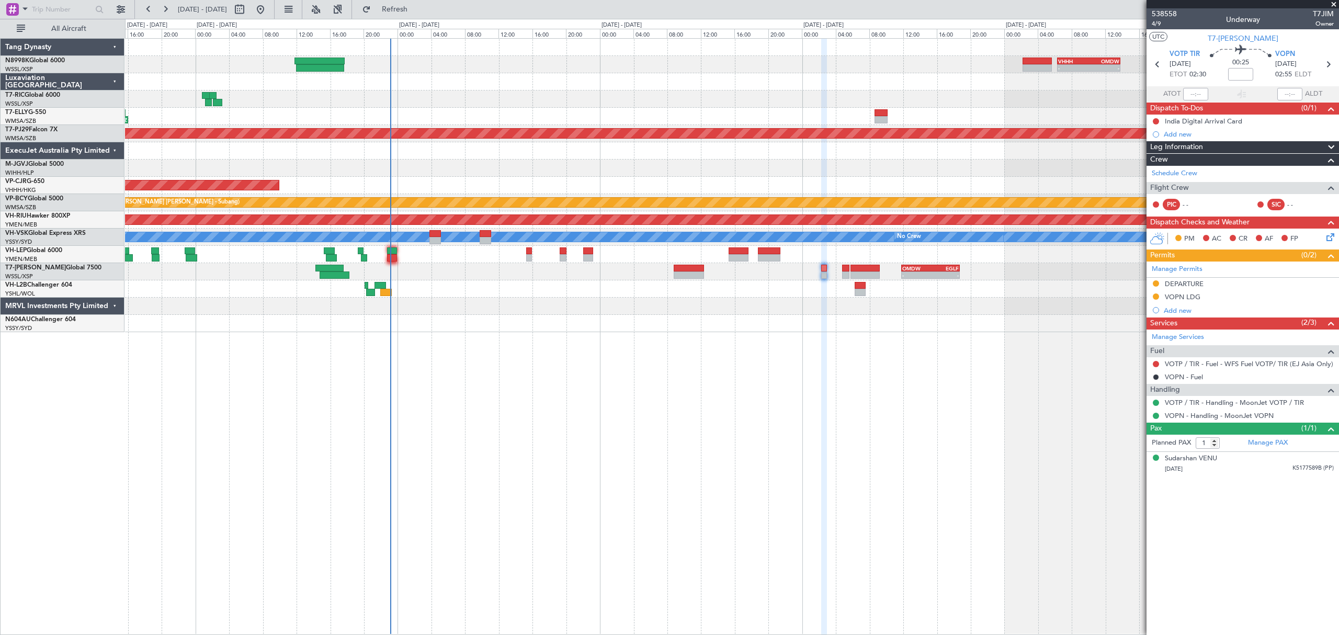
click at [867, 287] on div "- - VHHH 06:20 Z OMDW 13:50 Z 08:00 Z 16:03 Z OMDB 07:45 Z LEMD 15:45 Z Planned…" at bounding box center [731, 185] width 1213 height 293
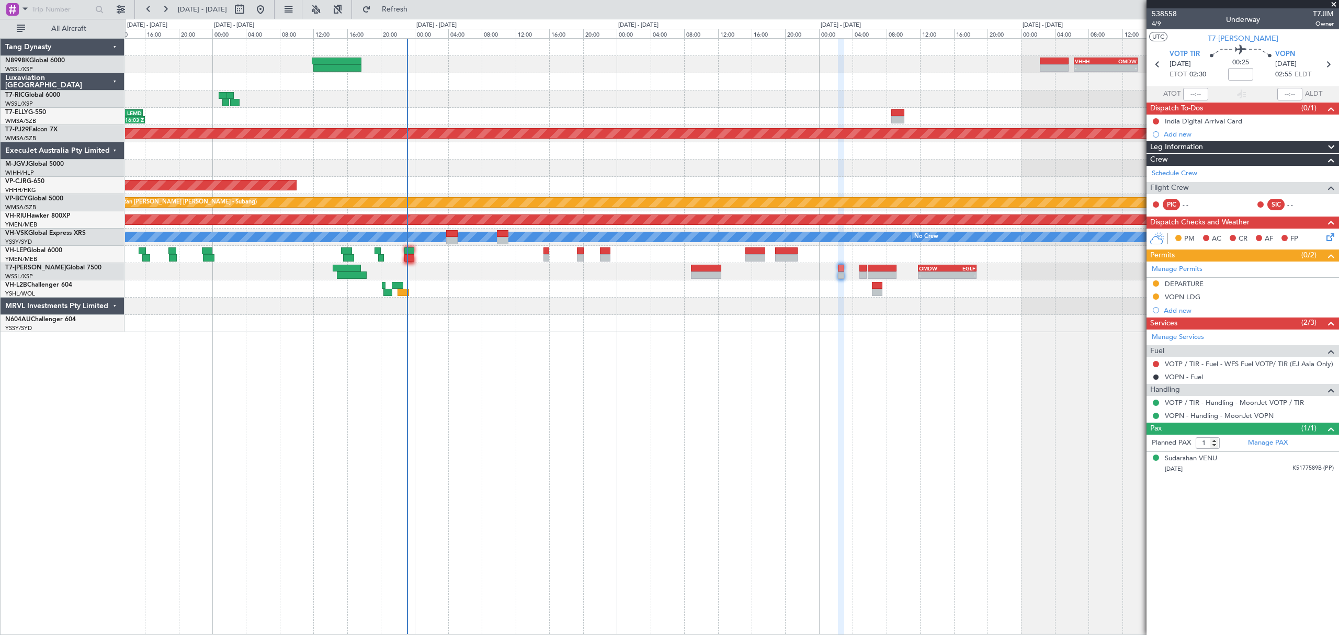
click at [559, 316] on div at bounding box center [731, 323] width 1213 height 17
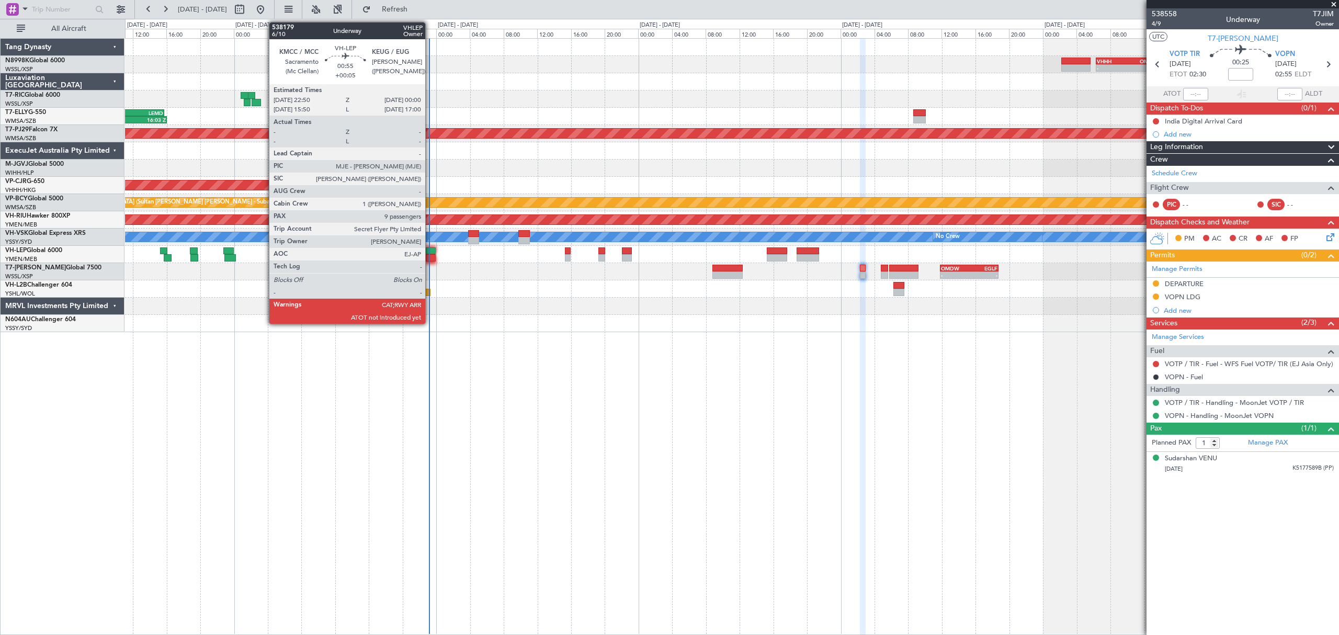
click at [430, 247] on div at bounding box center [431, 250] width 10 height 7
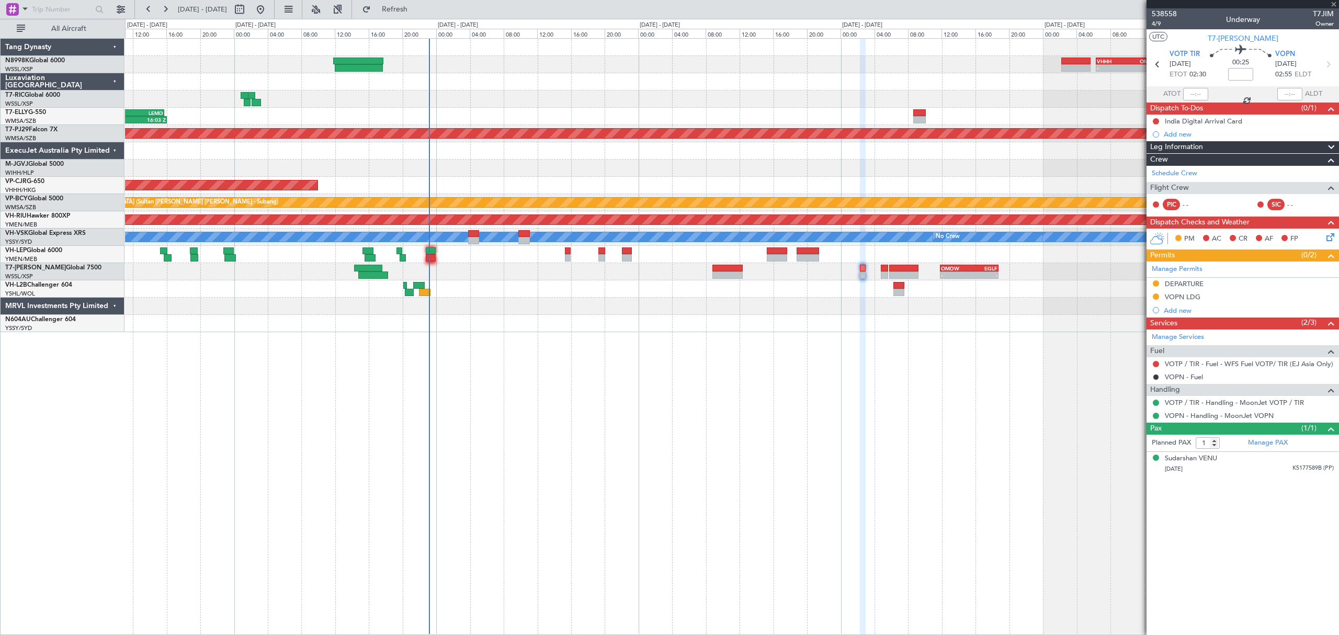
type input "+00:05"
type input "9"
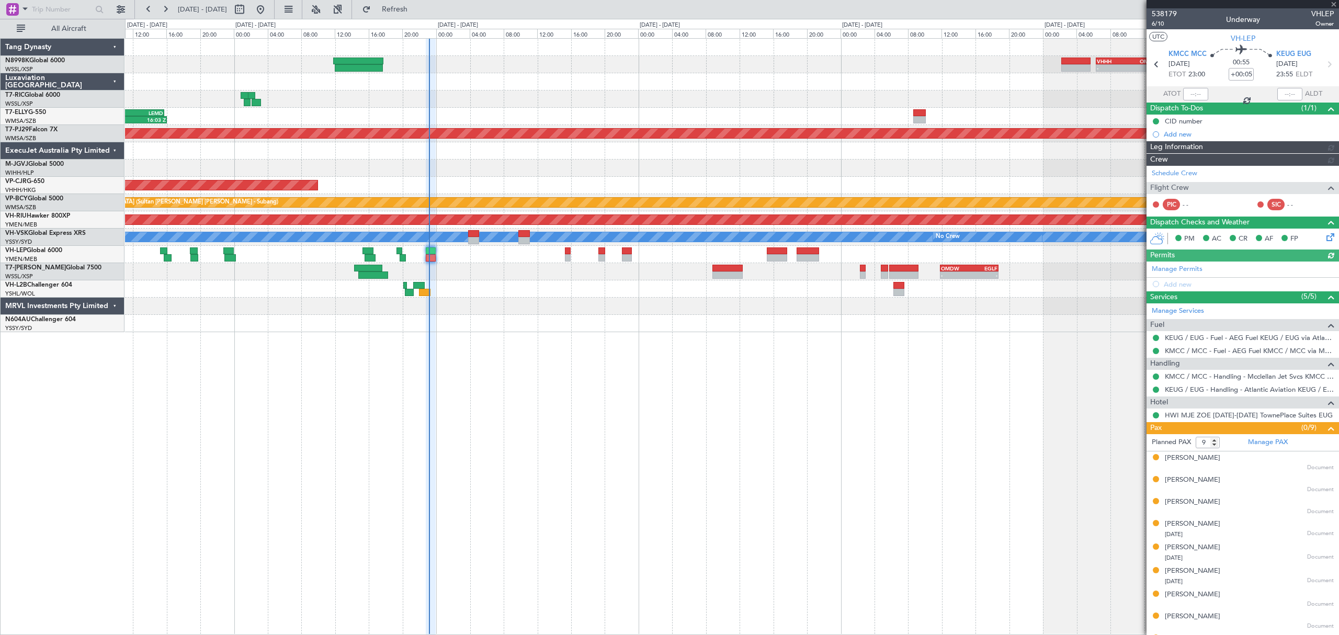
type input "[PERSON_NAME] (LEU)"
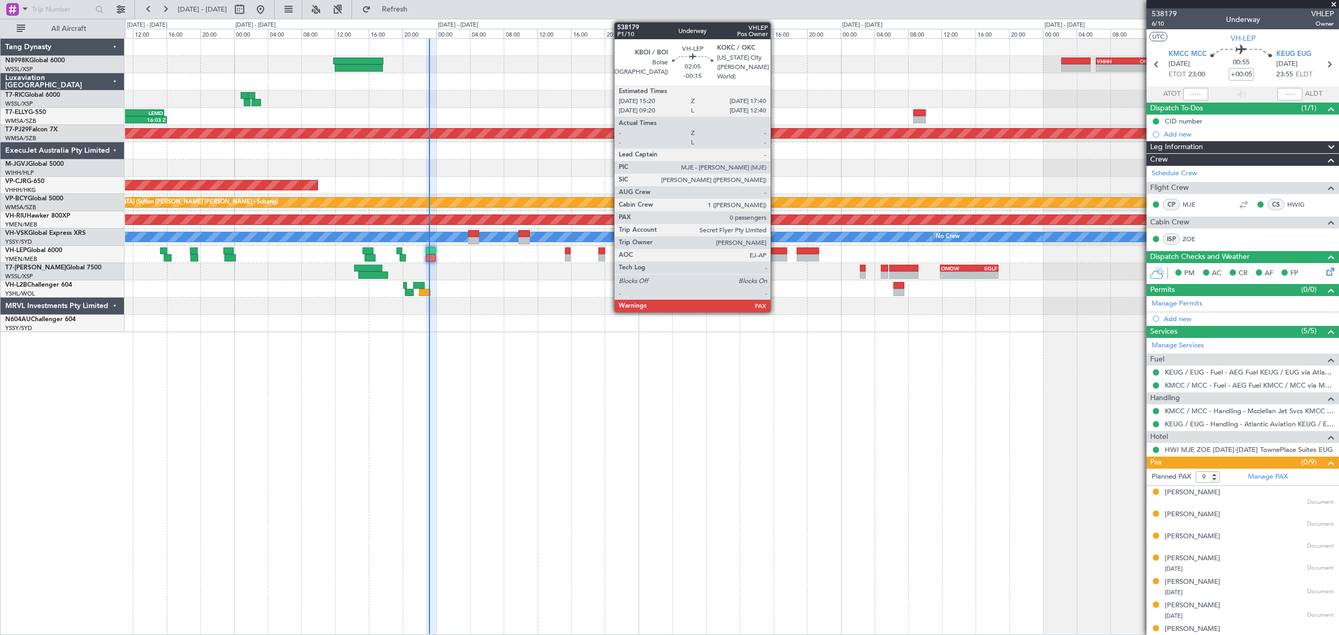
click at [775, 251] on div at bounding box center [777, 250] width 20 height 7
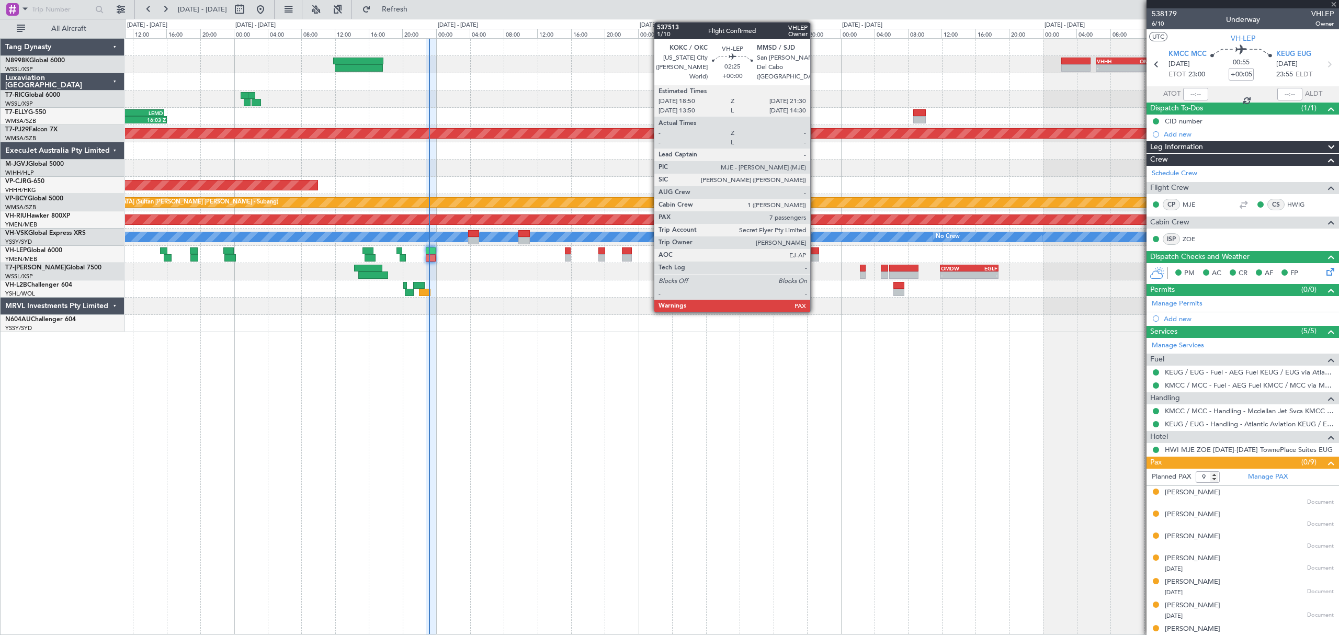
click at [815, 252] on div at bounding box center [808, 250] width 22 height 7
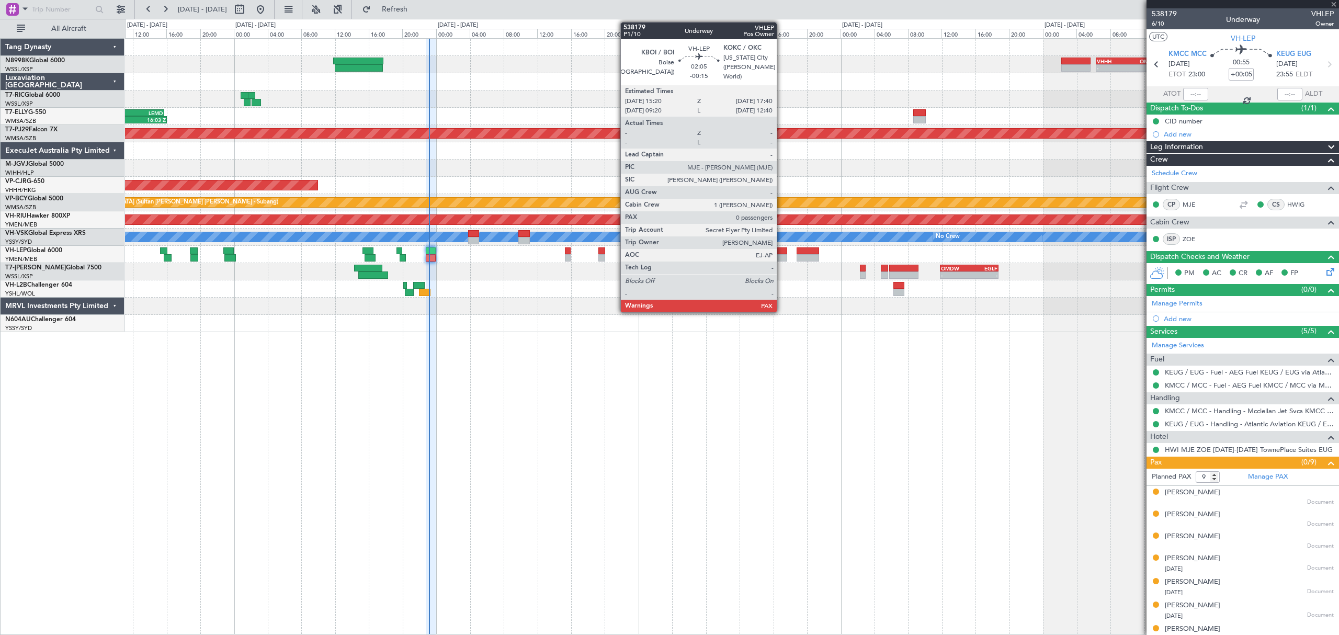
click at [782, 253] on div at bounding box center [777, 250] width 20 height 7
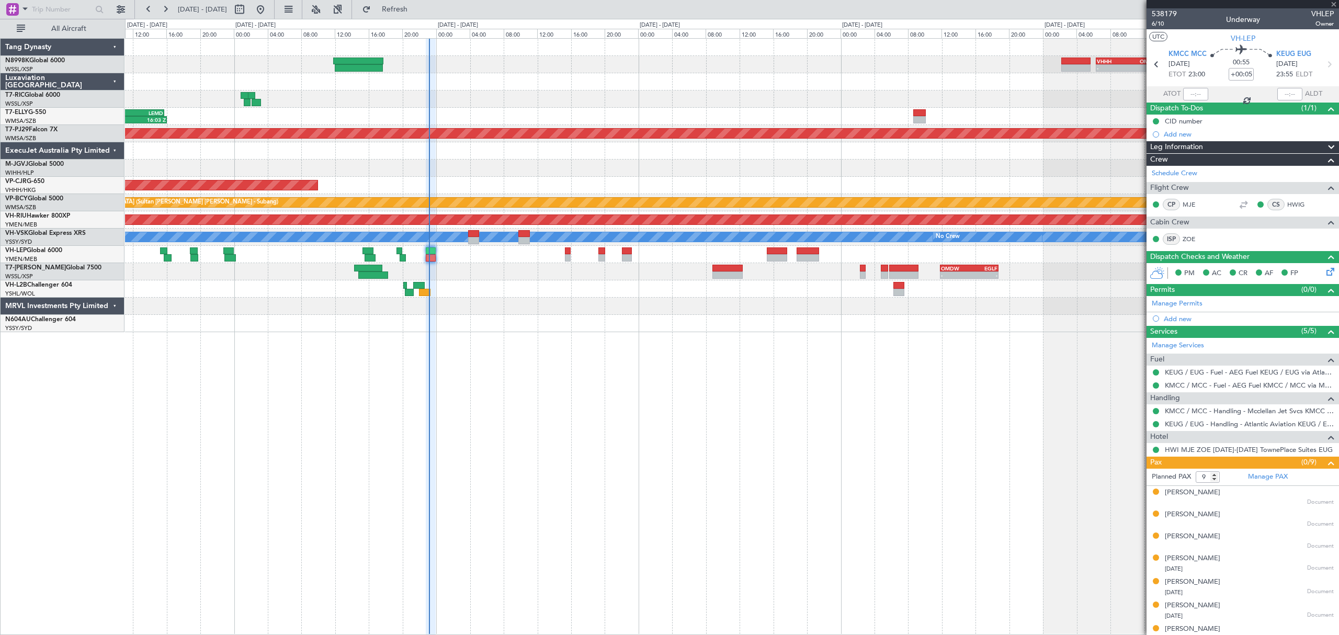
type input "-00:15"
type input "0"
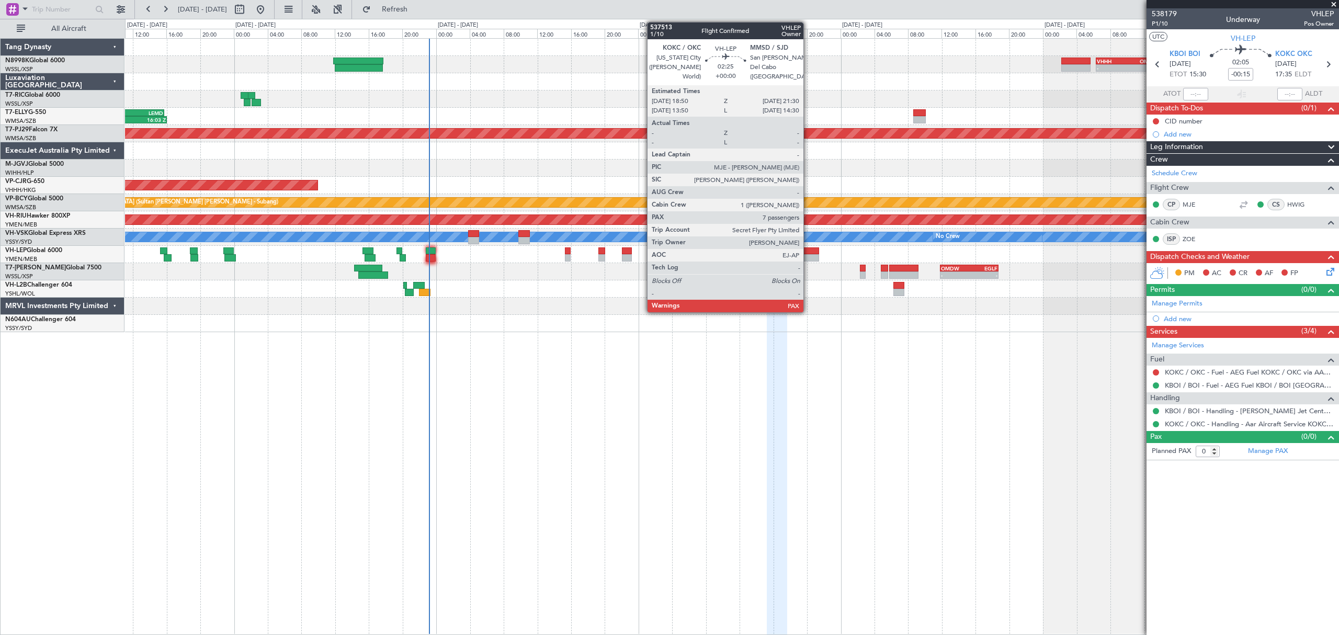
click at [808, 253] on div at bounding box center [808, 250] width 22 height 7
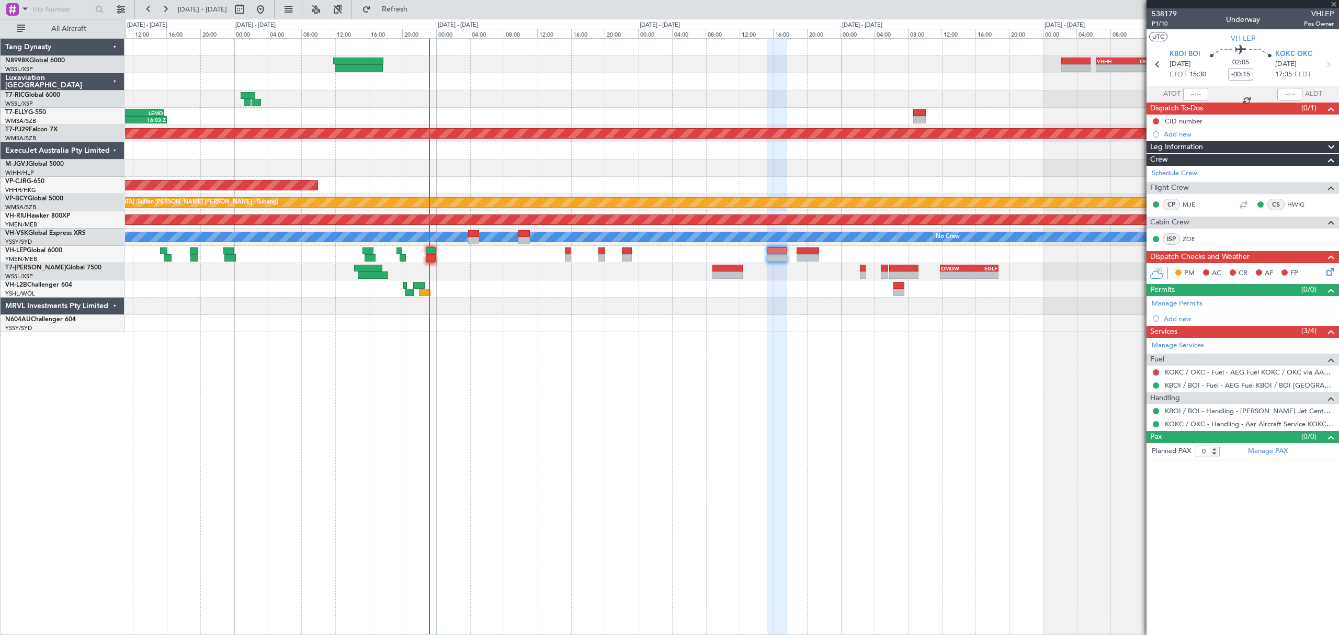
type input "7"
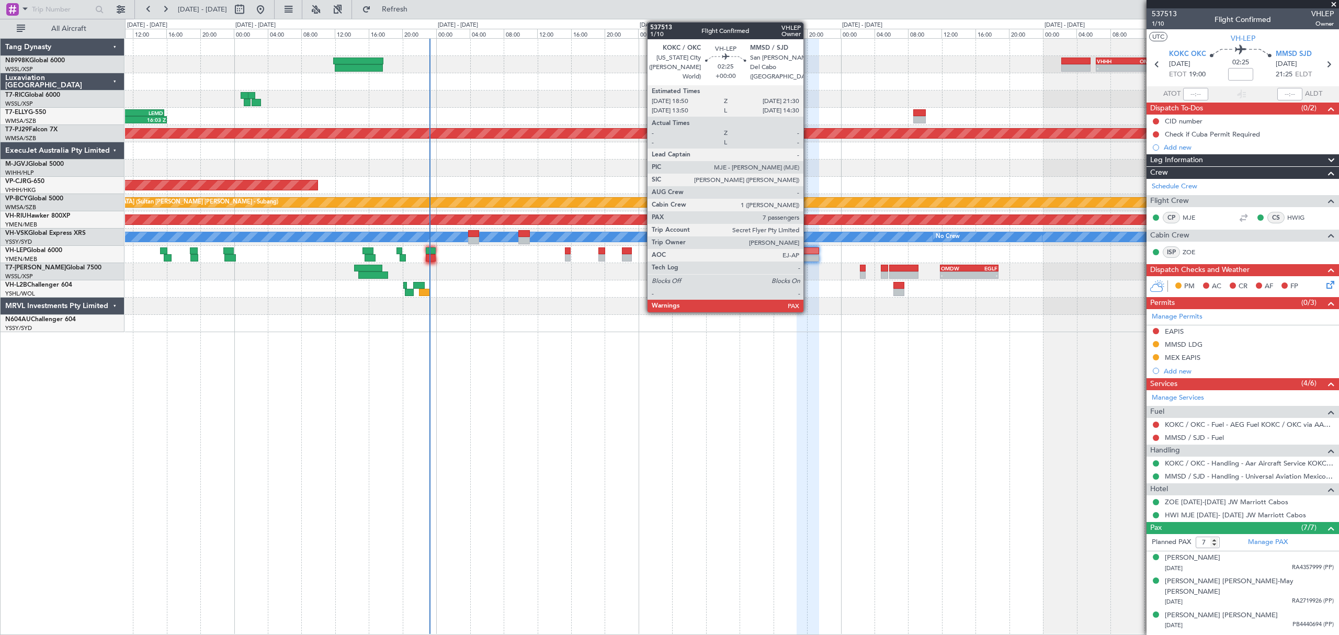
click at [808, 255] on div at bounding box center [808, 257] width 22 height 7
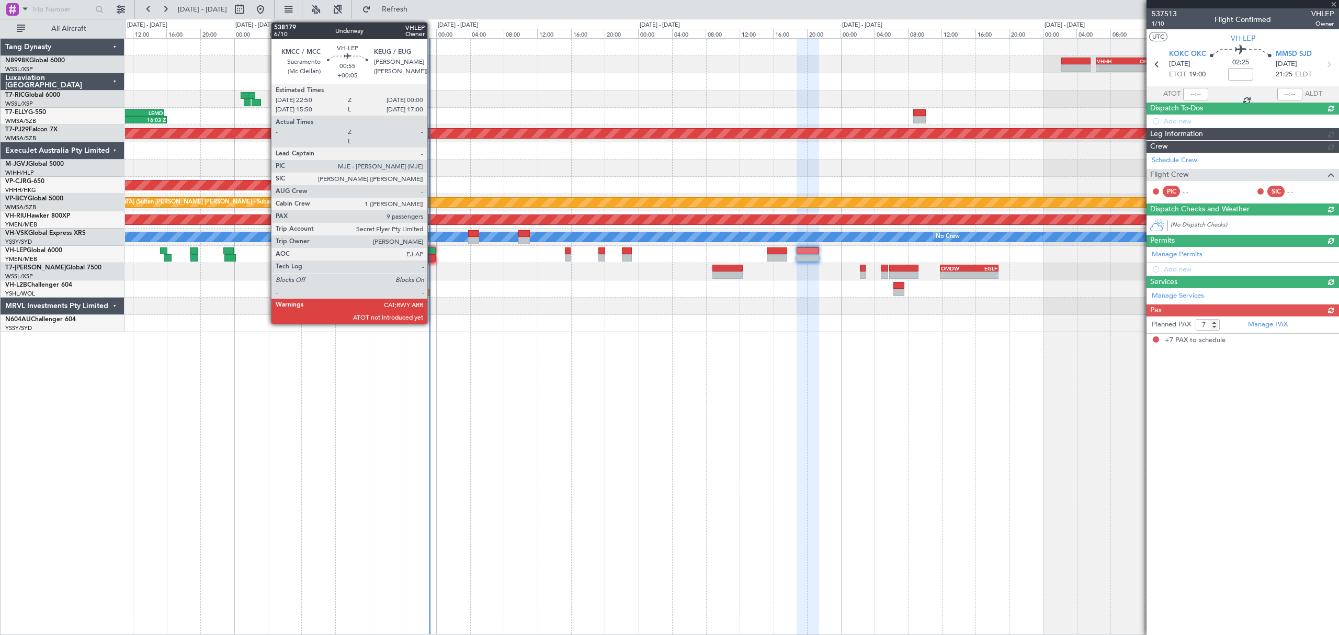
click at [432, 256] on div at bounding box center [431, 257] width 10 height 7
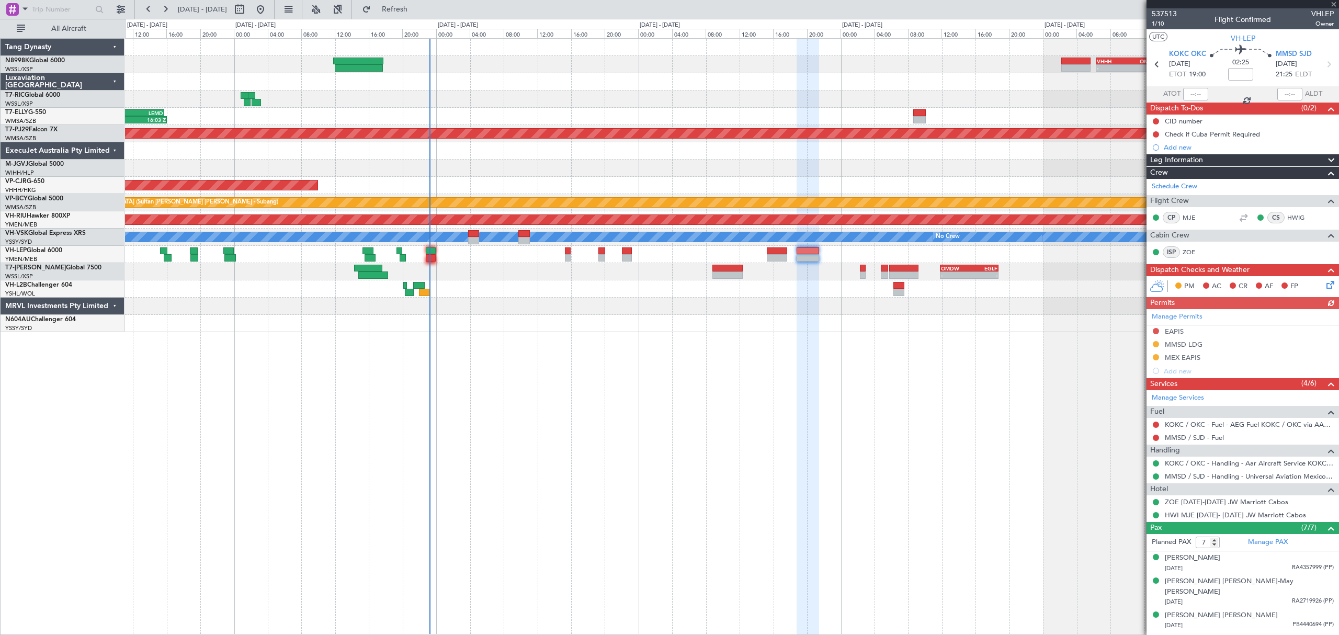
type input "+00:05"
type input "9"
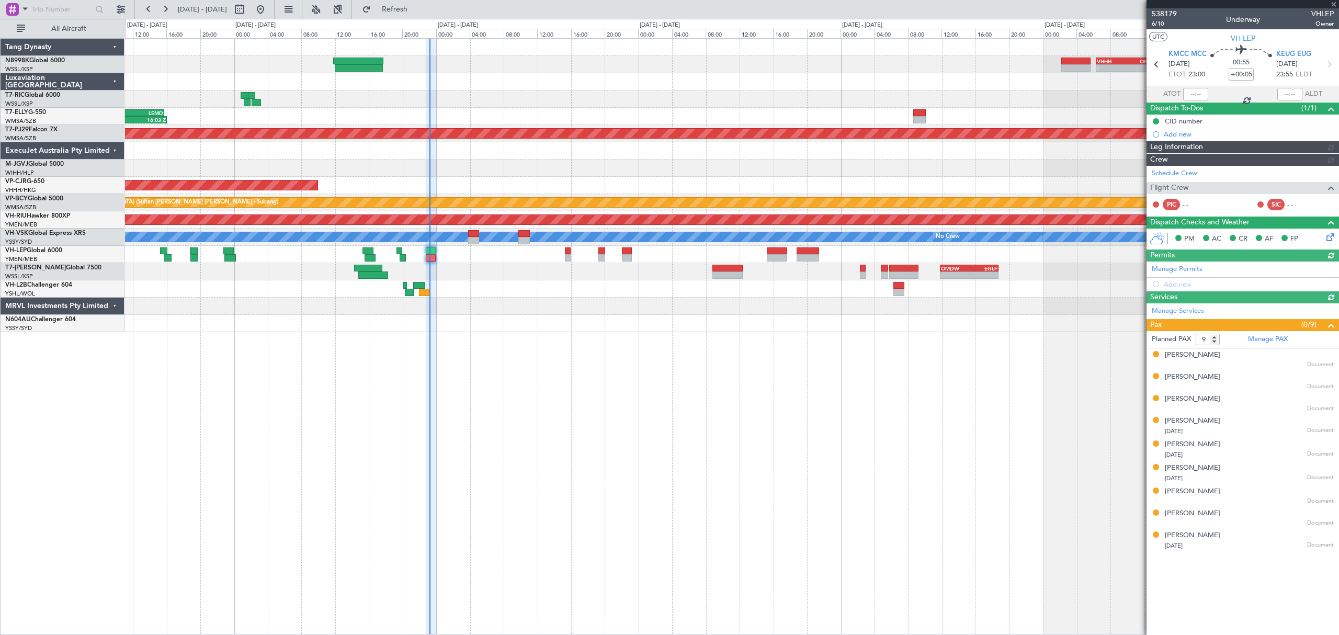
type input "[PERSON_NAME] (LEU)"
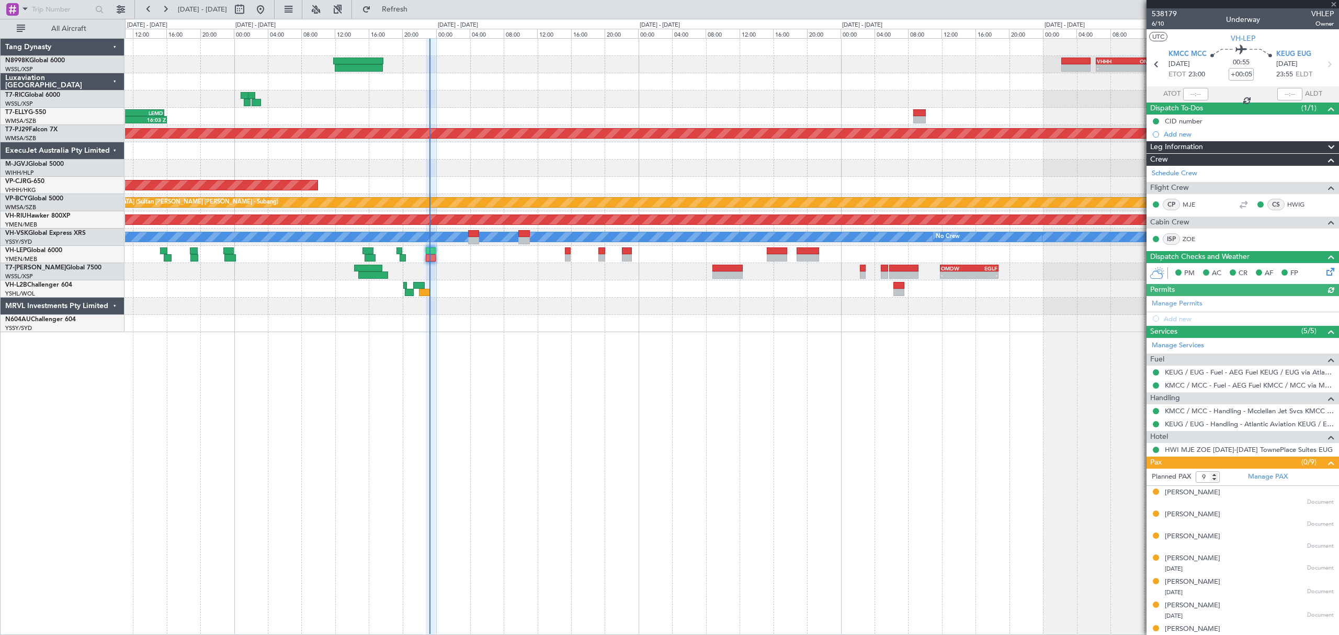
click at [1200, 95] on div at bounding box center [1195, 94] width 25 height 13
click at [1195, 93] on div at bounding box center [1195, 94] width 25 height 13
click at [1195, 95] on input "text" at bounding box center [1195, 94] width 25 height 13
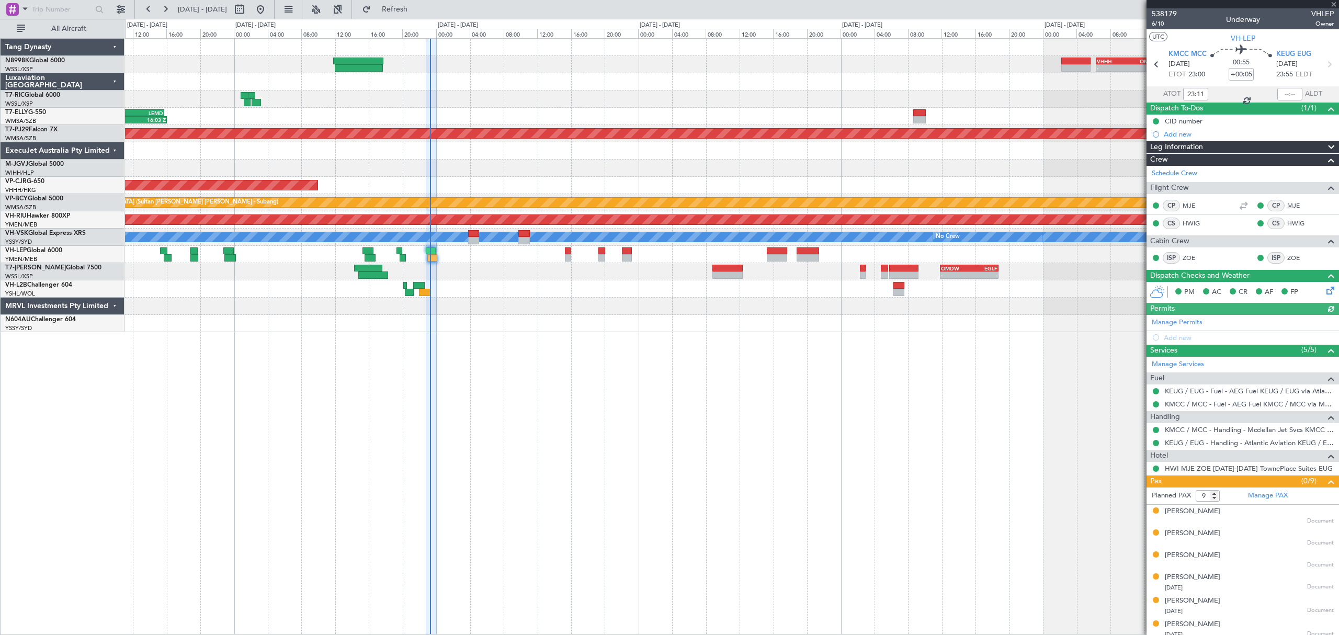
click at [597, 253] on div "- - VHHH 06:20 Z OMDW 13:50 Z 08:00 Z 16:03 Z OMDB 07:45 Z LEMD 15:45 Z Planned…" at bounding box center [731, 185] width 1213 height 293
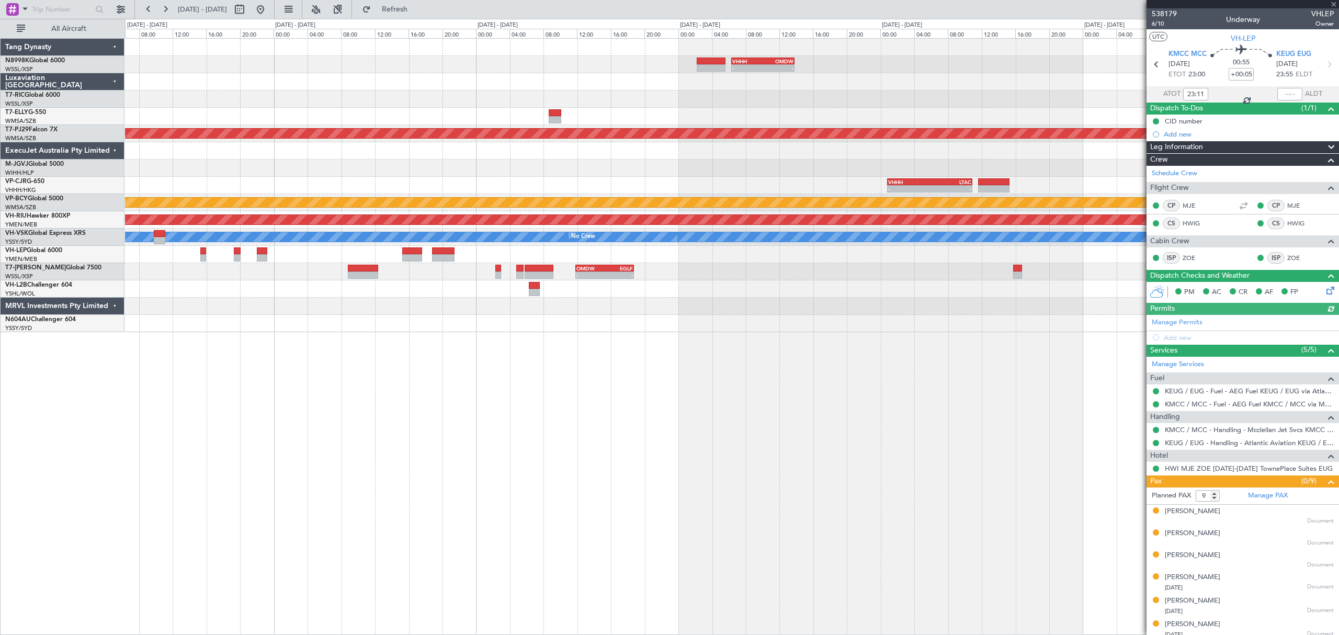
type input "Terry Leung (LEU)"
click at [269, 7] on button at bounding box center [260, 9] width 17 height 17
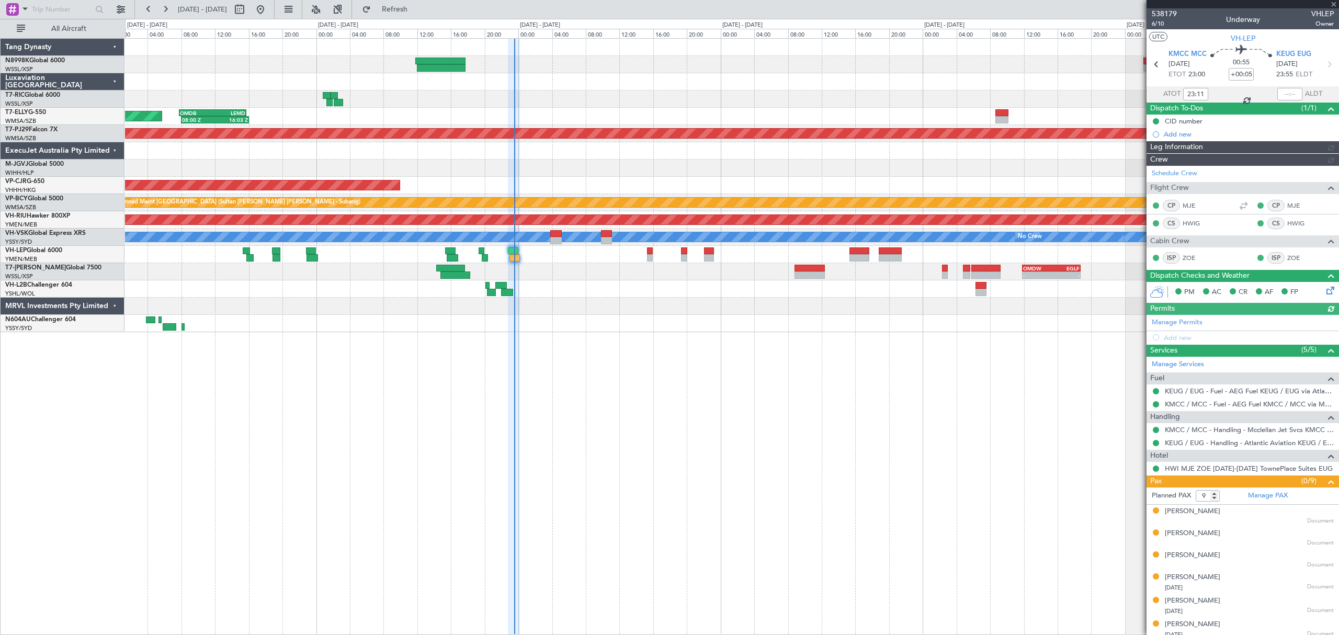
type input "[PERSON_NAME] (LEU)"
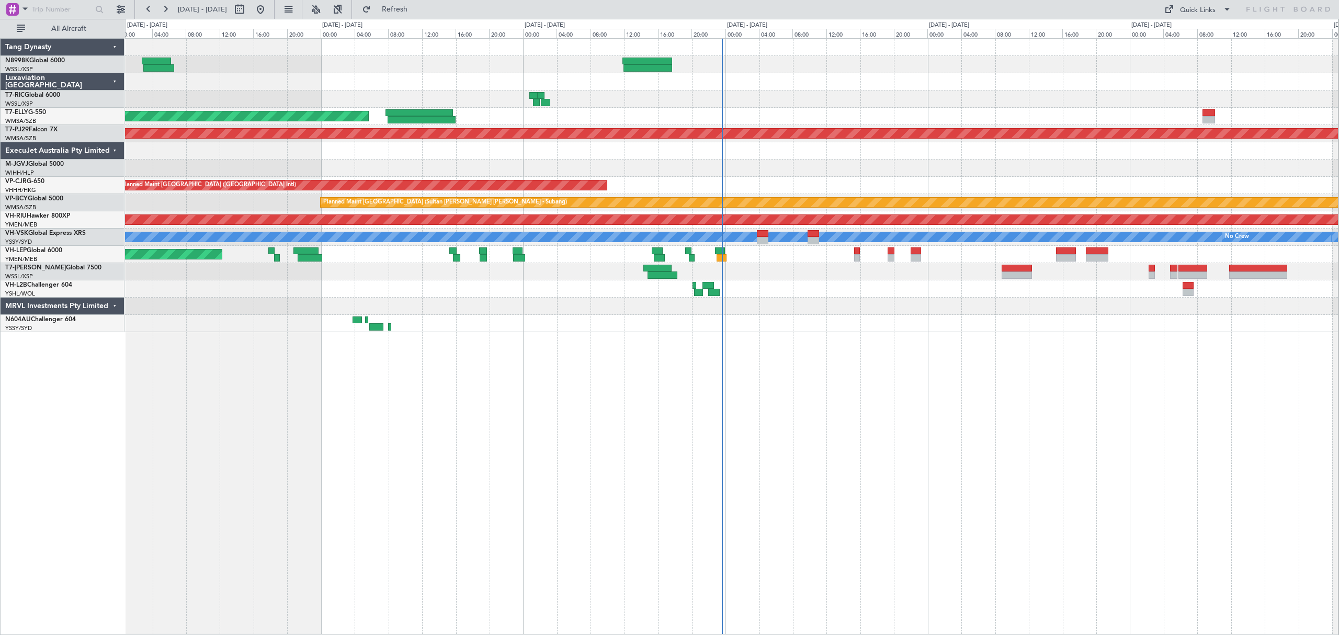
click at [851, 178] on div "Planned Maint [GEOGRAPHIC_DATA] ([GEOGRAPHIC_DATA] Intl) Planned Maint [GEOGRAP…" at bounding box center [731, 185] width 1213 height 293
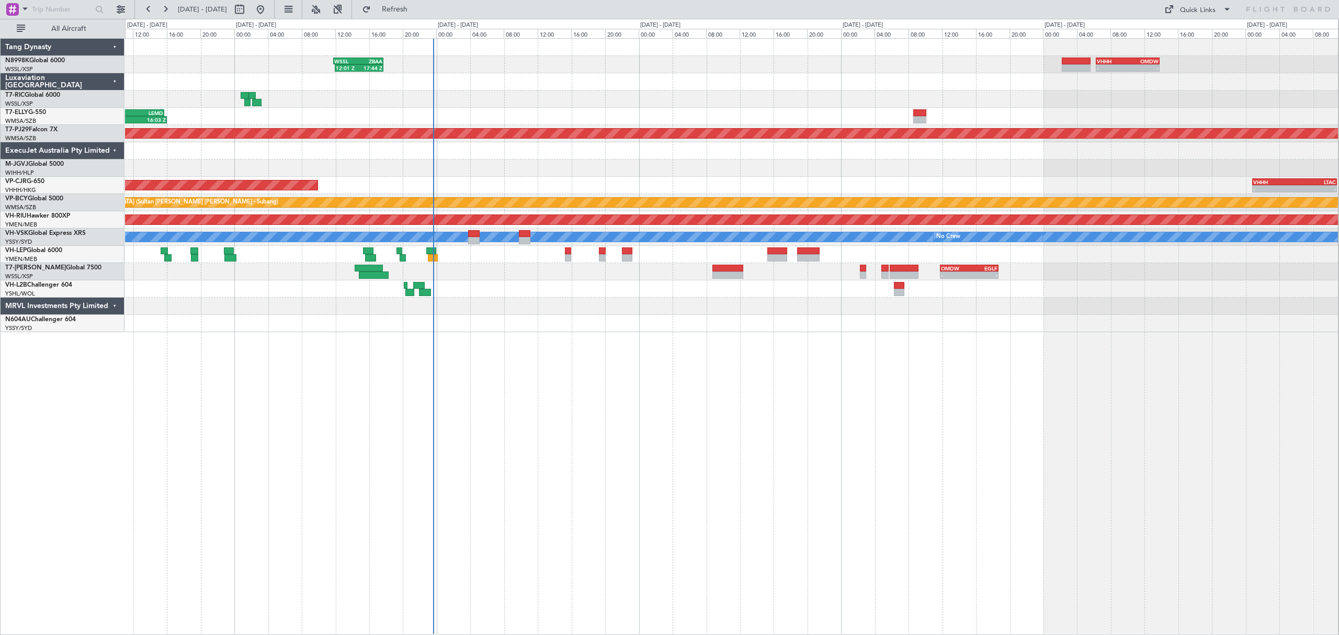
click at [794, 184] on div "Planned Maint [GEOGRAPHIC_DATA] ([GEOGRAPHIC_DATA] Intl) VHHH 00:50 Z LTAC 10:5…" at bounding box center [731, 185] width 1213 height 17
click at [912, 165] on div at bounding box center [731, 168] width 1213 height 17
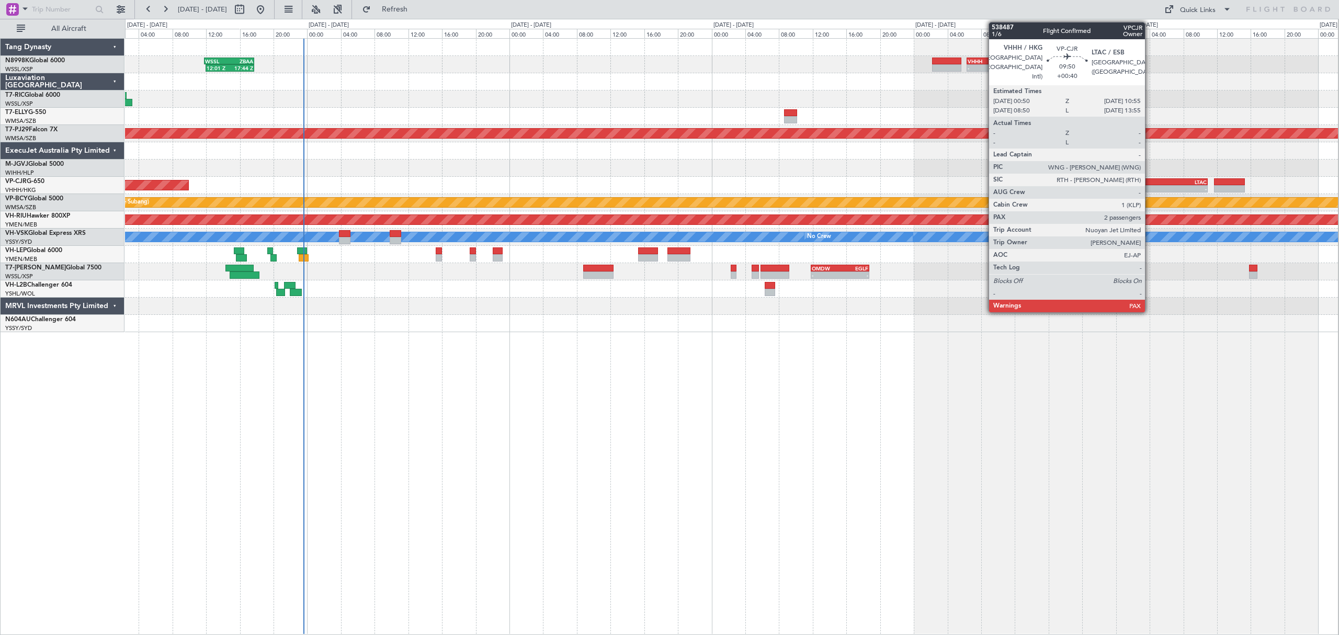
click at [912, 186] on div "-" at bounding box center [1144, 189] width 41 height 6
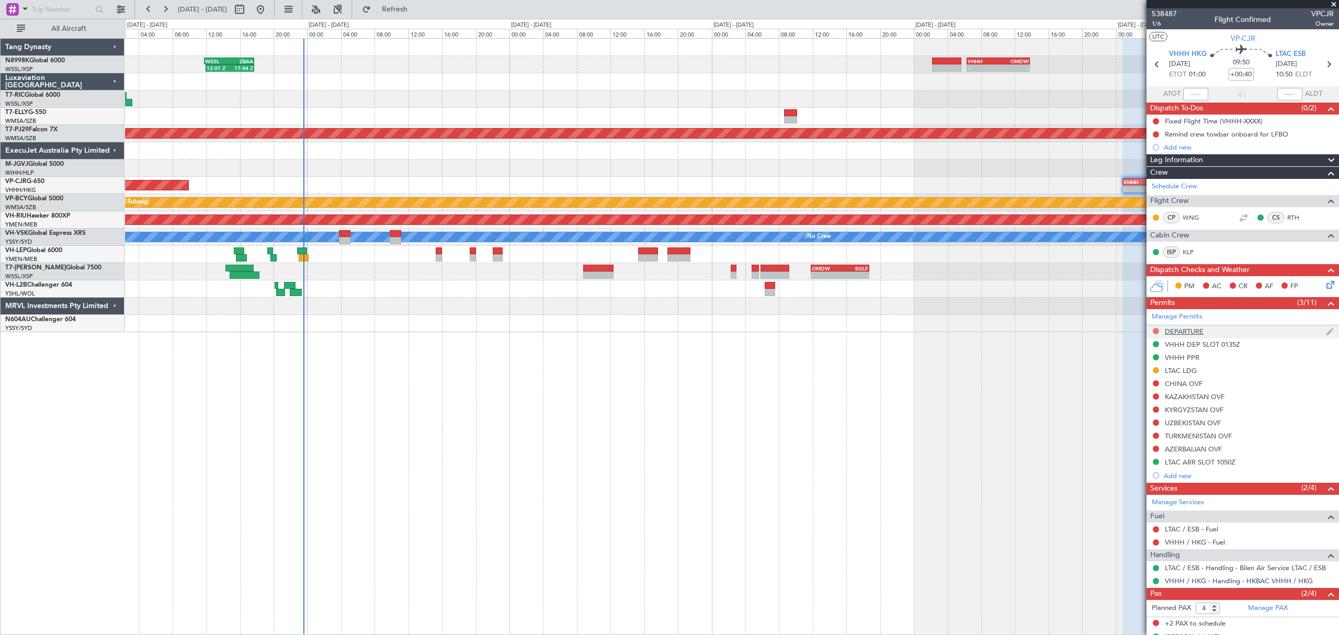
click at [912, 332] on button at bounding box center [1156, 331] width 6 height 6
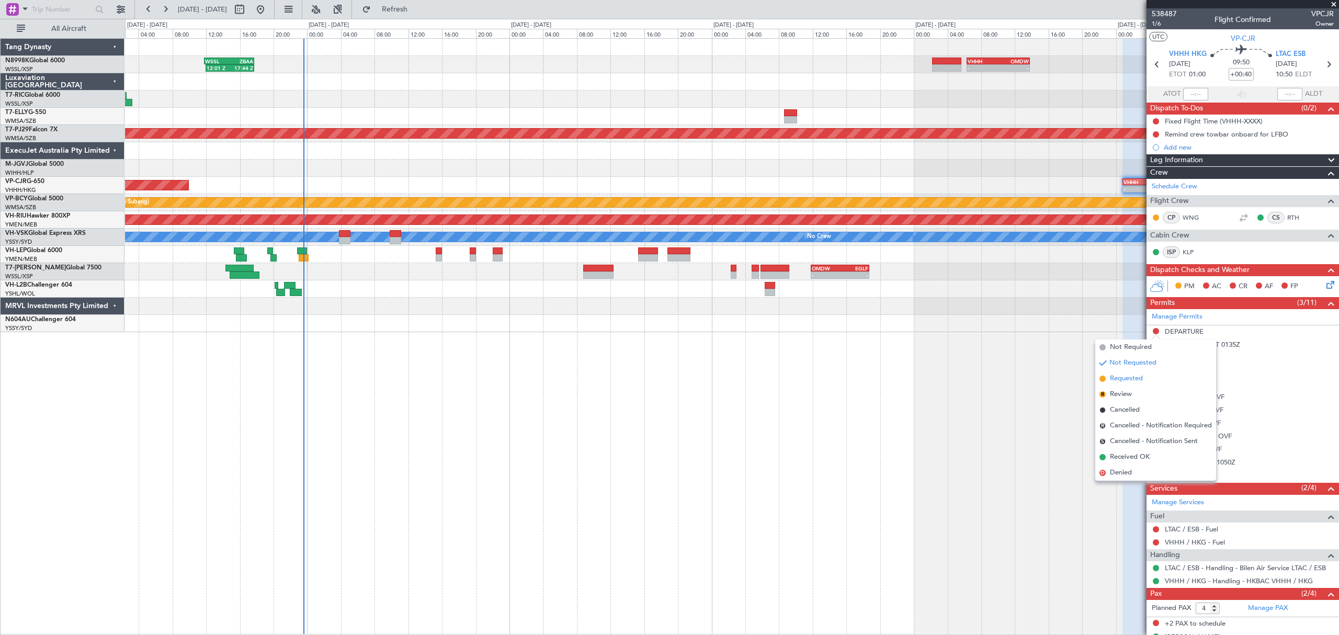
click at [912, 379] on span "Requested" at bounding box center [1126, 379] width 33 height 10
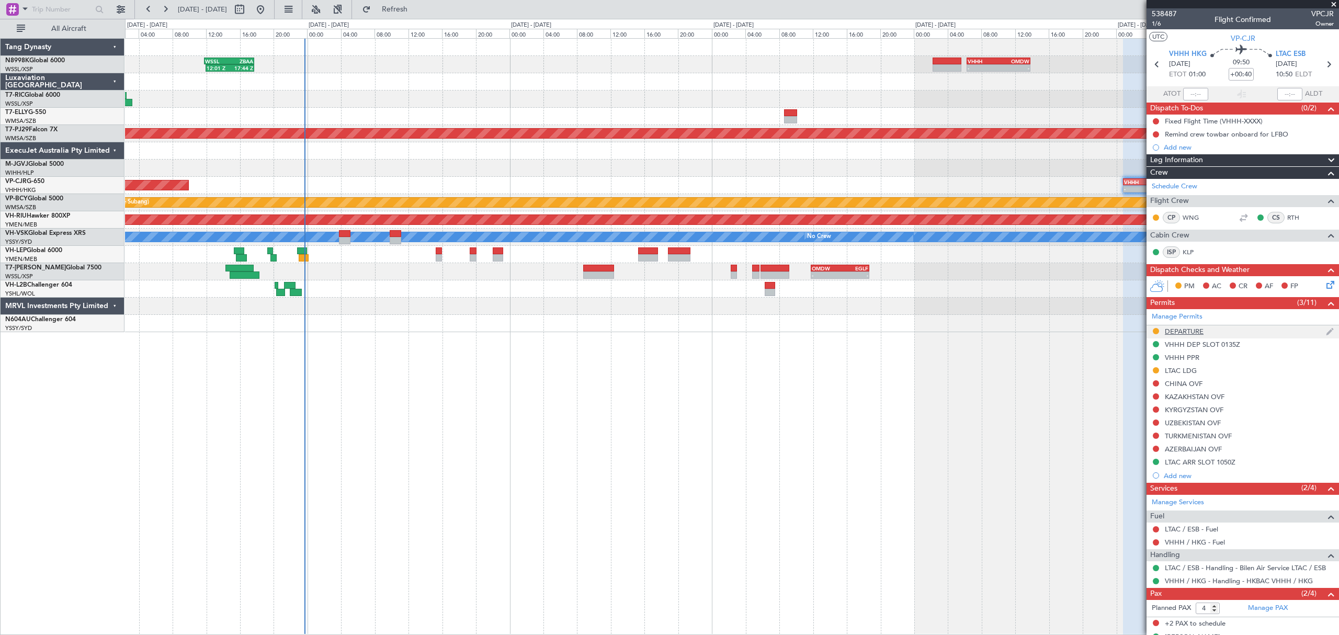
click at [912, 333] on div "DEPARTURE" at bounding box center [1184, 331] width 39 height 9
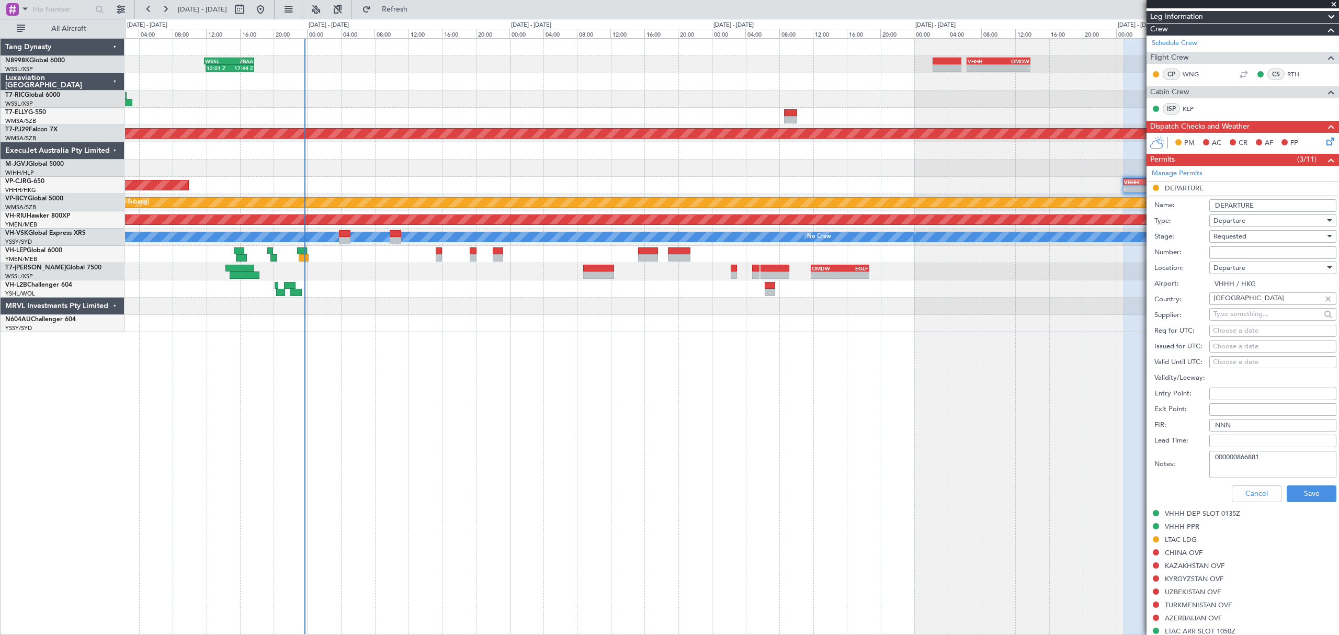
scroll to position [209, 0]
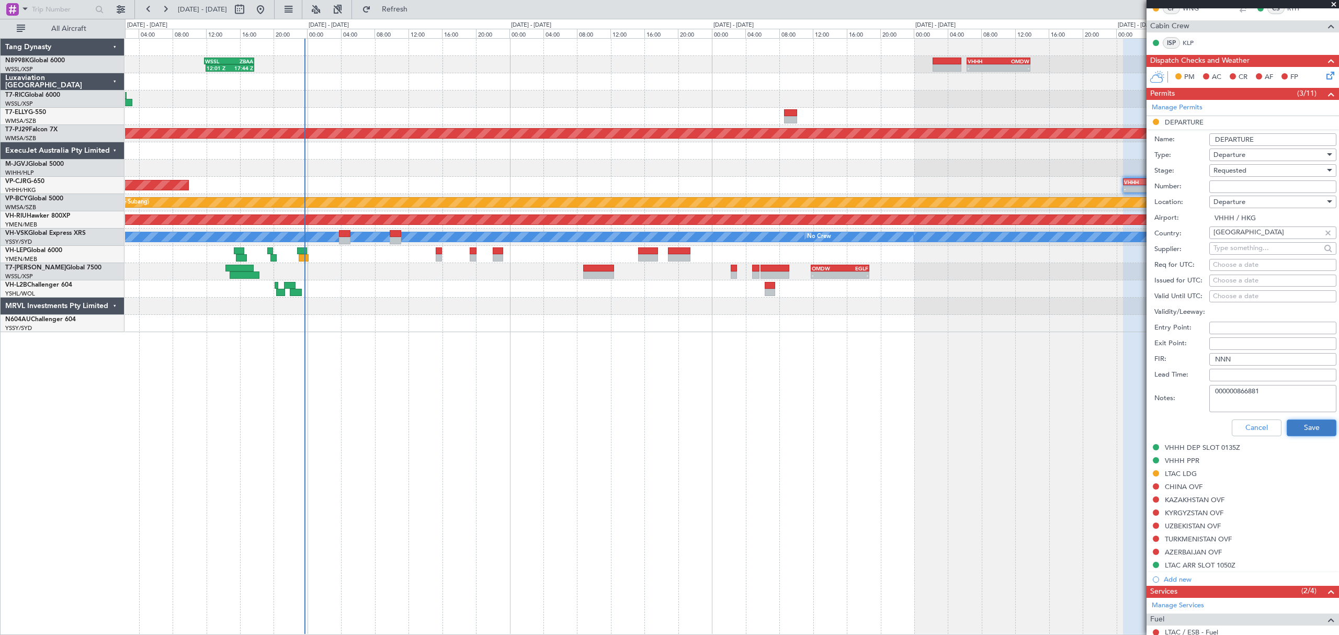
click at [912, 425] on button "Save" at bounding box center [1312, 428] width 50 height 17
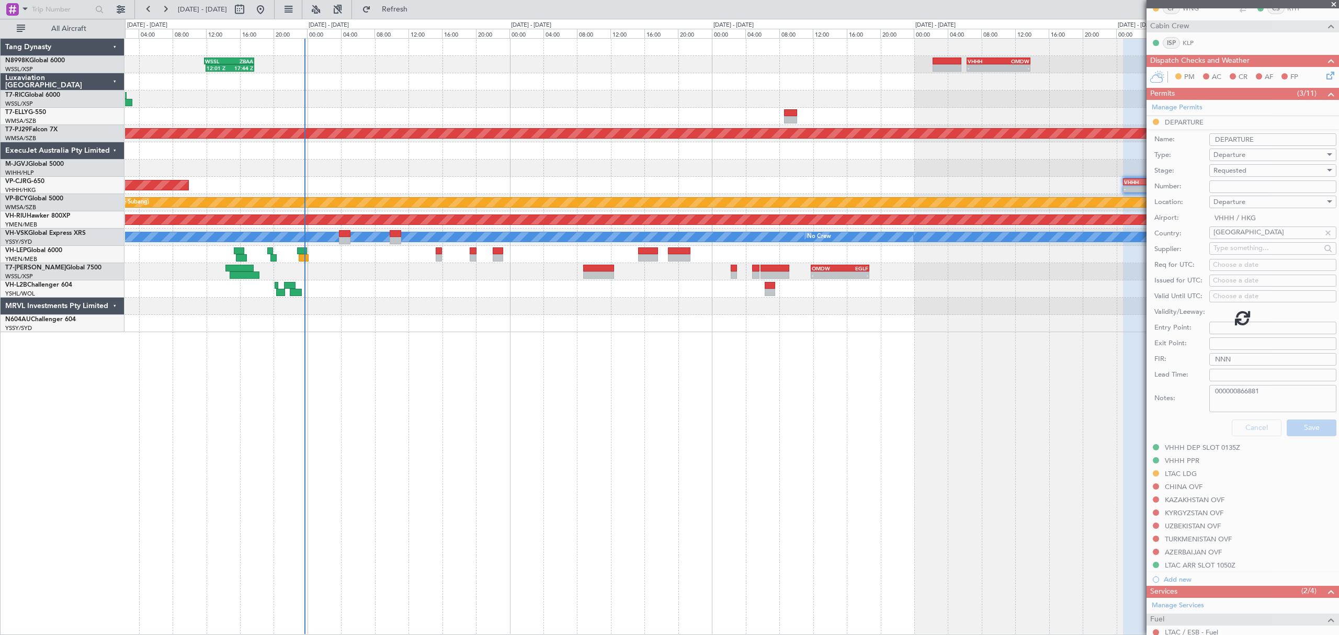
scroll to position [44, 0]
